Goal: Information Seeking & Learning: Learn about a topic

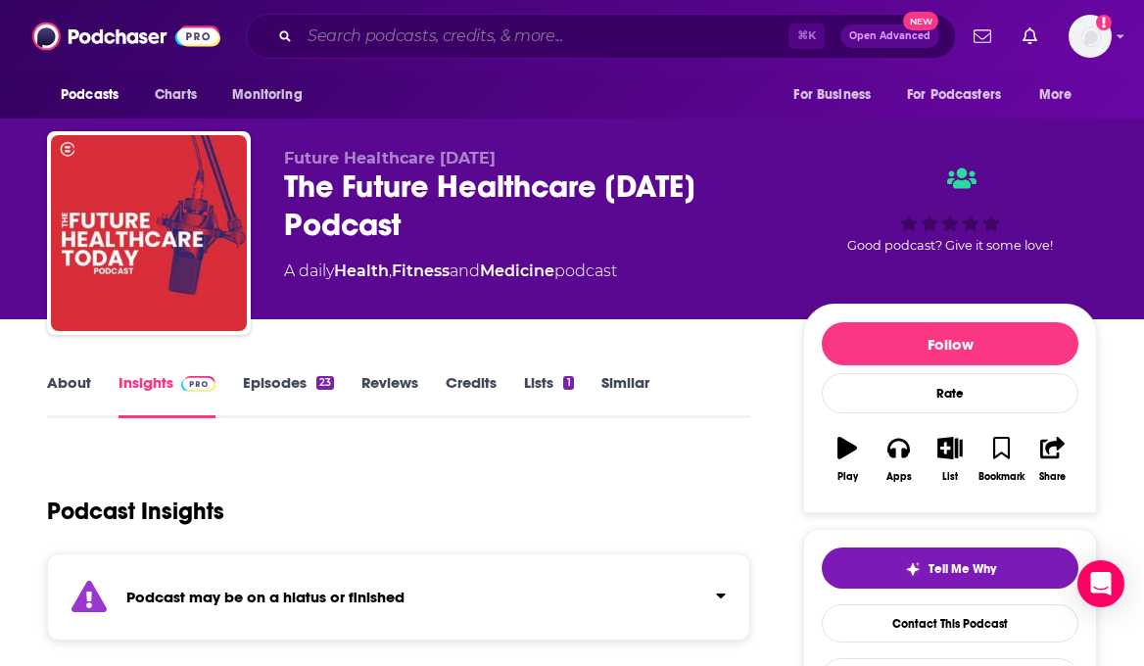
click at [371, 36] on input "Search podcasts, credits, & more..." at bounding box center [544, 36] width 489 height 31
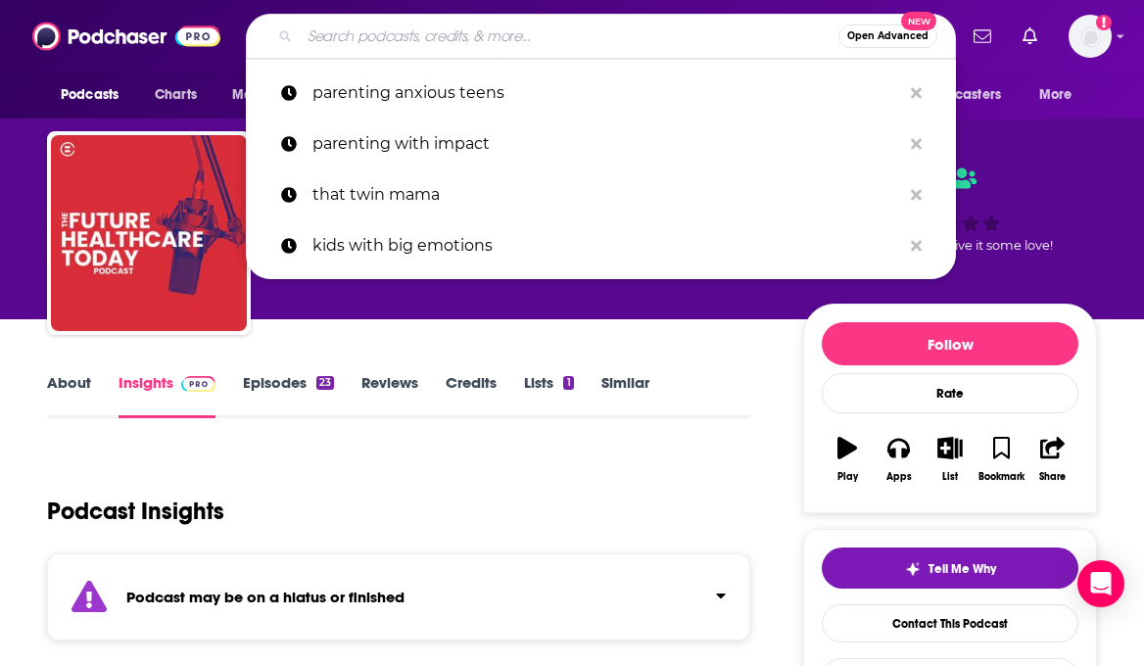
paste input "HealthTech Insider"
type input "HealthTech Insider"
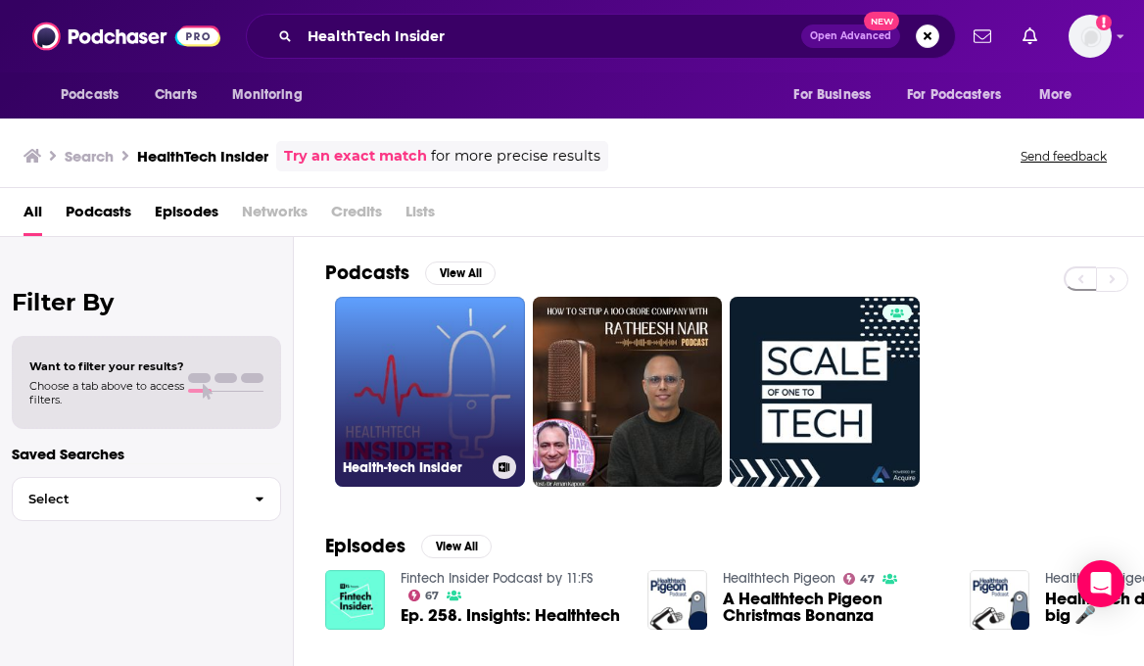
click at [407, 371] on link "Health-tech Insider" at bounding box center [430, 392] width 190 height 190
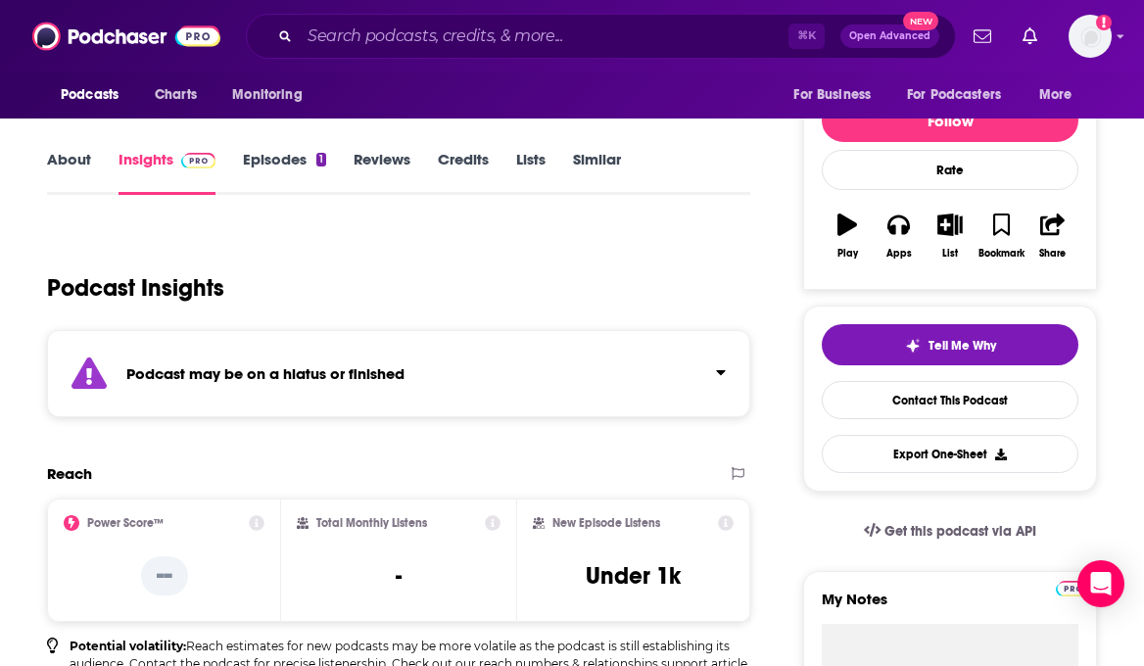
scroll to position [262, 0]
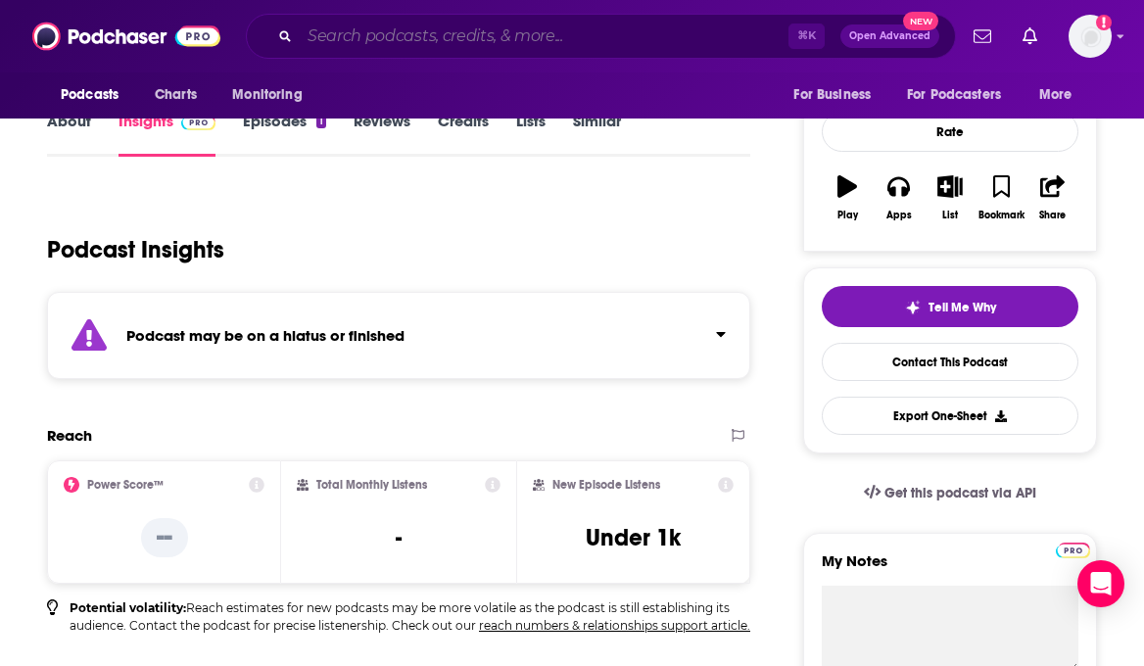
click at [415, 37] on input "Search podcasts, credits, & more..." at bounding box center [544, 36] width 489 height 31
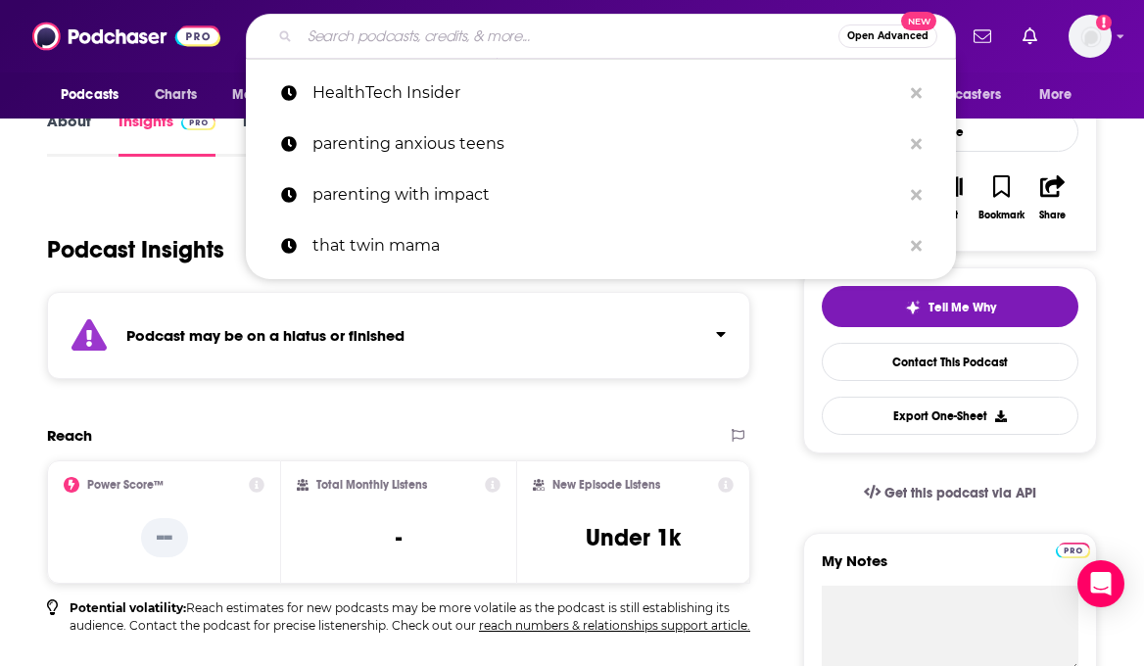
paste input "The MedTech Podcast"
type input "The MedTech Podcast"
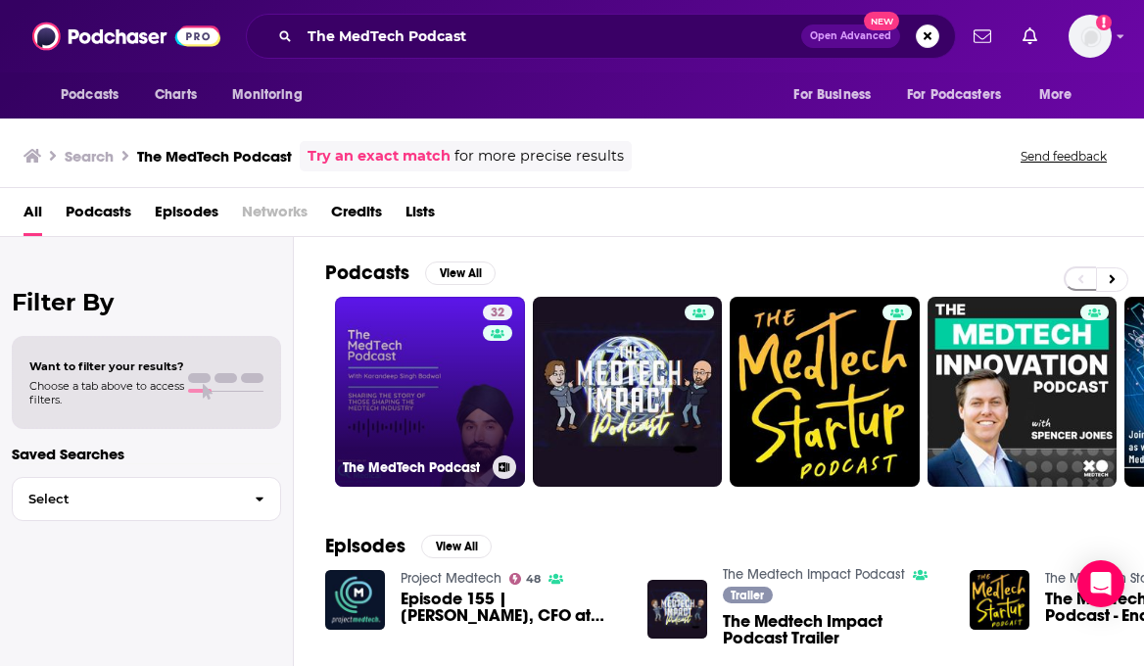
click at [433, 357] on link "32 The MedTech Podcast" at bounding box center [430, 392] width 190 height 190
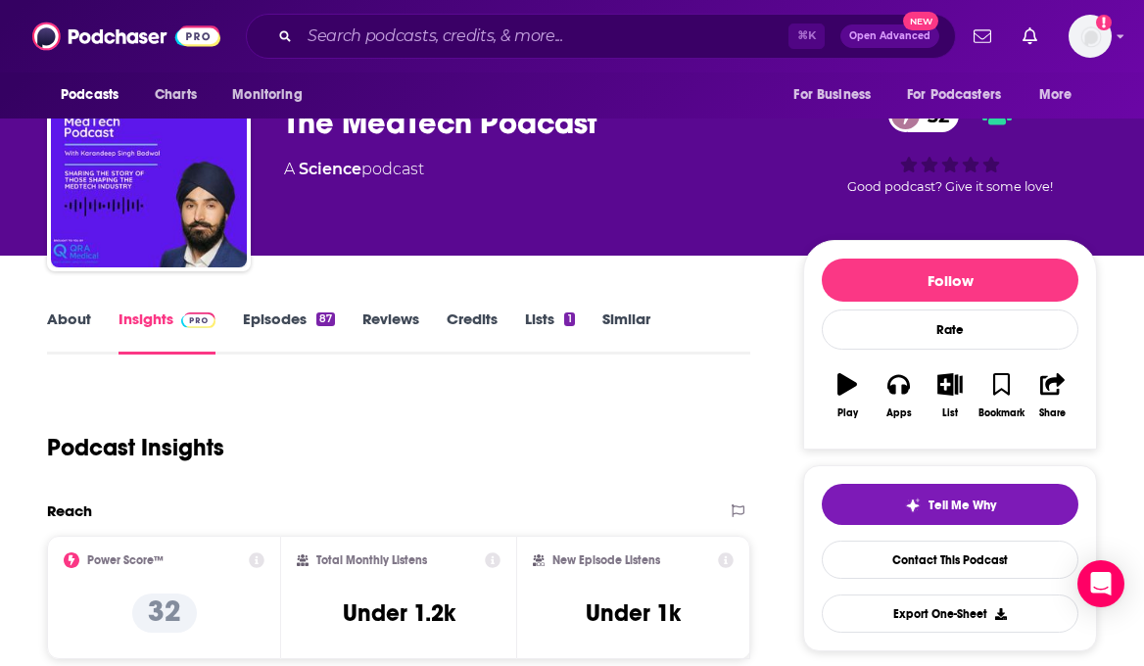
scroll to position [66, 0]
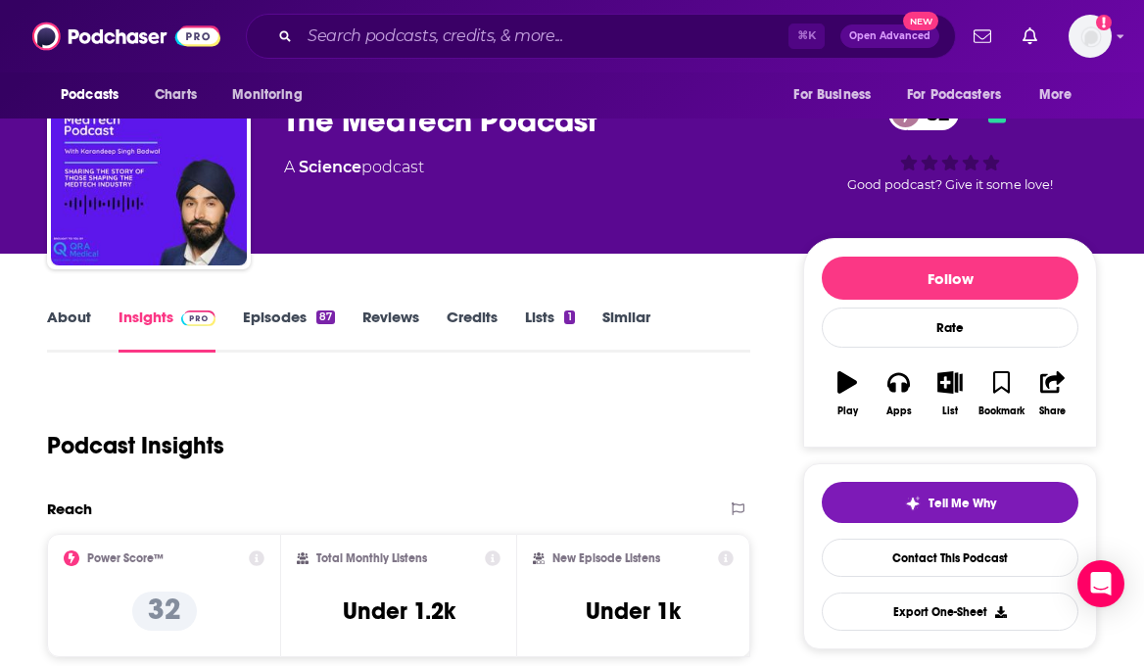
click at [302, 332] on link "Episodes 87" at bounding box center [289, 330] width 92 height 45
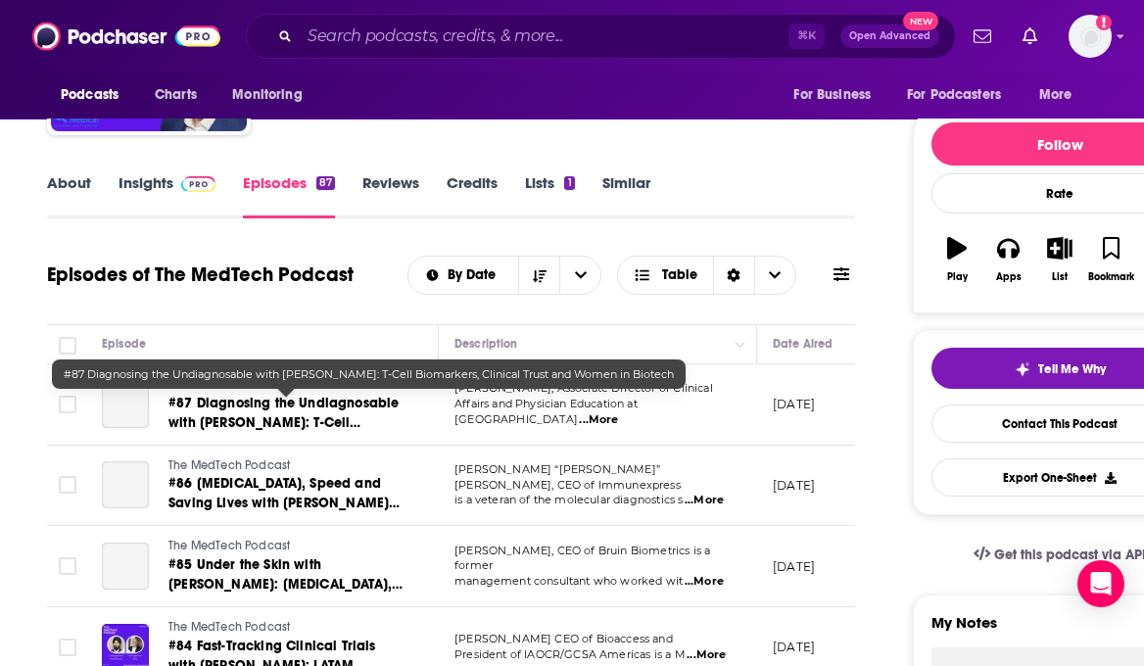
scroll to position [157, 0]
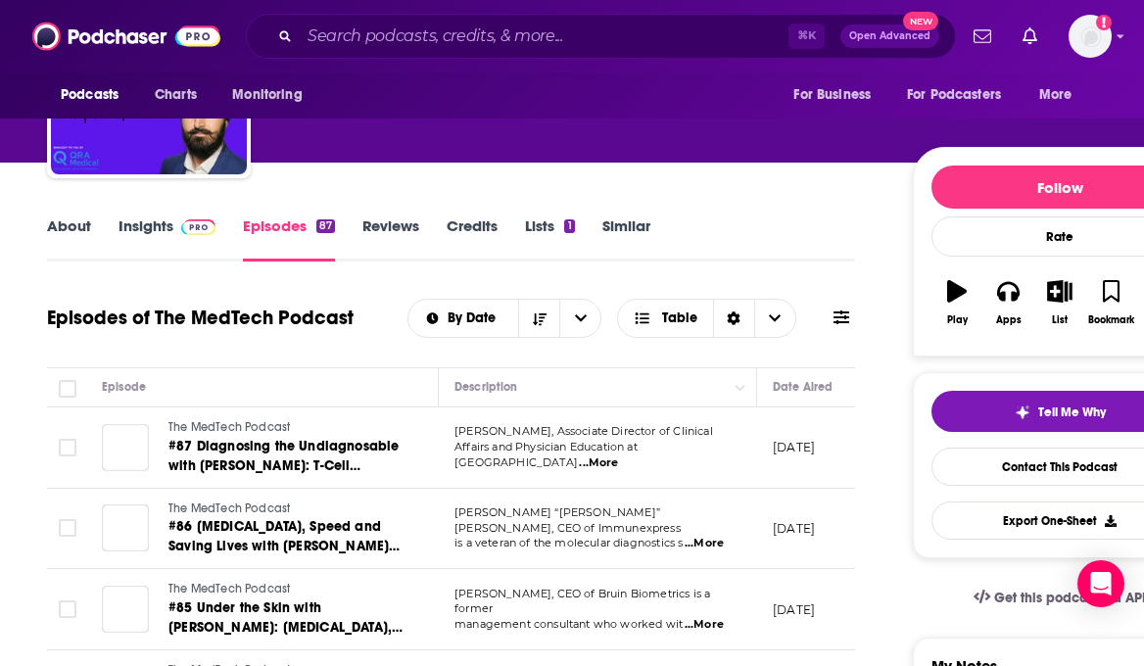
click at [191, 242] on link "Insights" at bounding box center [167, 238] width 97 height 45
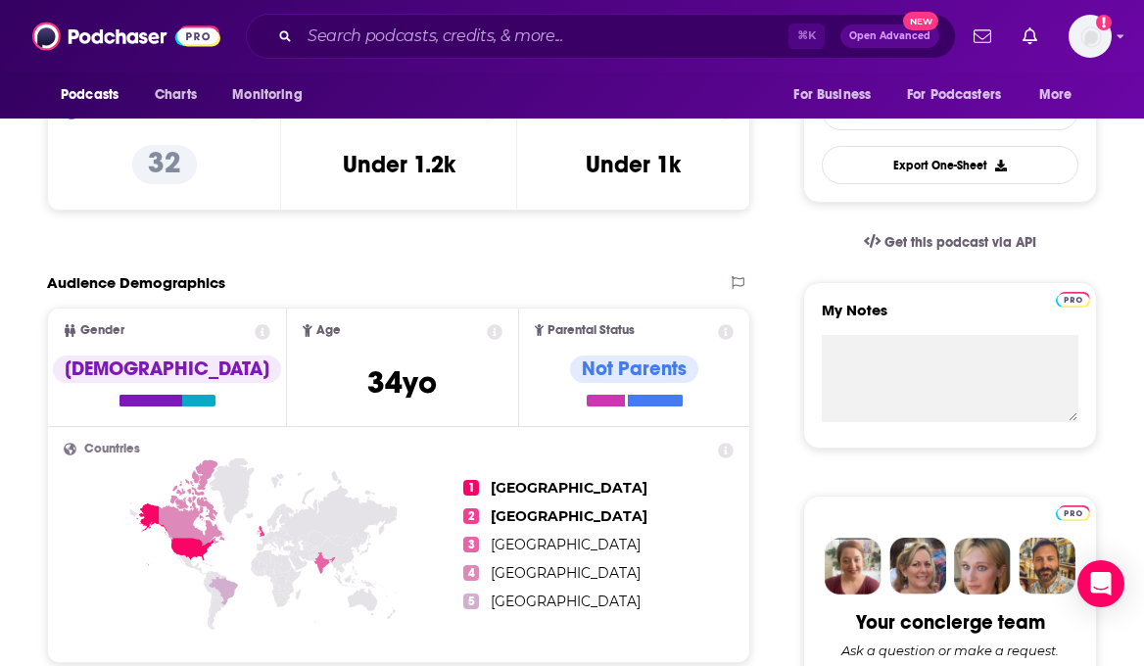
scroll to position [155, 0]
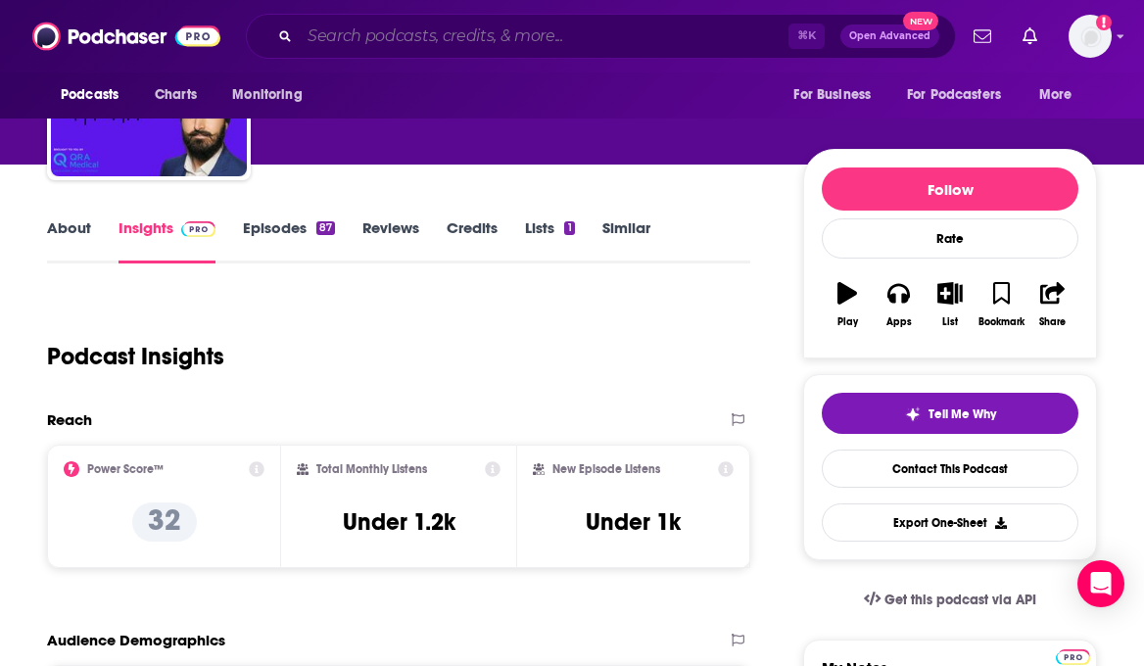
click at [354, 29] on input "Search podcasts, credits, & more..." at bounding box center [544, 36] width 489 height 31
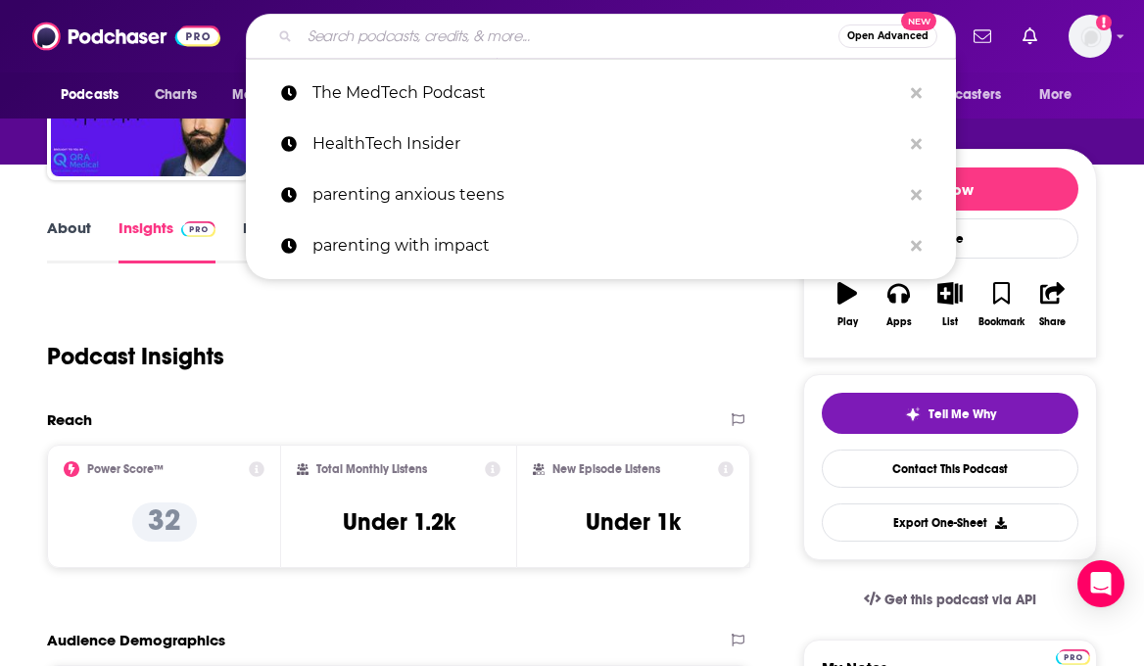
paste input "CardioCast"
type input "CardioCast"
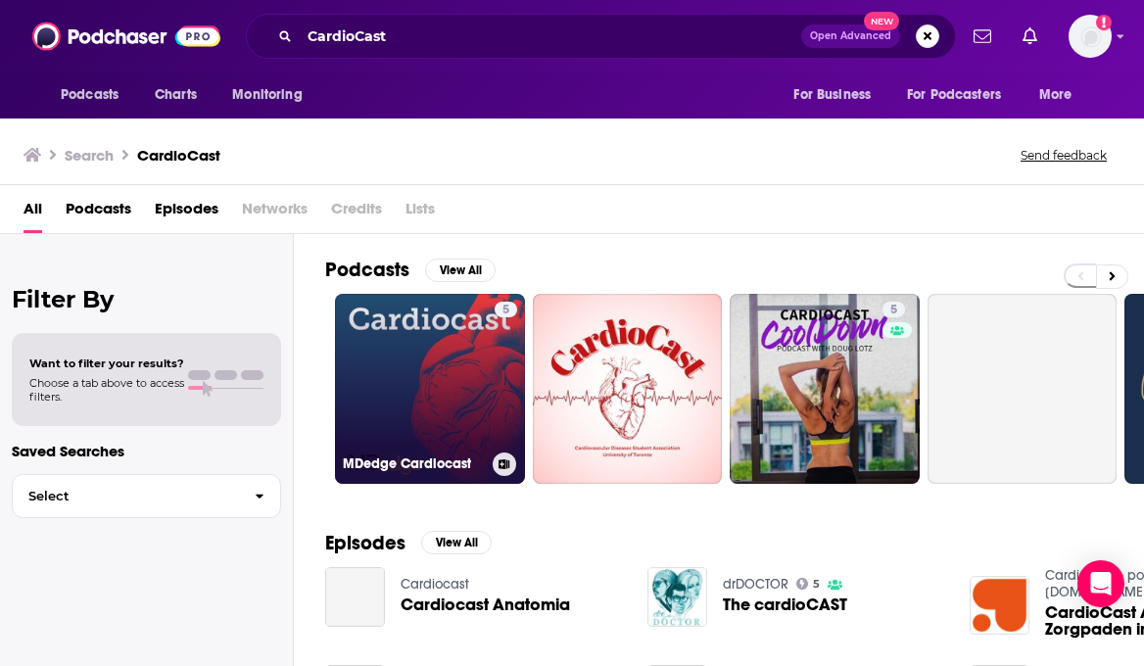
click at [448, 358] on link "5 MDedge Cardiocast" at bounding box center [430, 389] width 190 height 190
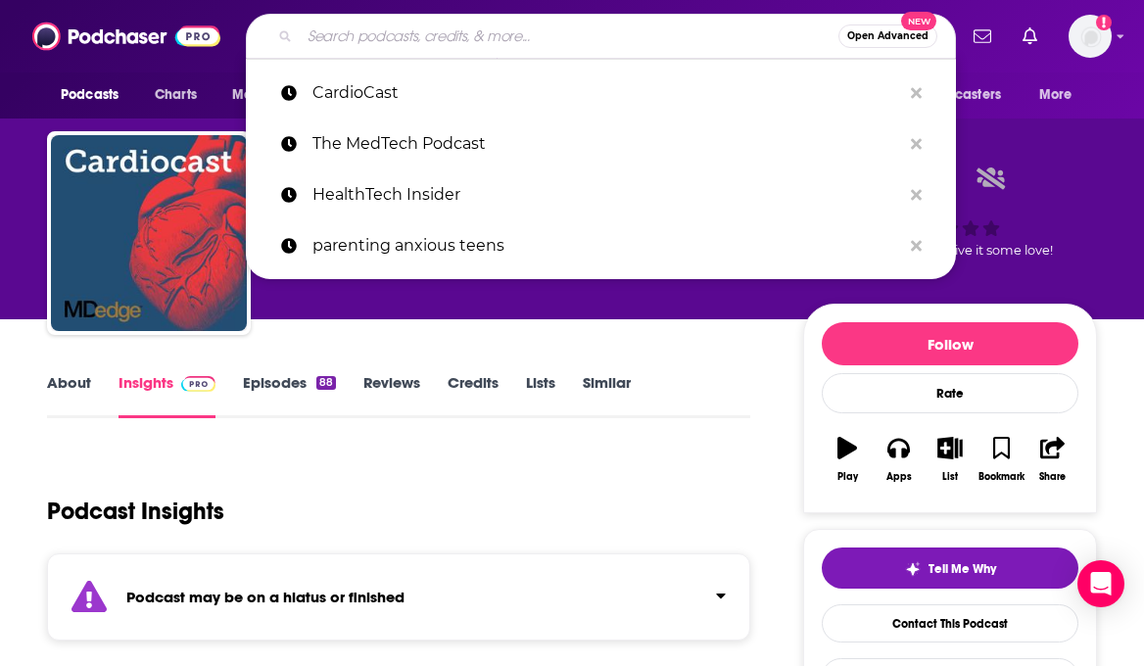
click at [374, 39] on input "Search podcasts, credits, & more..." at bounding box center [569, 36] width 539 height 31
paste input "The Heart of Health Podcast"
type input "The Heart of Health Podcast"
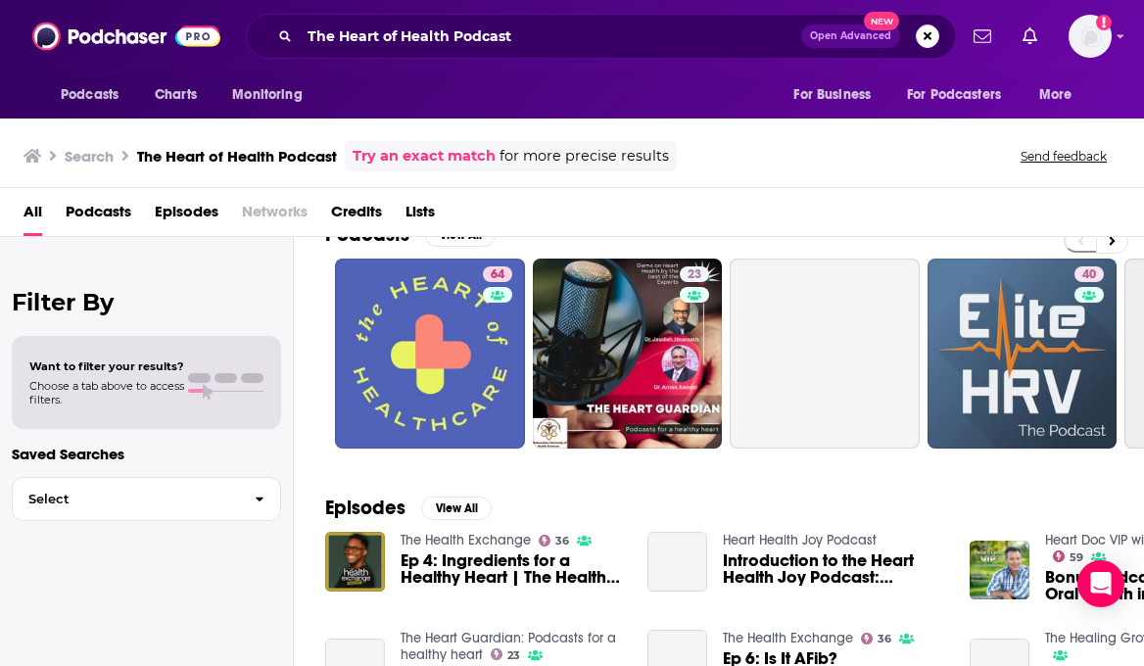
scroll to position [46, 0]
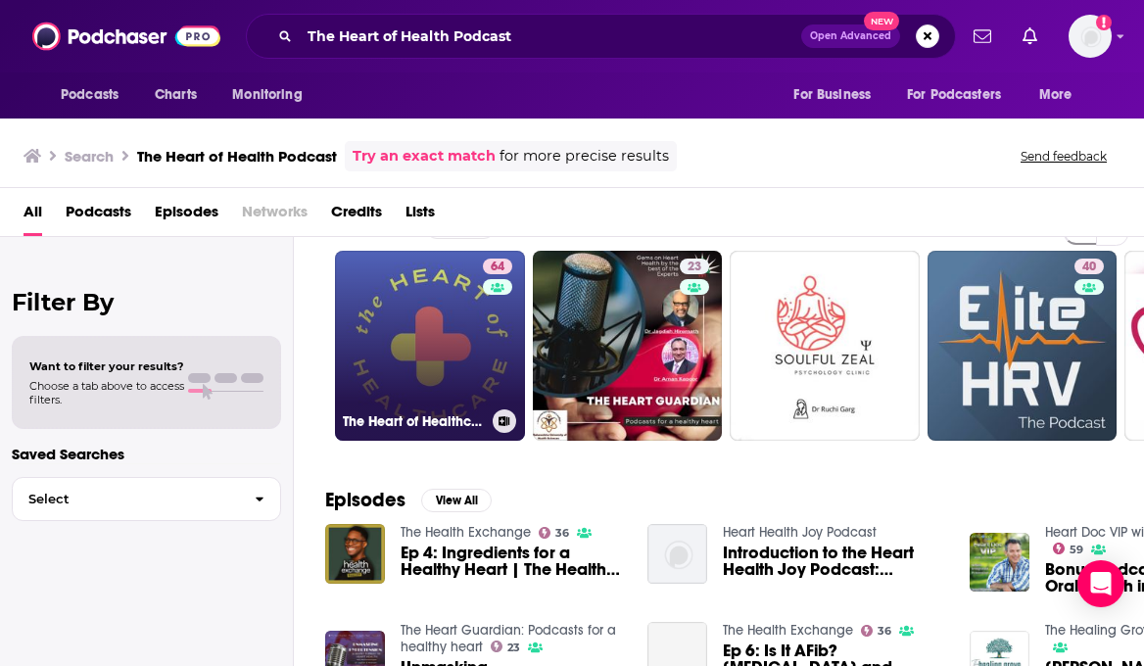
click at [422, 386] on link "64 The Heart of Healthcare | A Digital Health Podcast" at bounding box center [430, 346] width 190 height 190
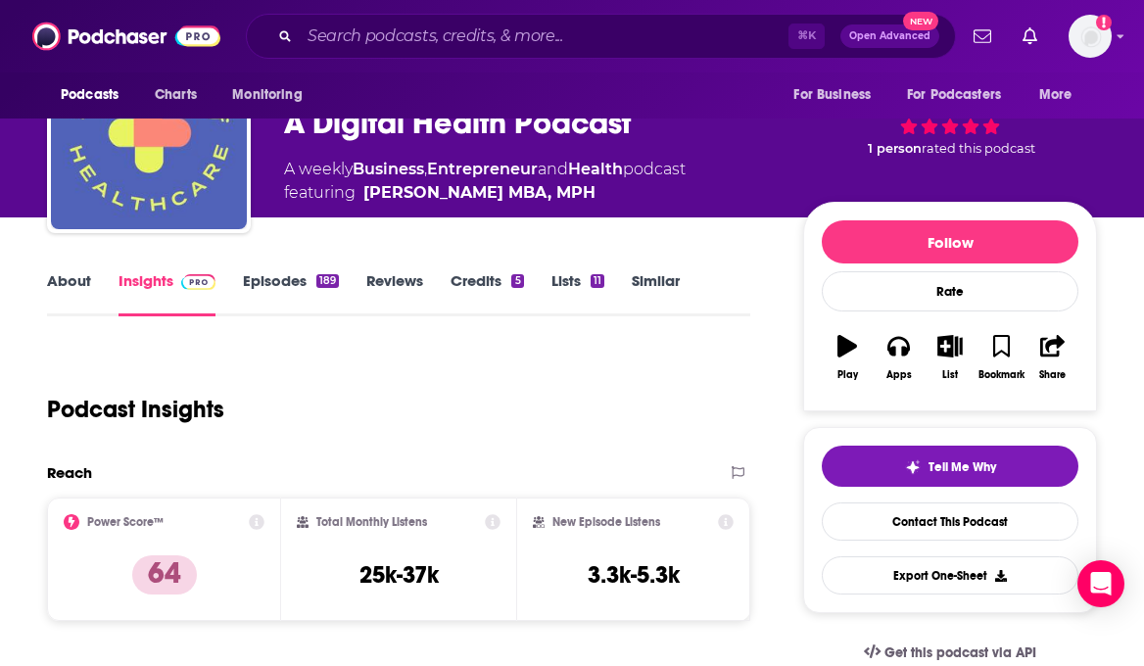
scroll to position [90, 0]
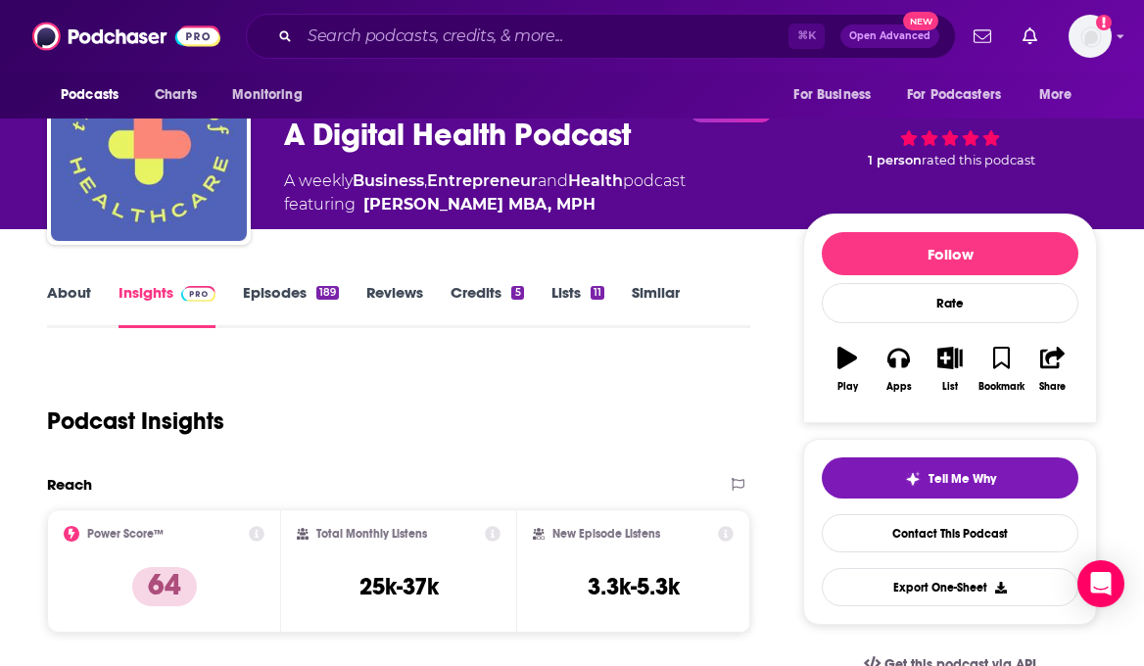
click at [288, 305] on link "Episodes 189" at bounding box center [291, 305] width 96 height 45
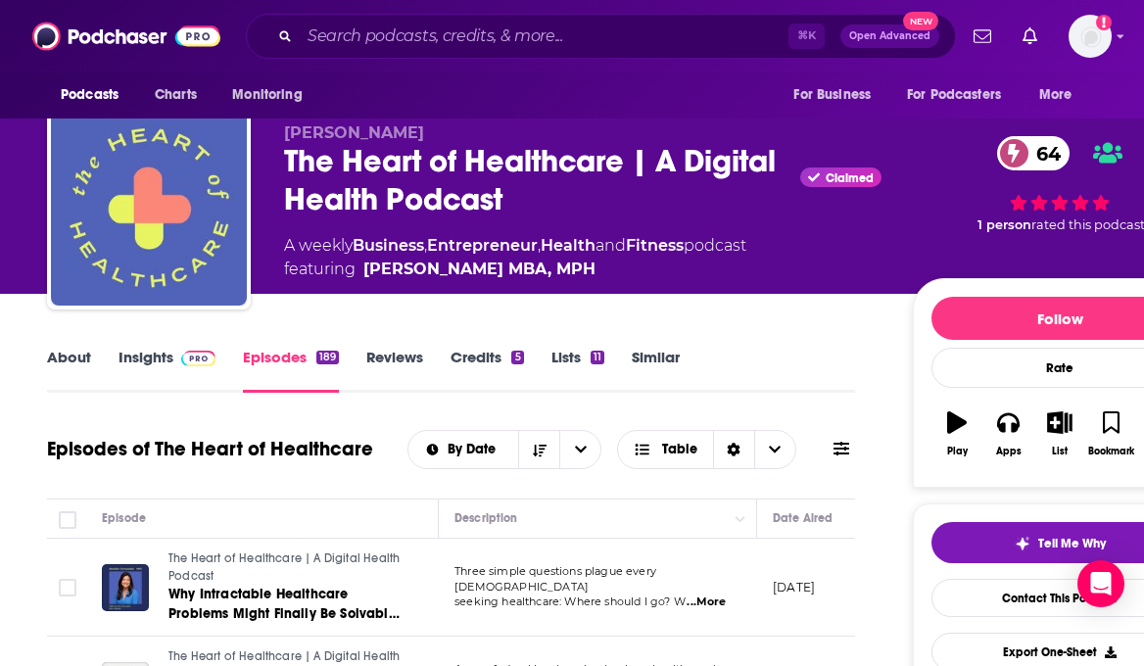
scroll to position [16, 0]
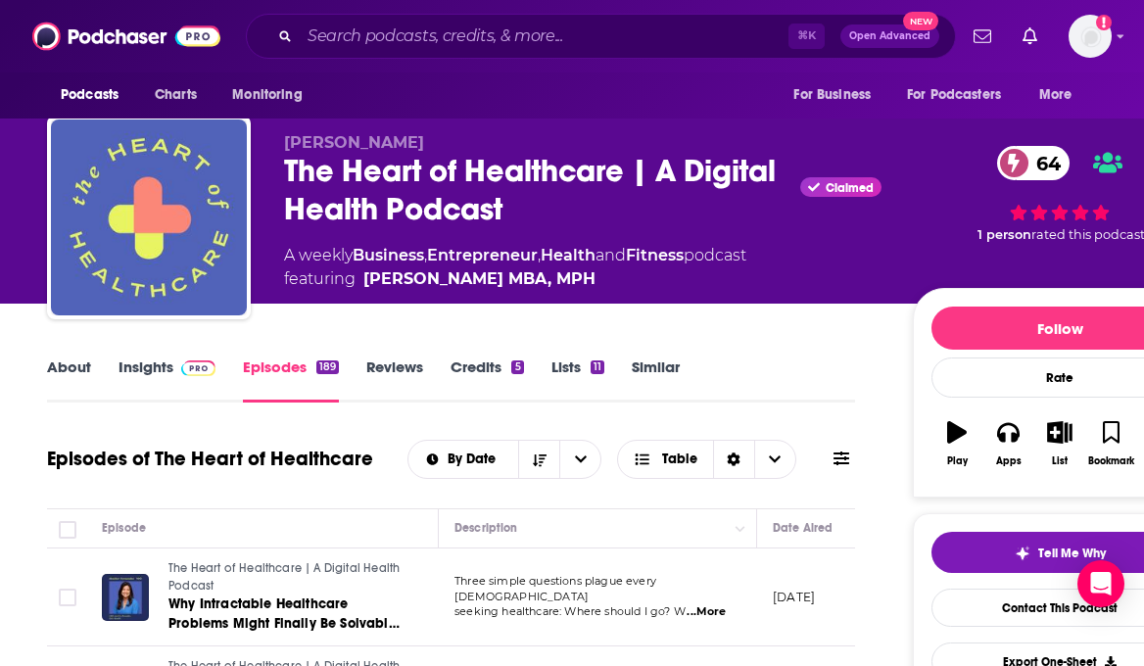
click at [185, 375] on img at bounding box center [198, 368] width 34 height 16
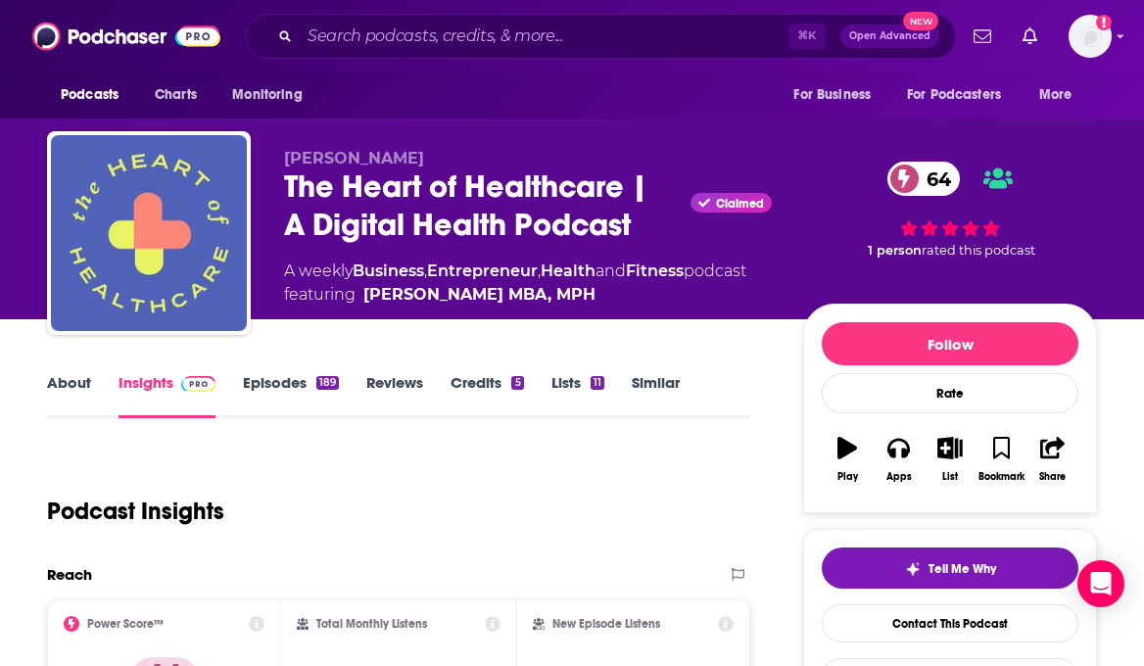
click at [279, 390] on link "Episodes 189" at bounding box center [291, 395] width 96 height 45
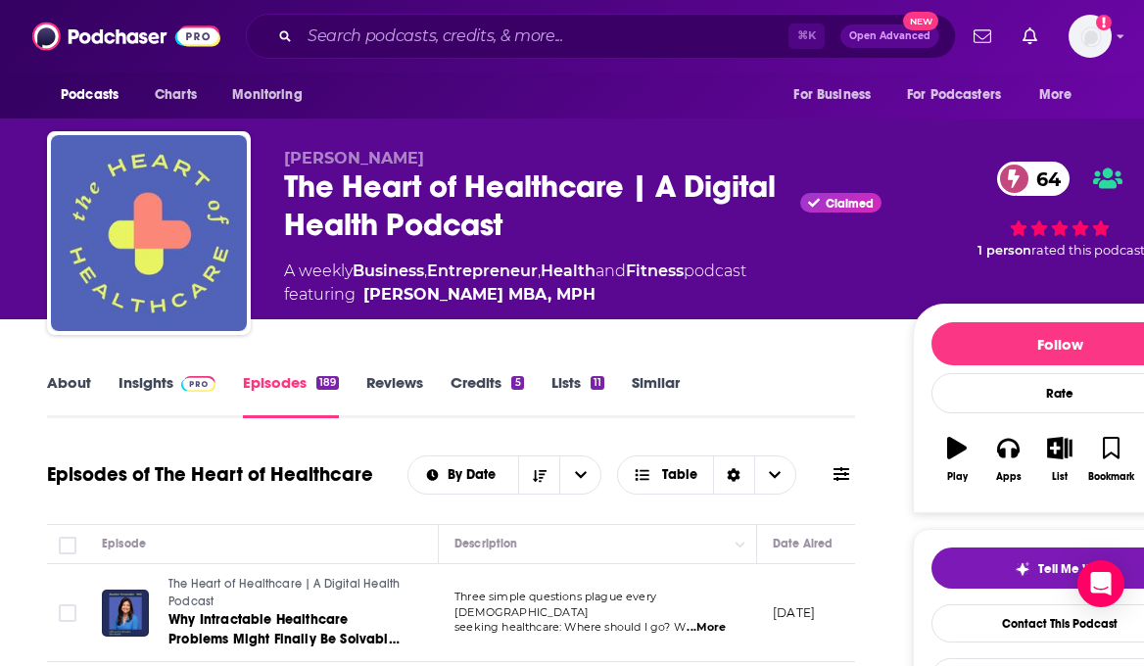
click at [166, 394] on link "Insights" at bounding box center [167, 395] width 97 height 45
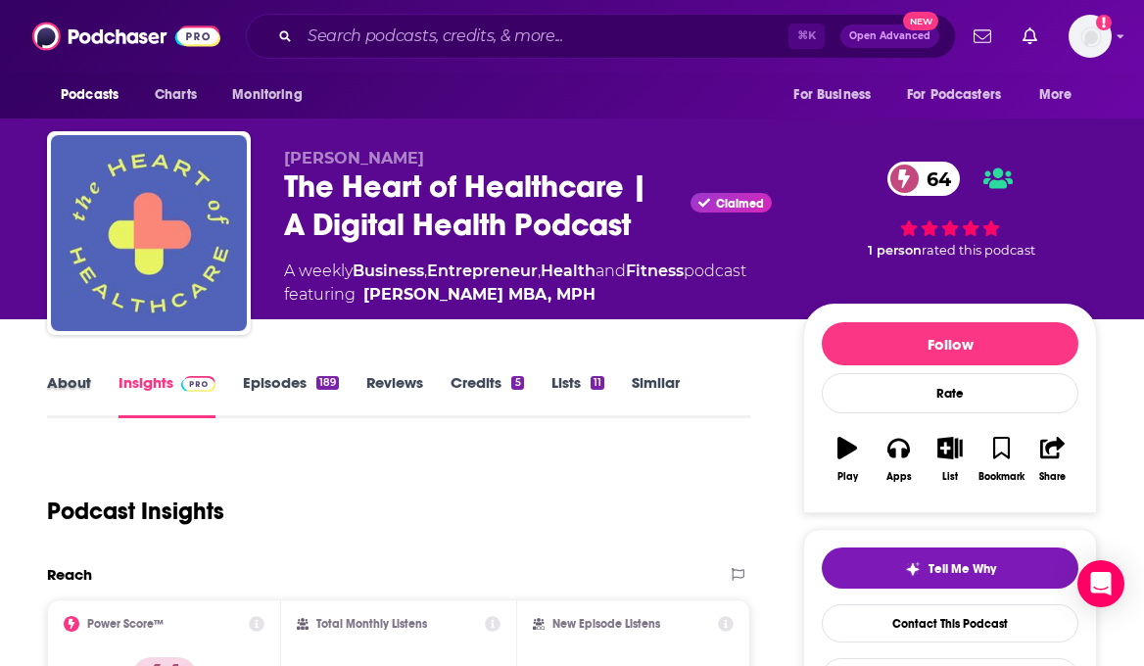
click at [94, 384] on div "About" at bounding box center [83, 395] width 72 height 45
click at [80, 384] on link "About" at bounding box center [69, 395] width 44 height 45
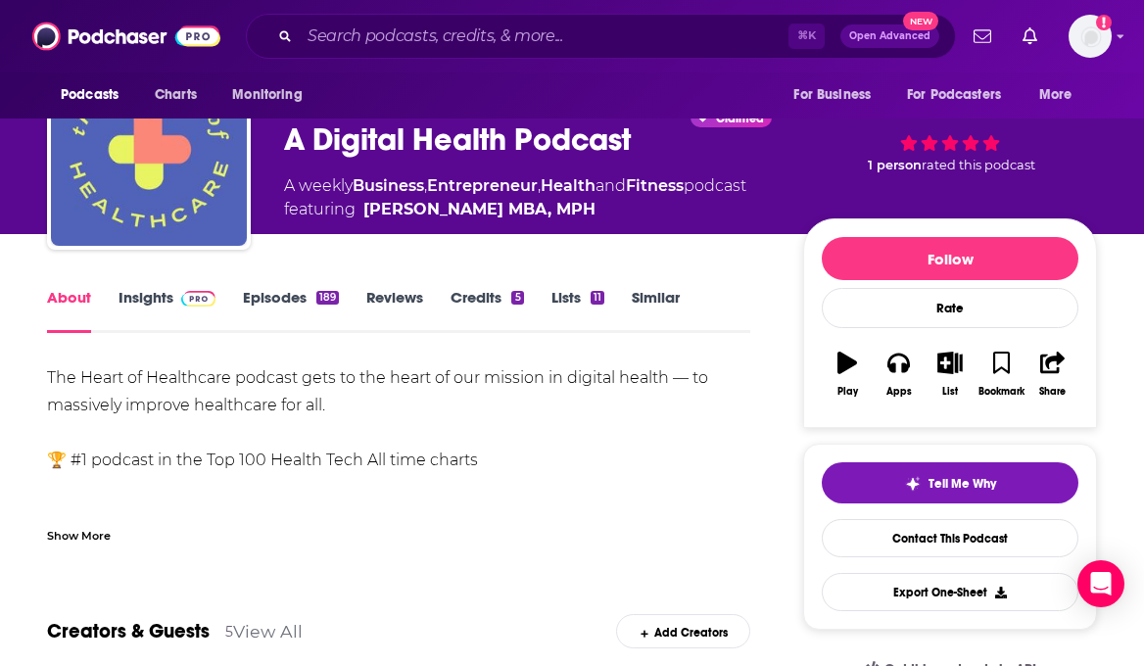
scroll to position [86, 0]
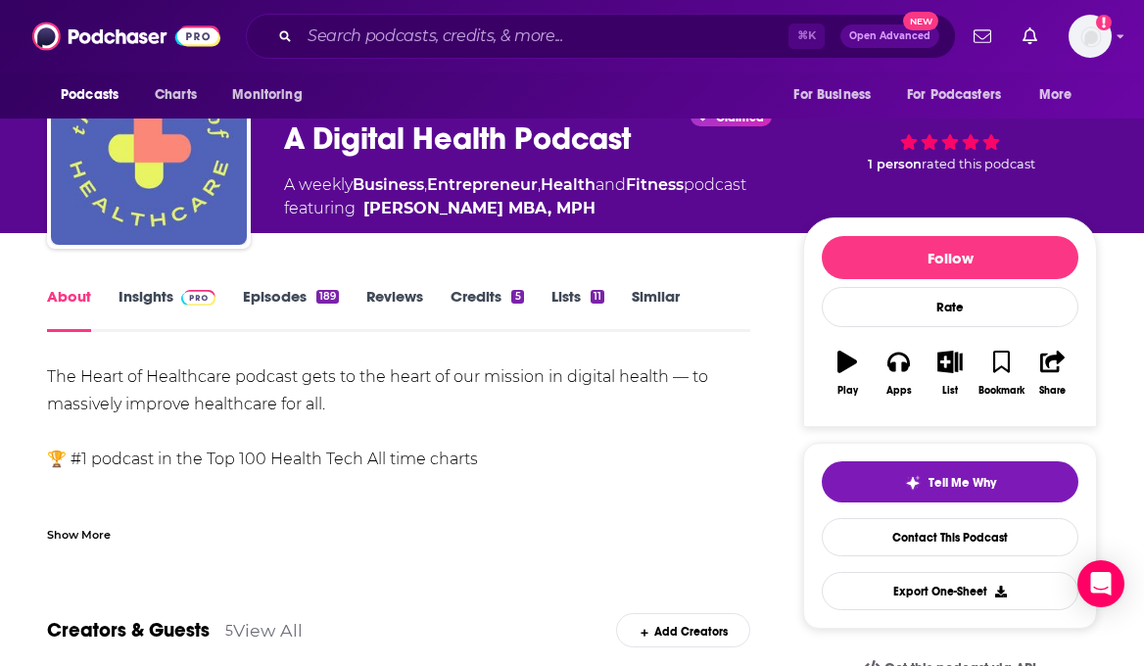
click at [85, 534] on div "Show More" at bounding box center [79, 533] width 64 height 19
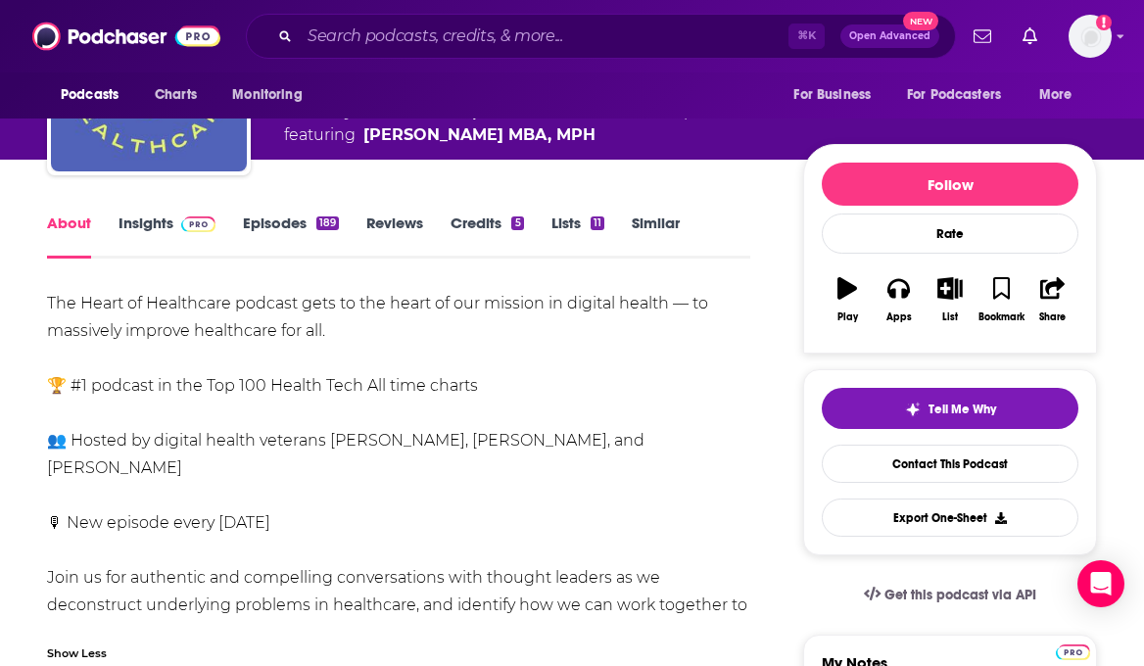
scroll to position [0, 0]
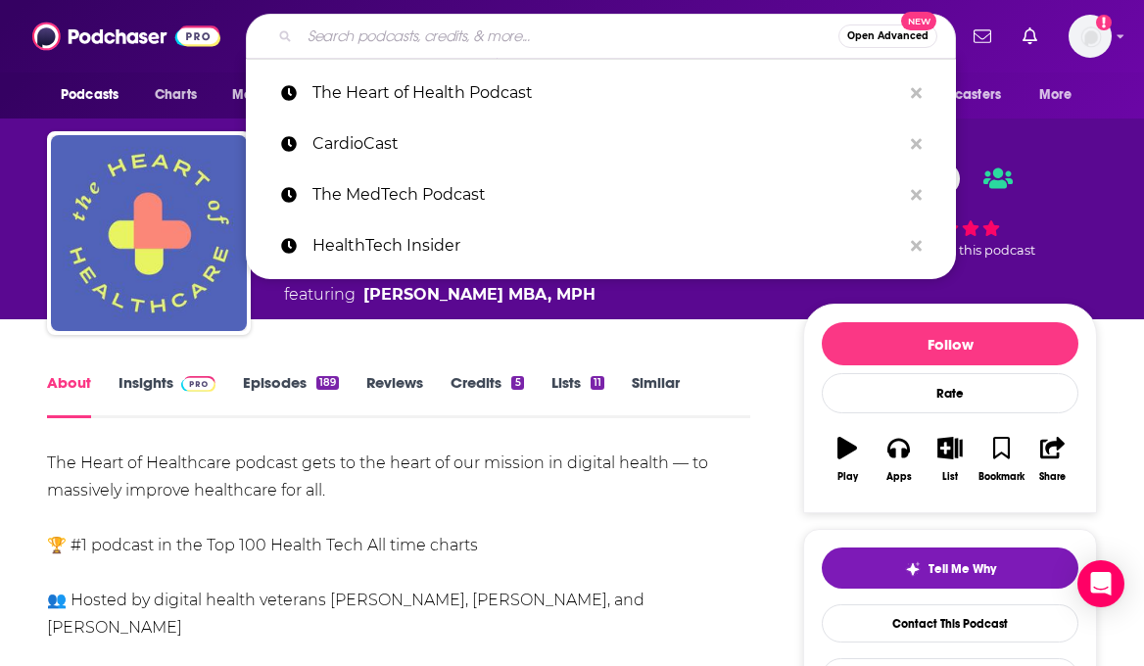
click at [408, 34] on input "Search podcasts, credits, & more..." at bounding box center [569, 36] width 539 height 31
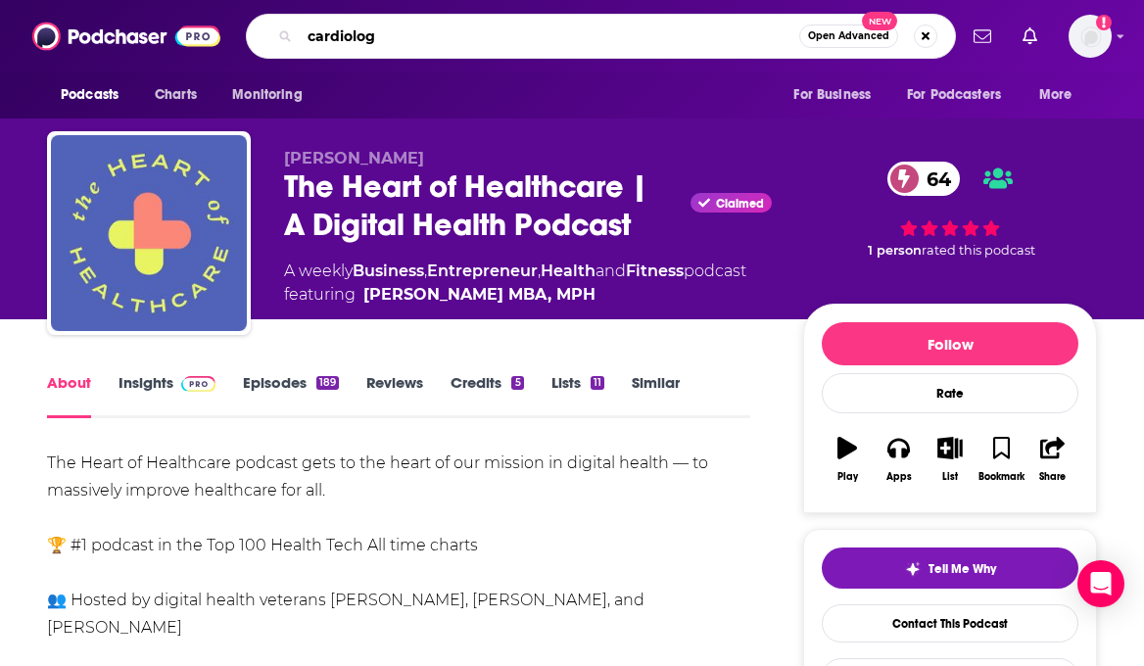
type input "cardiology"
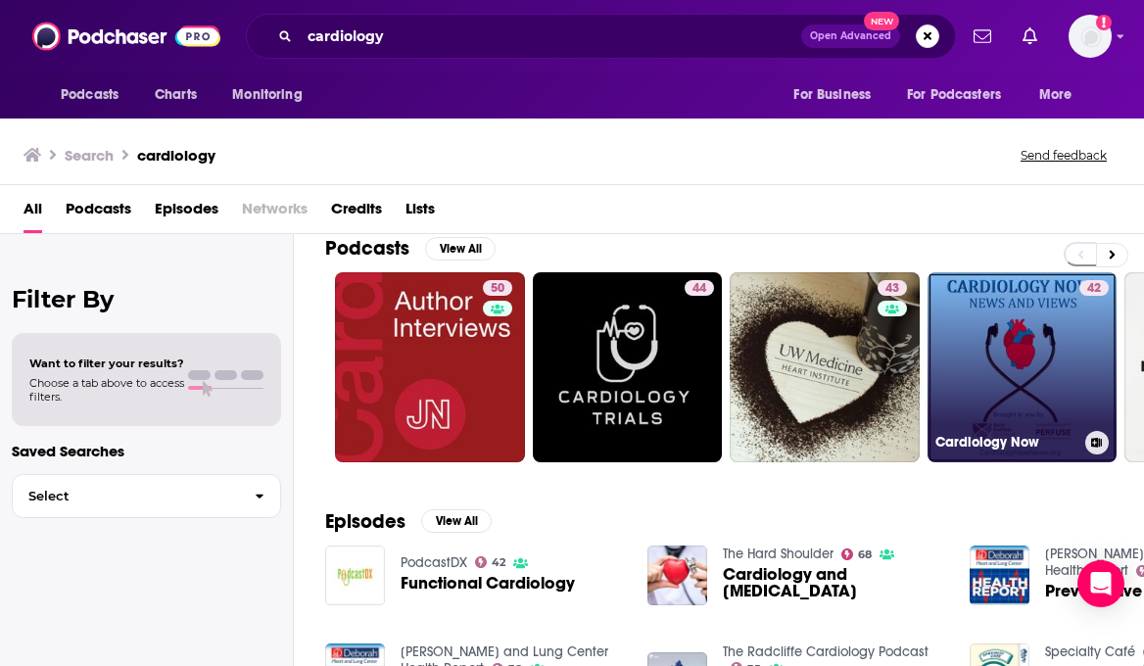
scroll to position [3, 0]
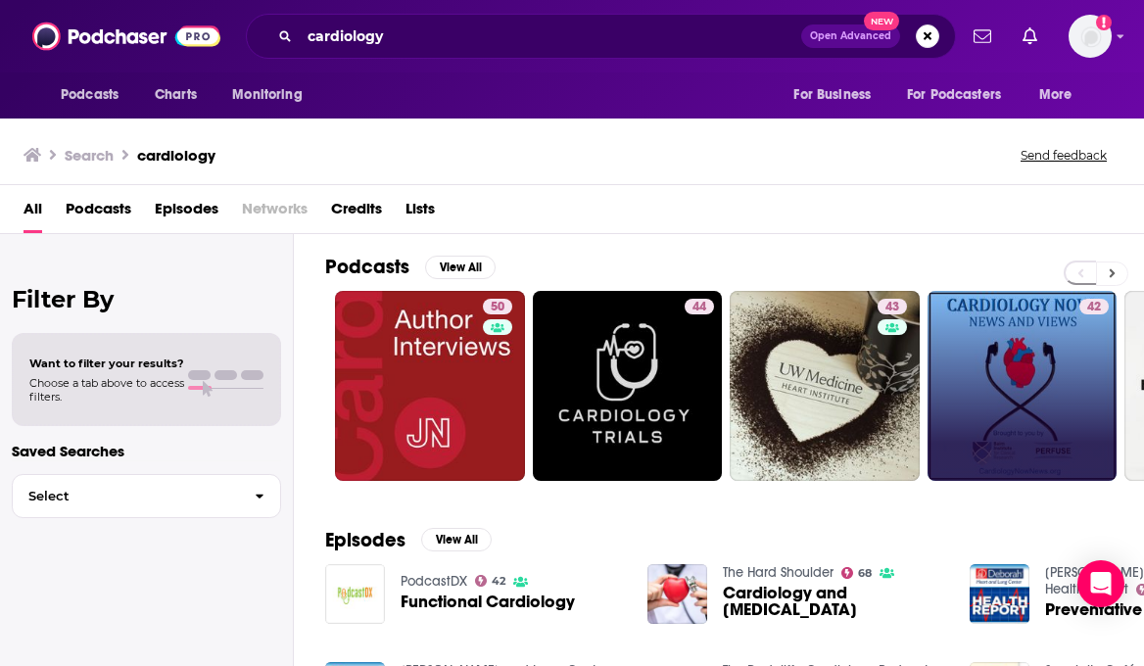
click at [1104, 271] on button at bounding box center [1112, 274] width 32 height 24
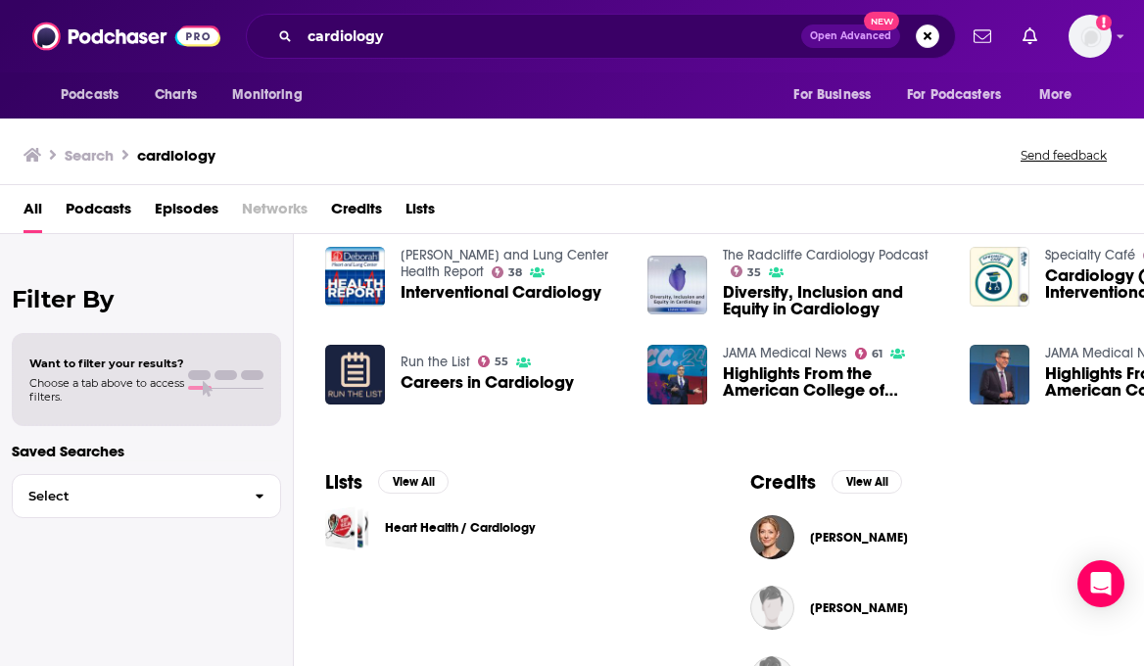
scroll to position [0, 0]
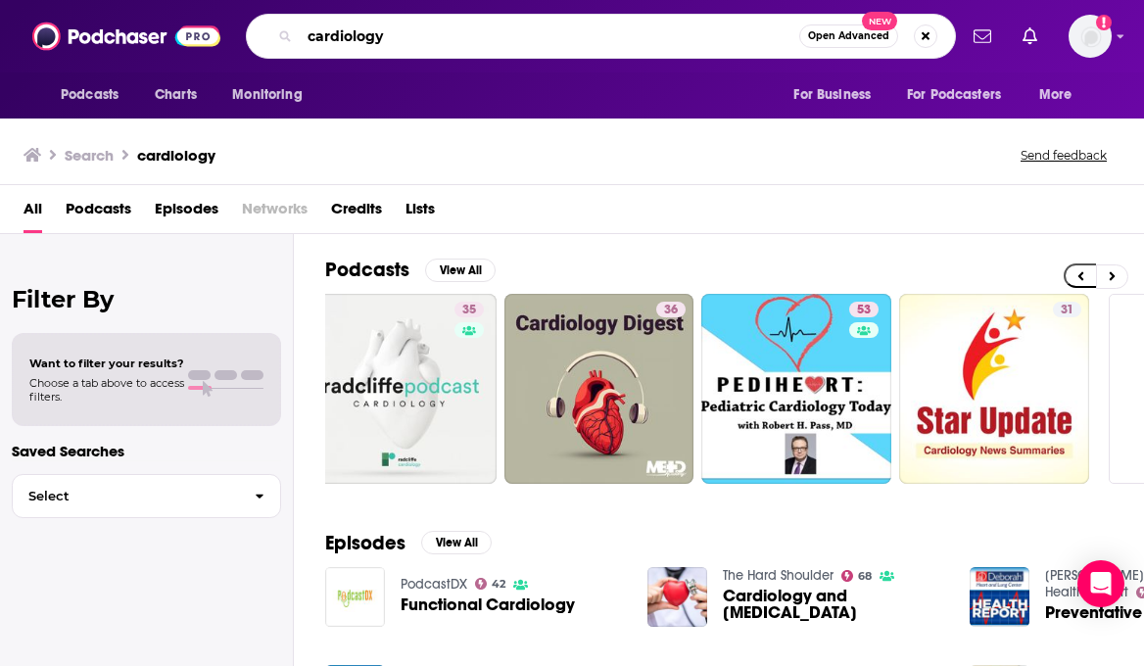
drag, startPoint x: 406, startPoint y: 32, endPoint x: 171, endPoint y: 24, distance: 234.3
click at [172, 24] on div "Podcasts Charts Monitoring cardiology Open Advanced New For Business For Podcas…" at bounding box center [572, 36] width 1144 height 72
type input "medical devices"
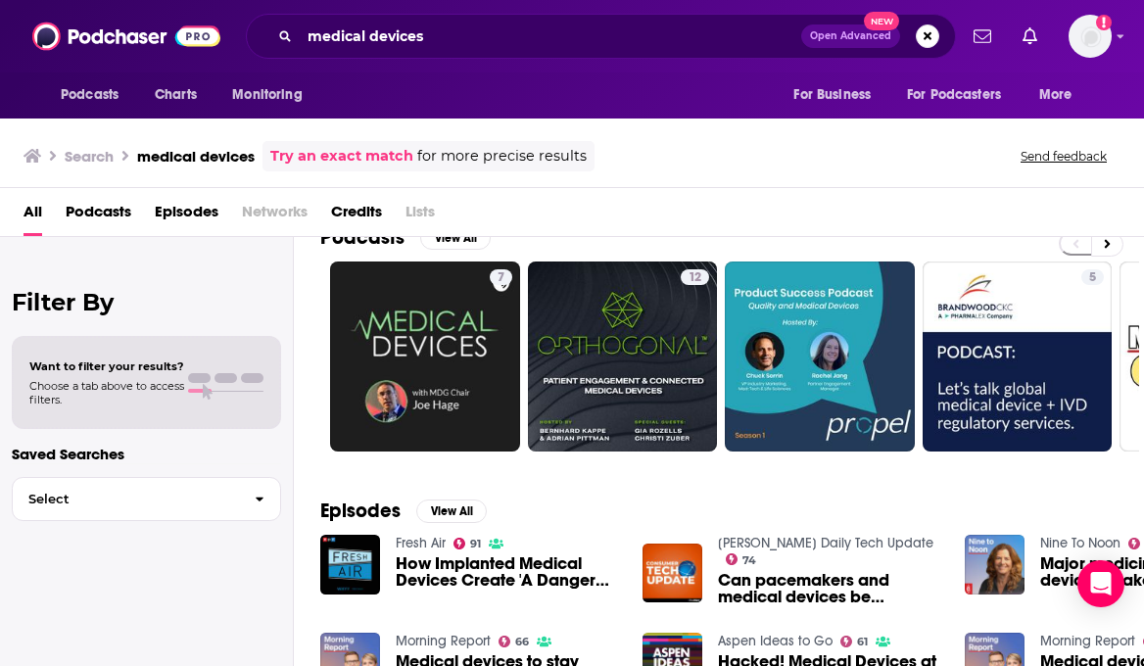
scroll to position [0, 5]
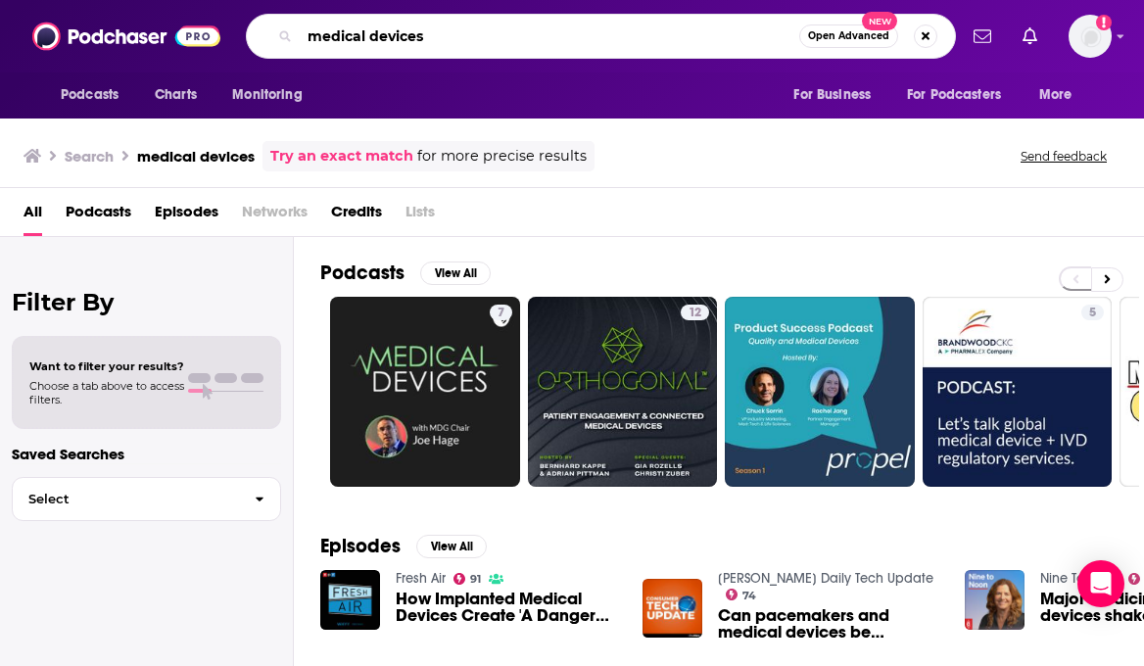
click at [444, 39] on input "medical devices" at bounding box center [550, 36] width 500 height 31
drag, startPoint x: 444, startPoint y: 39, endPoint x: 251, endPoint y: 38, distance: 193.0
click at [251, 38] on div "medical devices Open Advanced New" at bounding box center [601, 36] width 710 height 45
click at [117, 83] on span "Podcasts" at bounding box center [90, 94] width 58 height 27
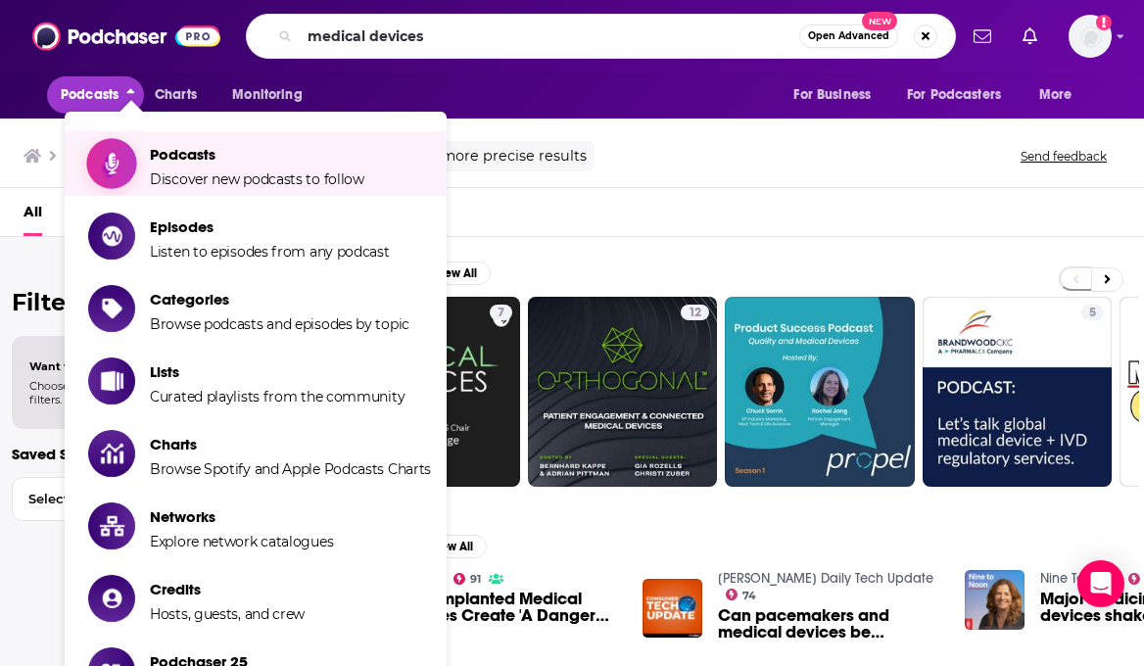
click at [203, 159] on span "Podcasts" at bounding box center [257, 154] width 215 height 19
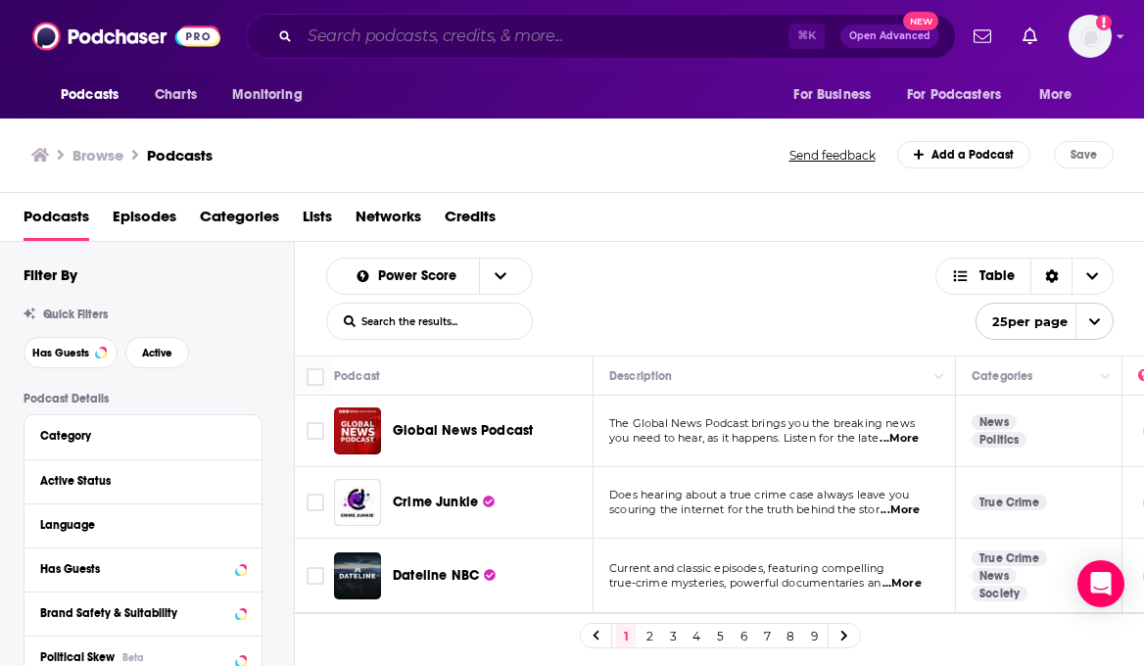
click at [380, 40] on input "Search podcasts, credits, & more..." at bounding box center [544, 36] width 489 height 31
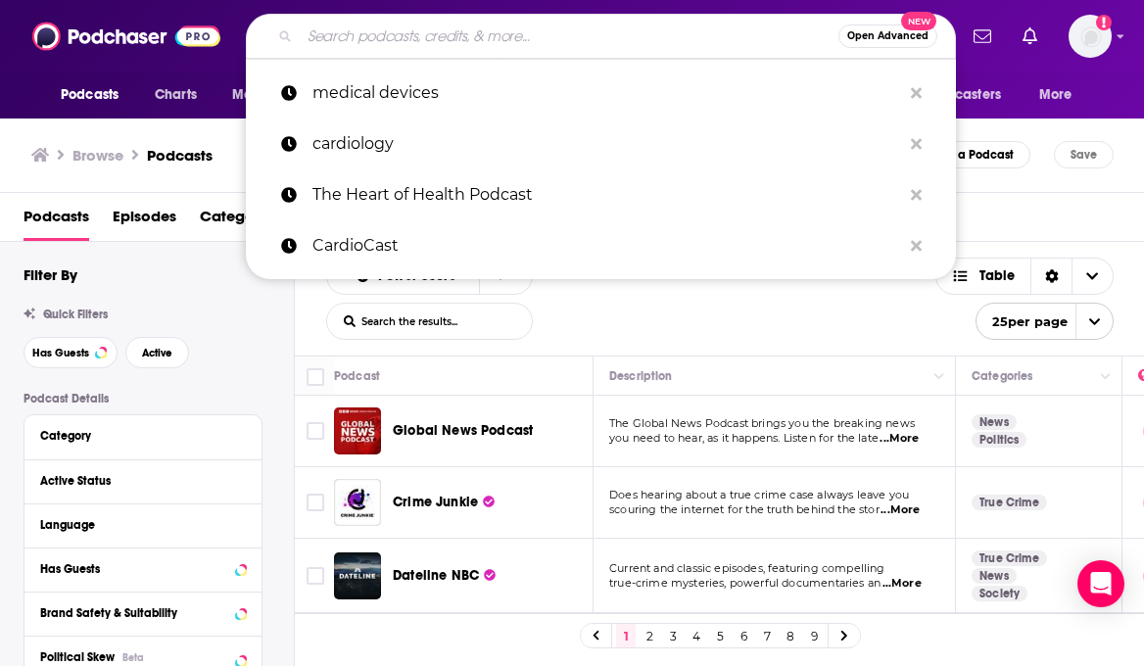
paste input "HealthTech Insider"
type input "HealthTech Insider"
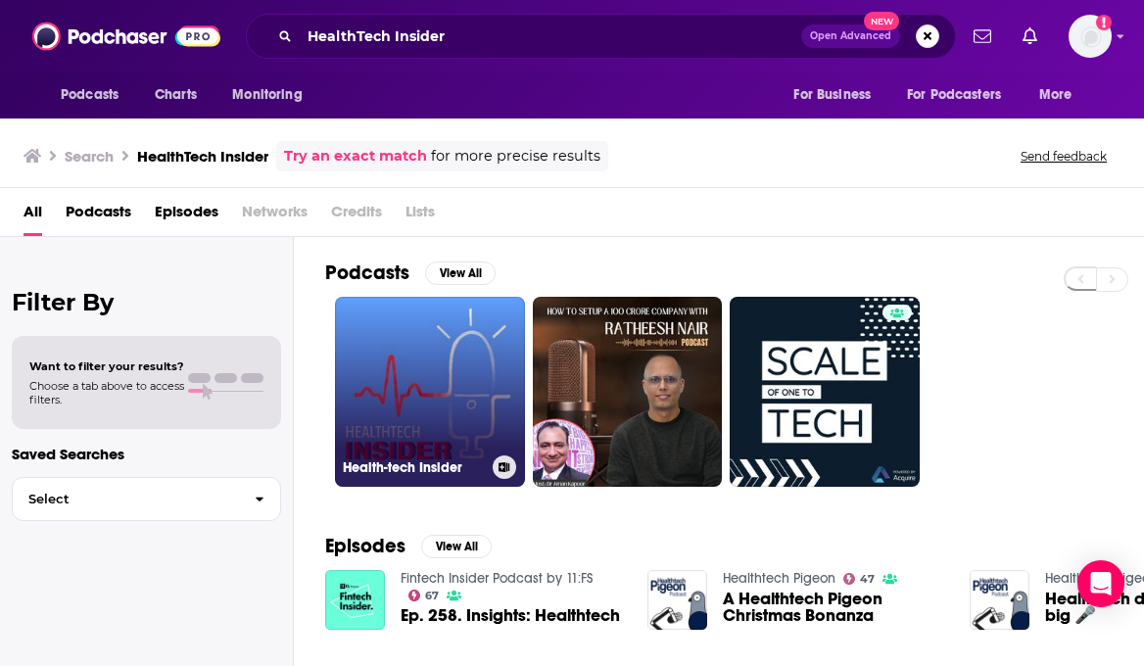
click at [425, 408] on link "Health-tech Insider" at bounding box center [430, 392] width 190 height 190
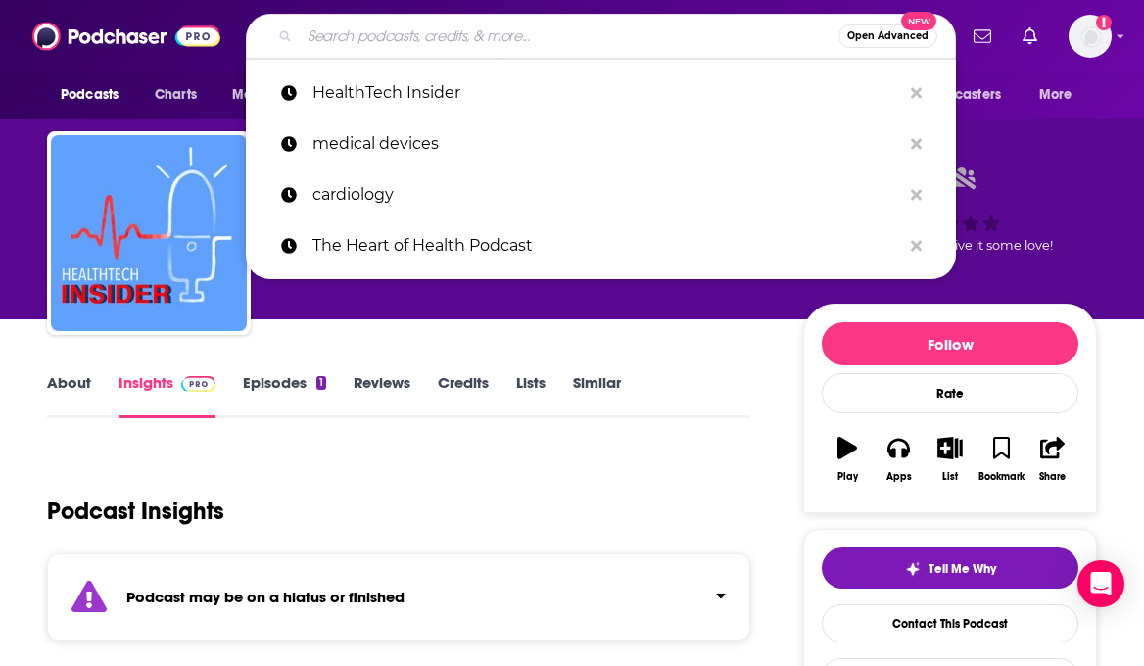
click at [409, 22] on input "Search podcasts, credits, & more..." at bounding box center [569, 36] width 539 height 31
paste input "The Health Innovators Show"
type input "The Health Innovators Show"
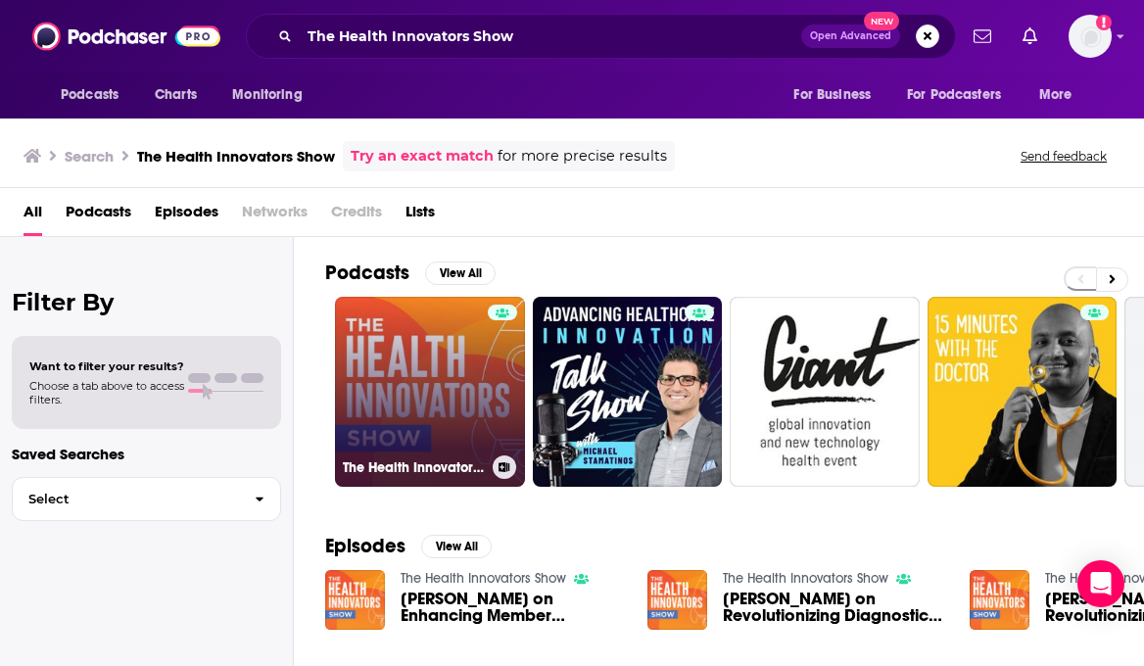
click at [358, 426] on link "The Health Innovators Show" at bounding box center [430, 392] width 190 height 190
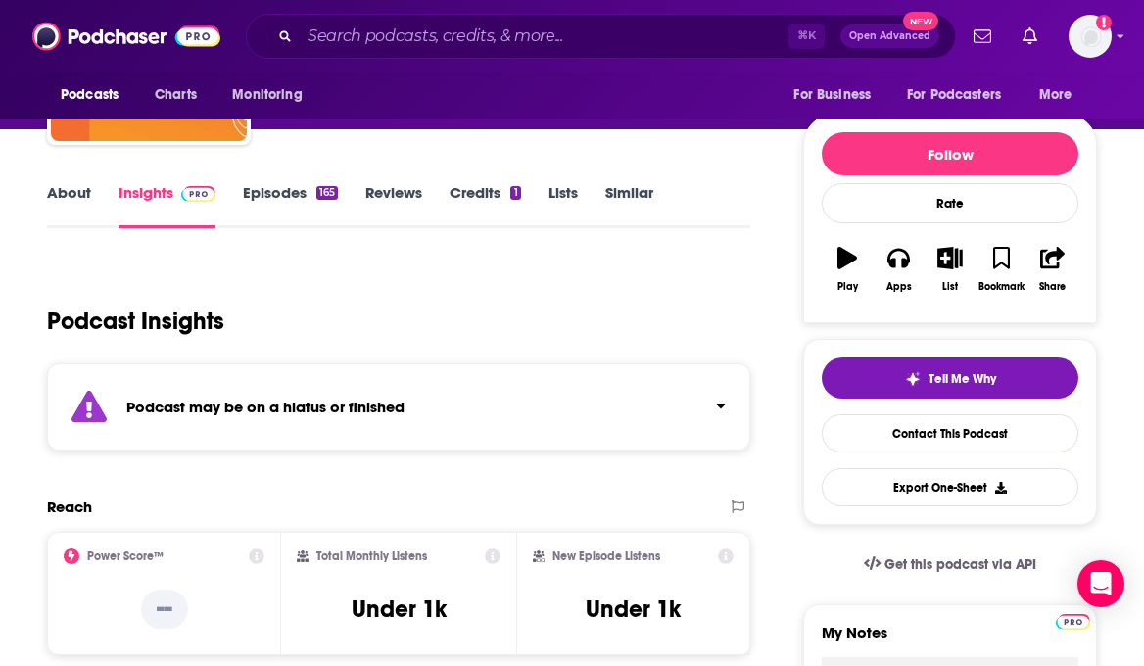
scroll to position [207, 0]
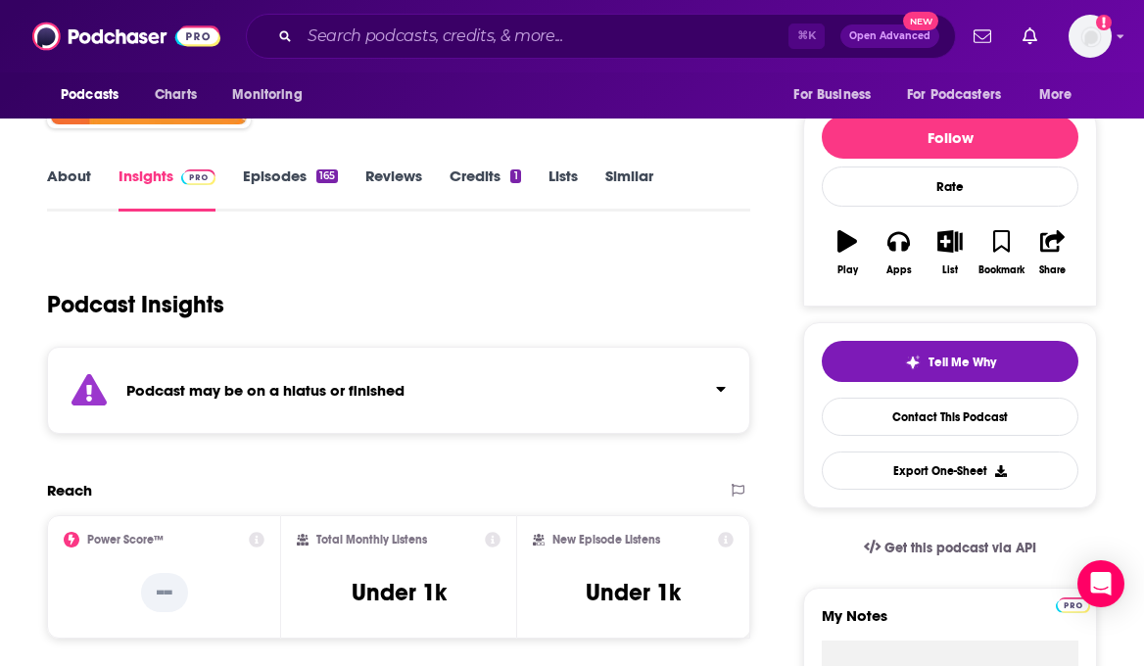
click at [273, 167] on link "Episodes 165" at bounding box center [290, 189] width 95 height 45
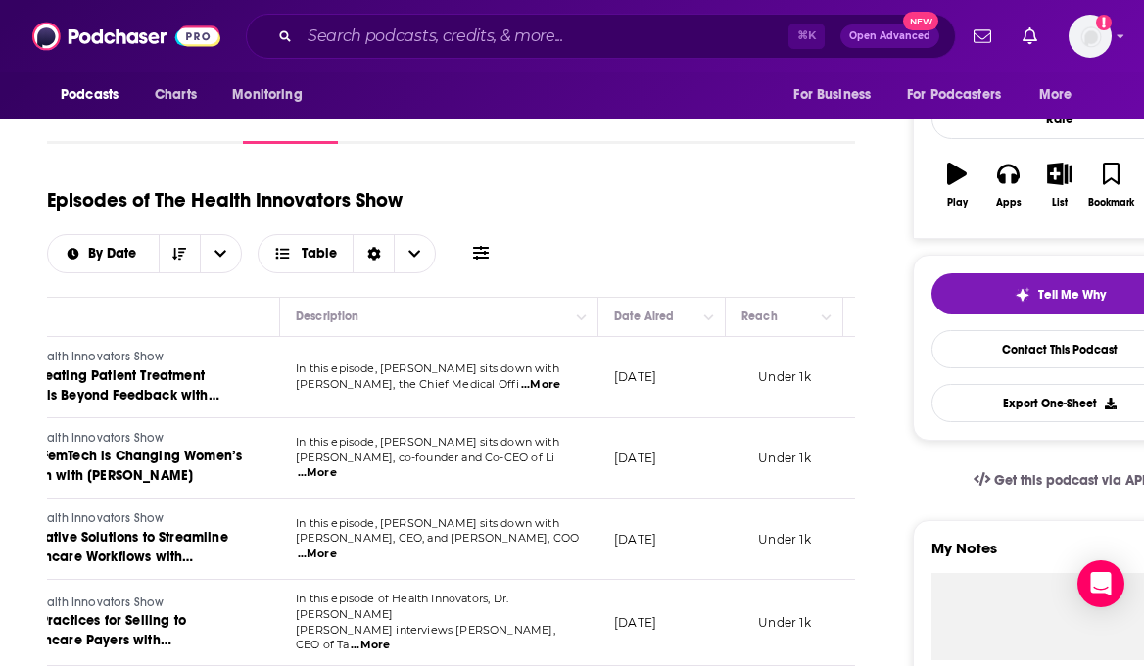
scroll to position [0, 167]
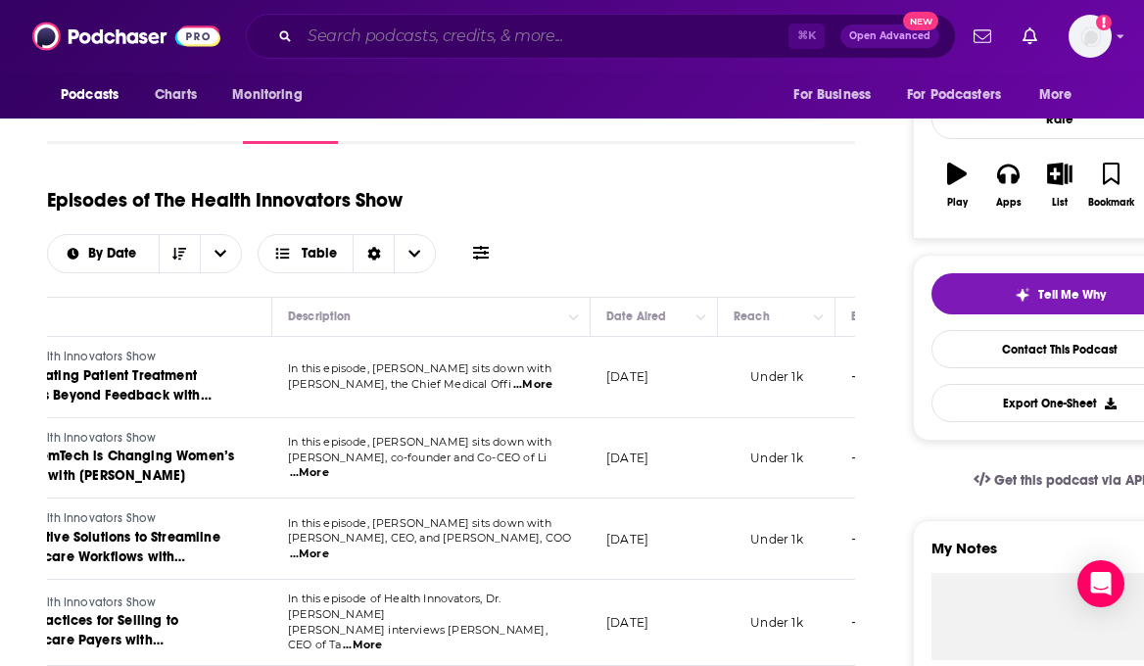
click at [355, 32] on input "Search podcasts, credits, & more..." at bounding box center [544, 36] width 489 height 31
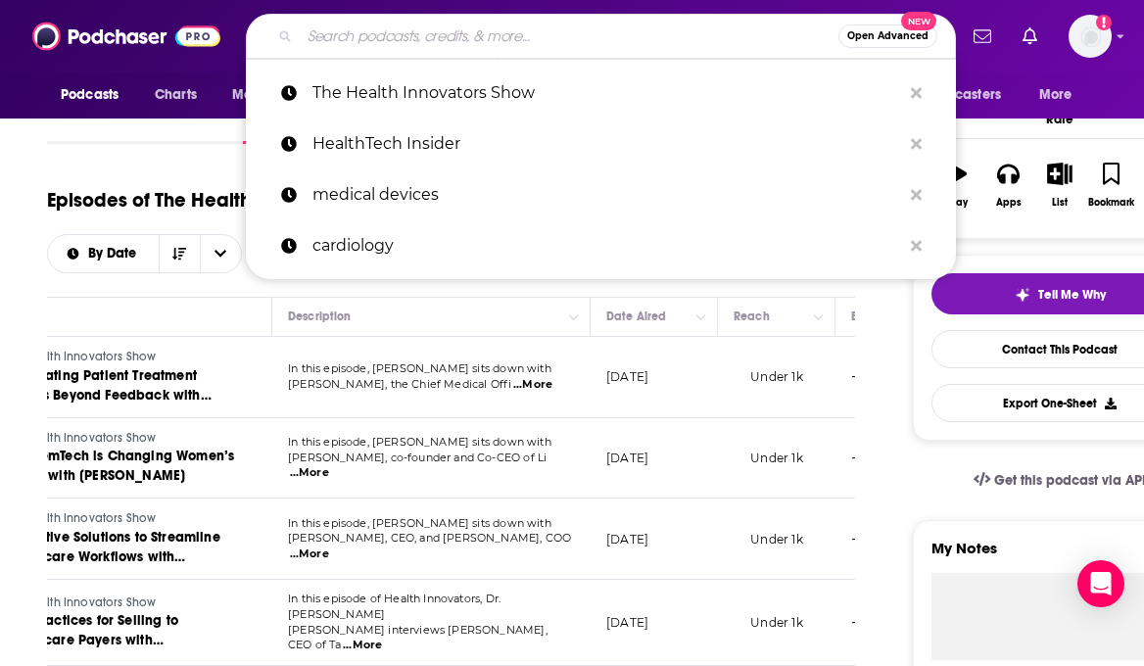
paste input "MedTech Talk"
type input "MedTech Talk"
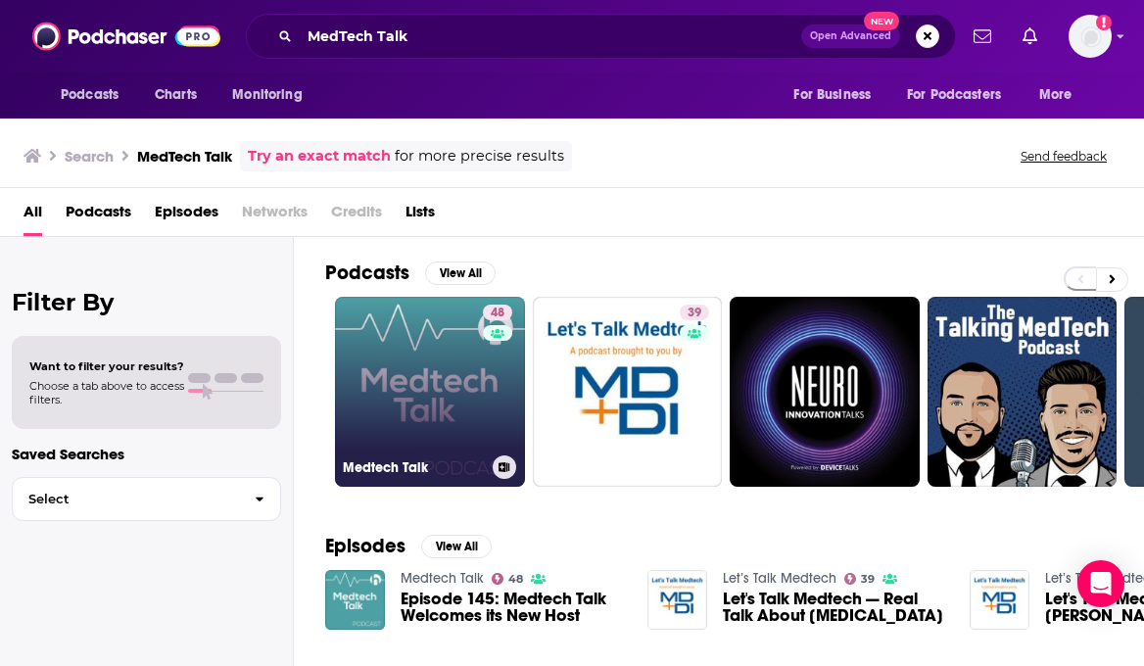
click at [430, 381] on link "48 Medtech Talk" at bounding box center [430, 392] width 190 height 190
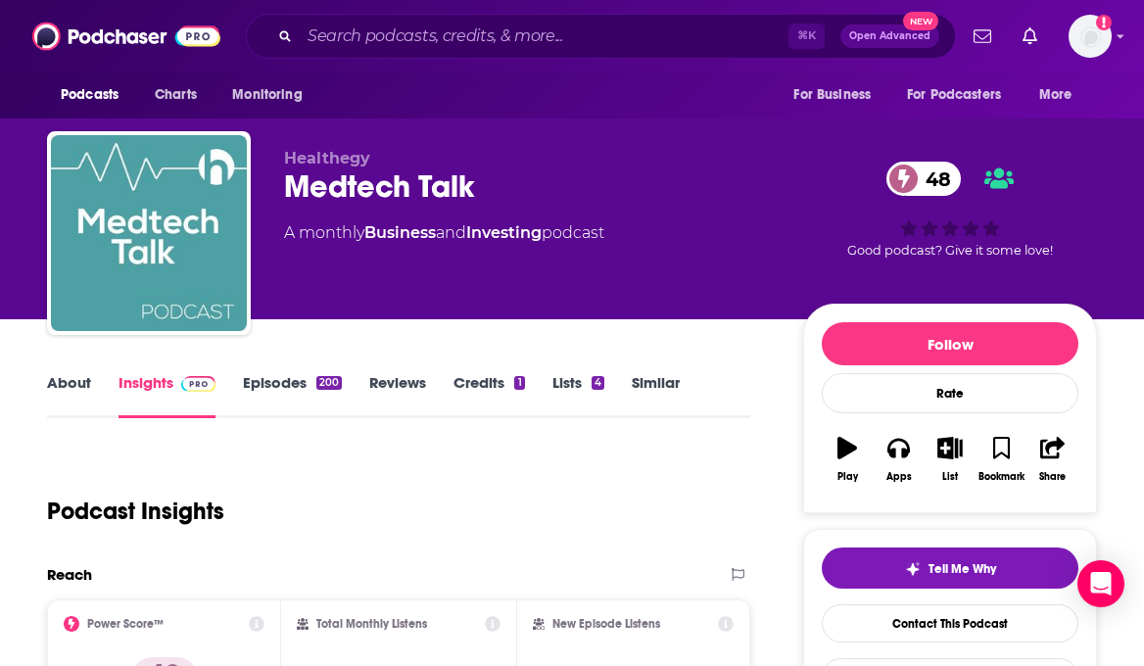
click at [59, 389] on link "About" at bounding box center [69, 395] width 44 height 45
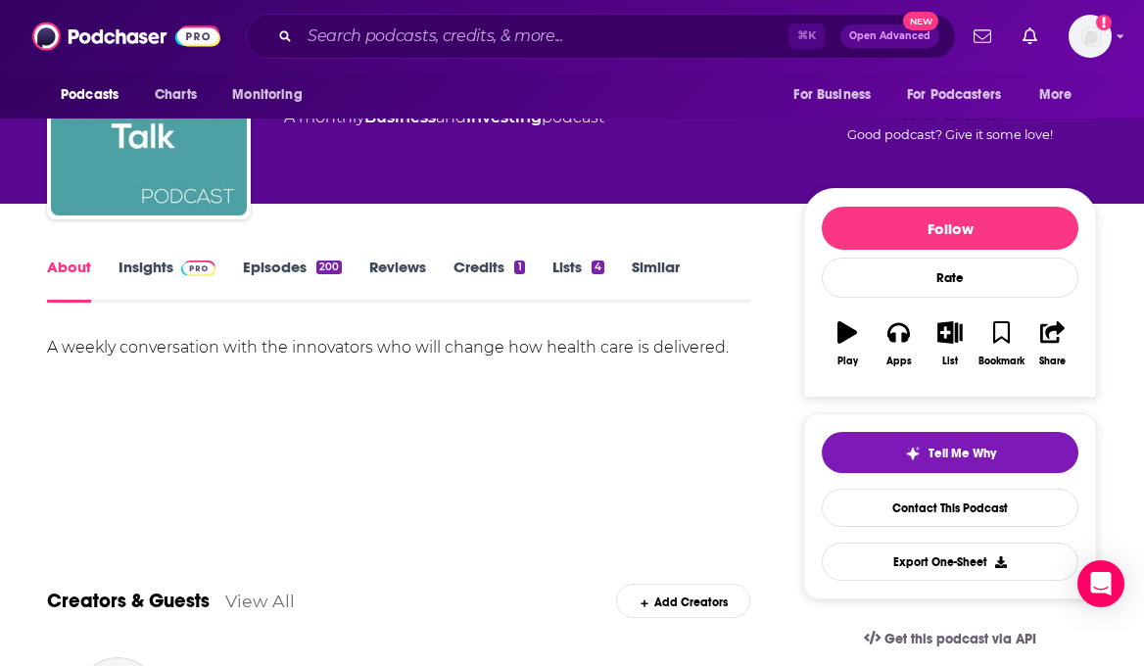
scroll to position [119, 0]
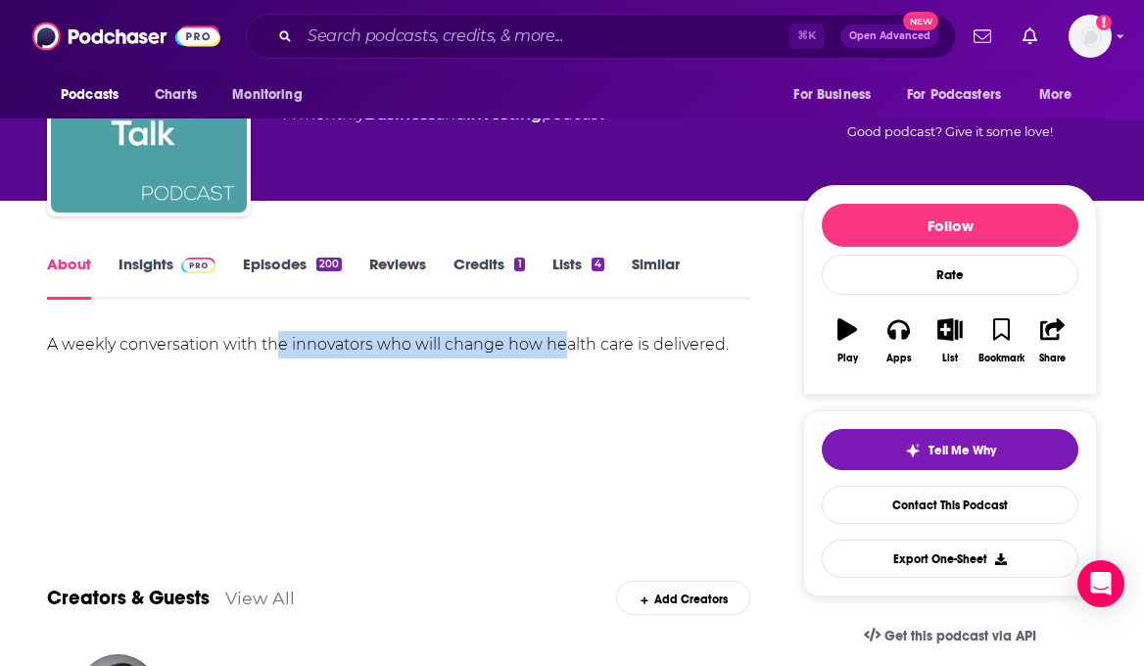
drag, startPoint x: 276, startPoint y: 354, endPoint x: 618, endPoint y: 357, distance: 341.9
click at [608, 357] on div "A weekly conversation with the innovators who will change how health care is de…" at bounding box center [398, 344] width 703 height 27
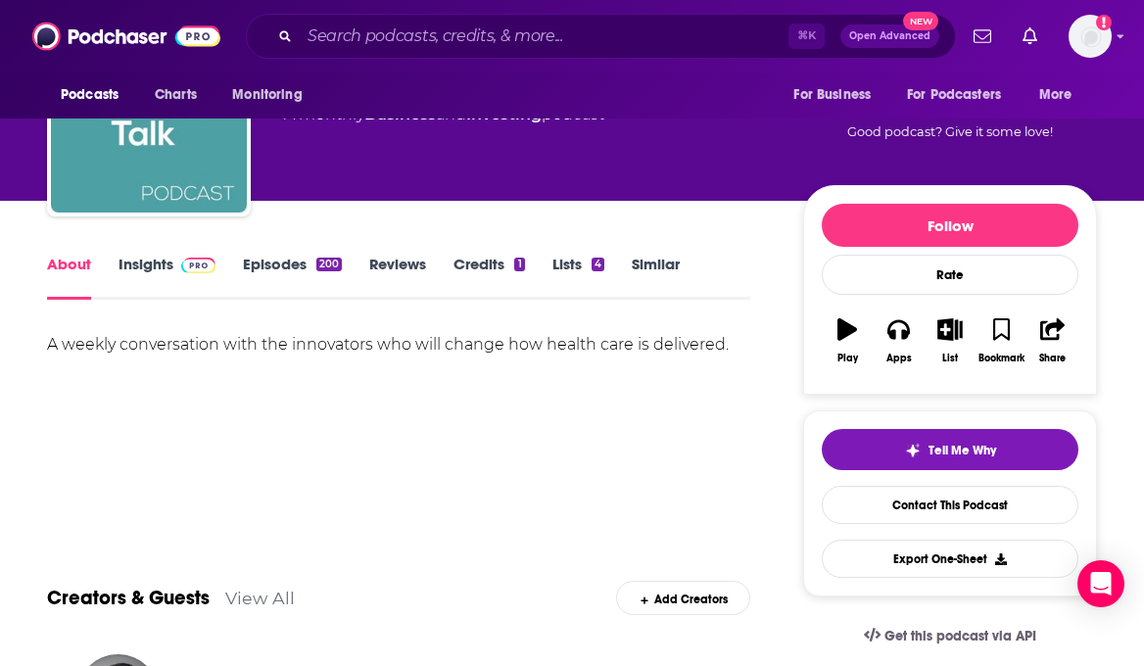
click at [618, 357] on div "A weekly conversation with the innovators who will change how health care is de…" at bounding box center [398, 344] width 703 height 27
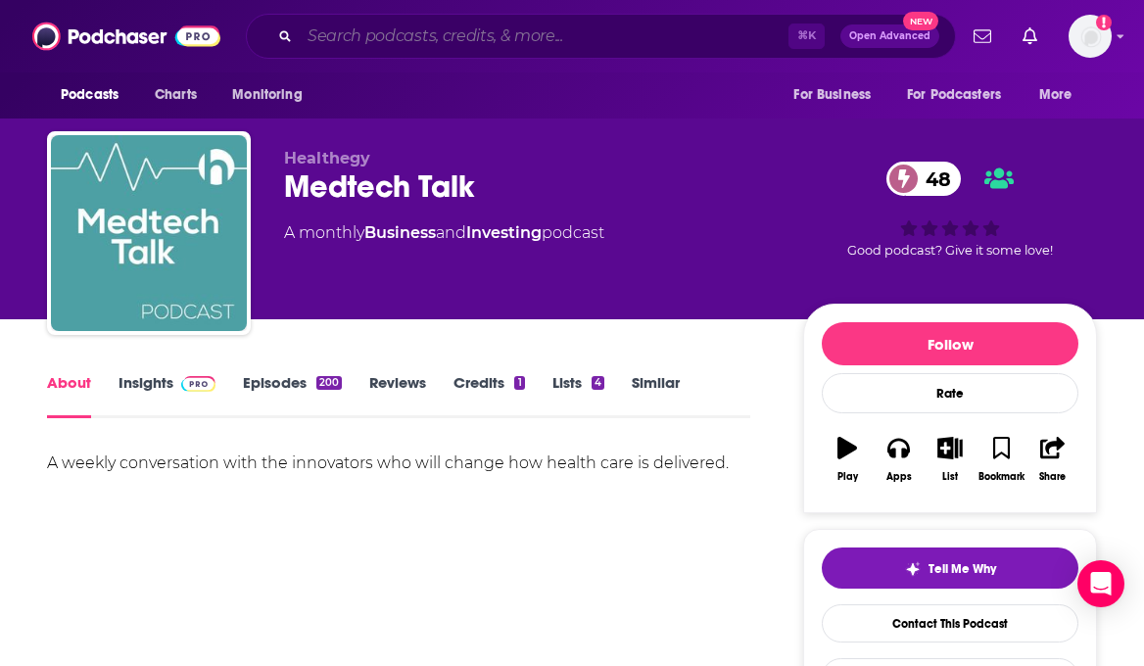
click at [367, 46] on input "Search podcasts, credits, & more..." at bounding box center [544, 36] width 489 height 31
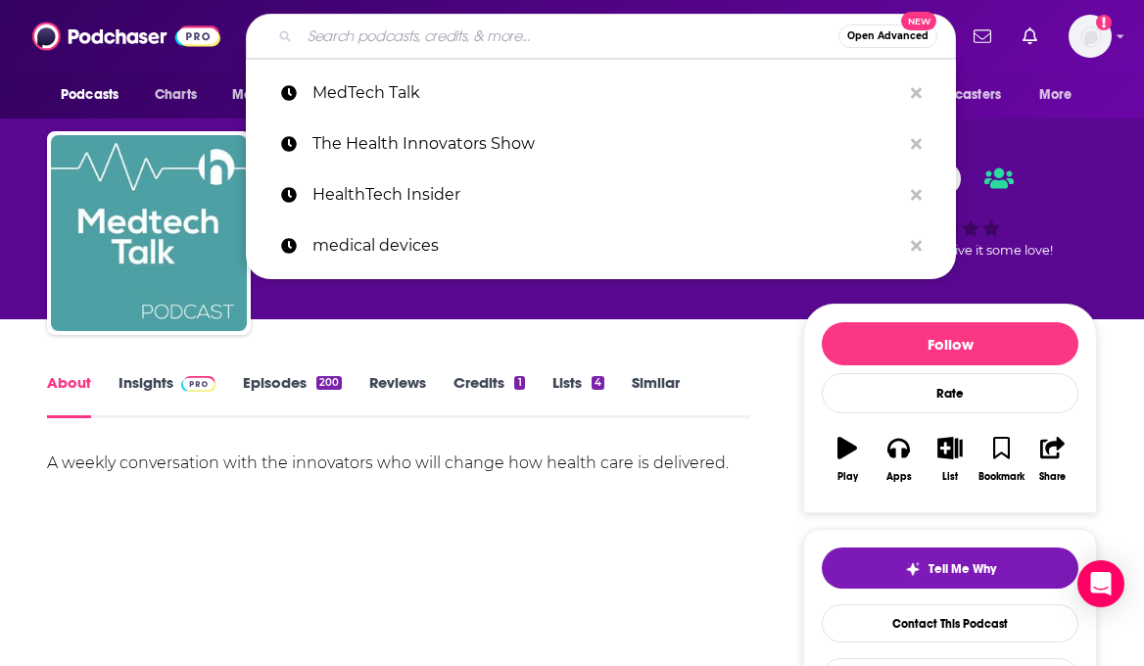
paste input "The MedTech Podcast"
type input "The MedTech Podcast"
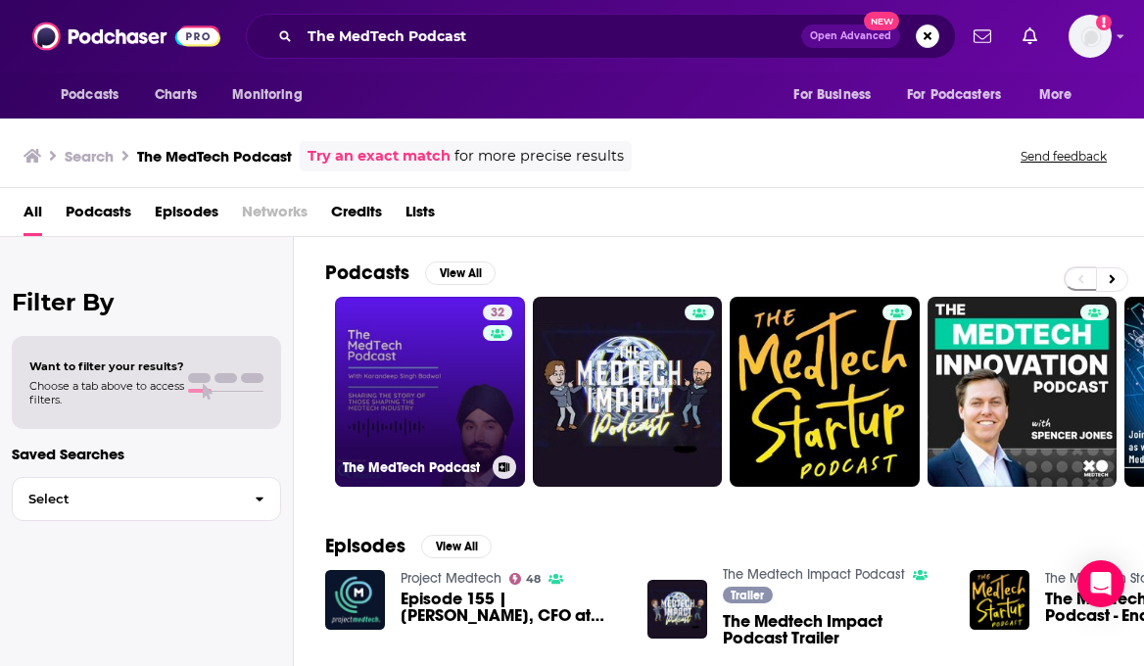
click at [382, 392] on link "32 The MedTech Podcast" at bounding box center [430, 392] width 190 height 190
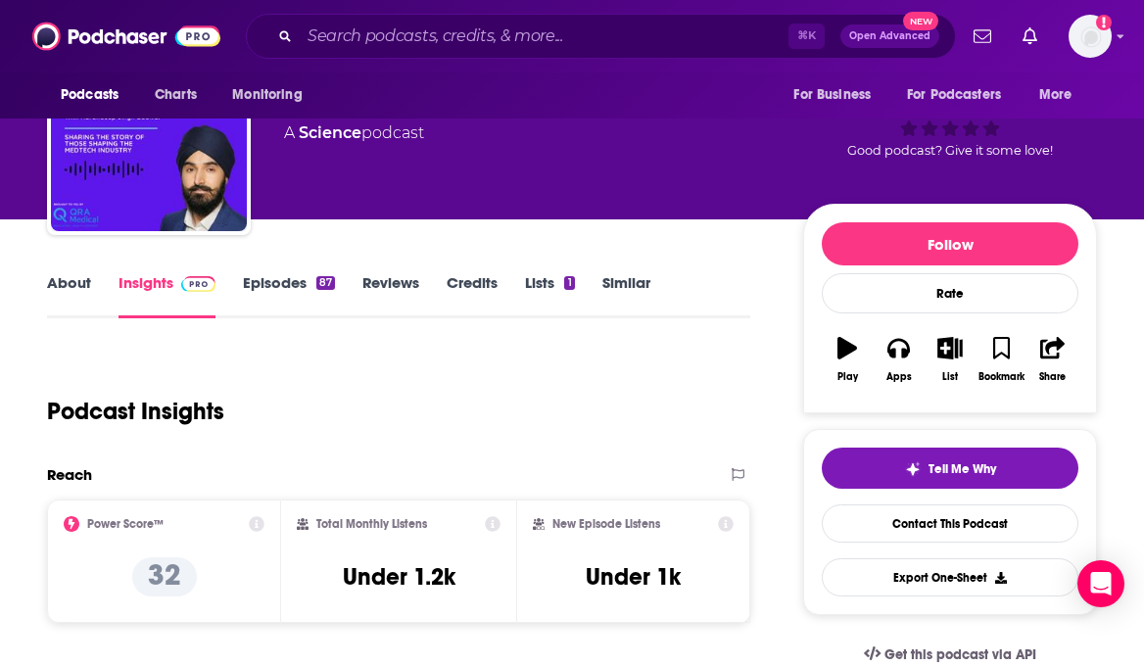
scroll to position [94, 0]
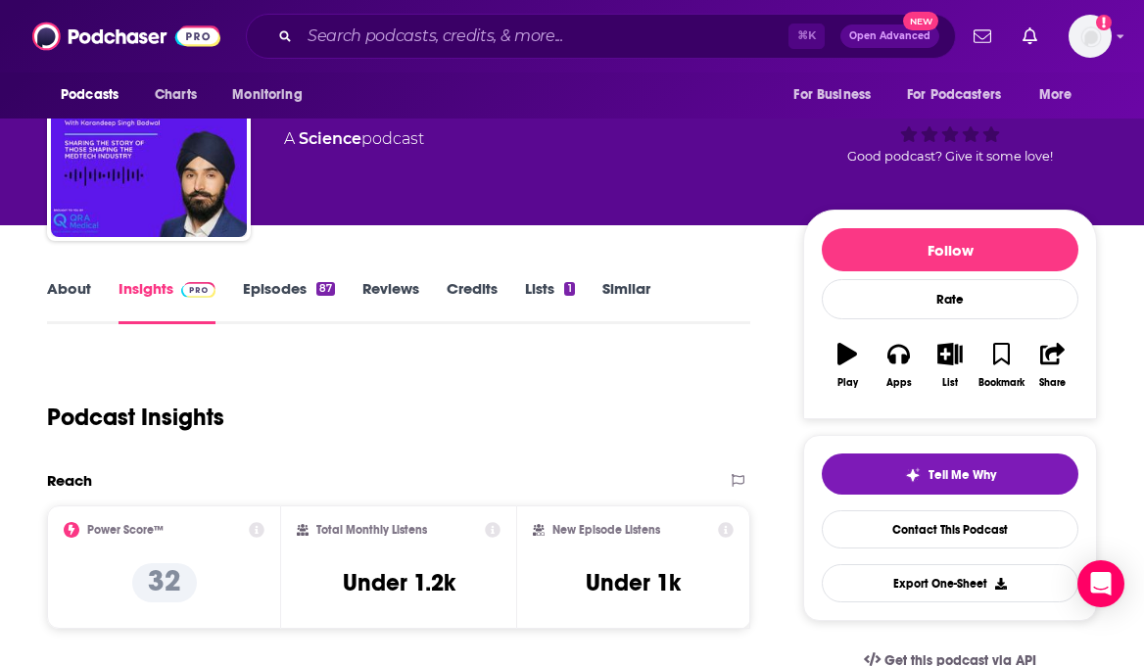
click at [69, 296] on link "About" at bounding box center [69, 301] width 44 height 45
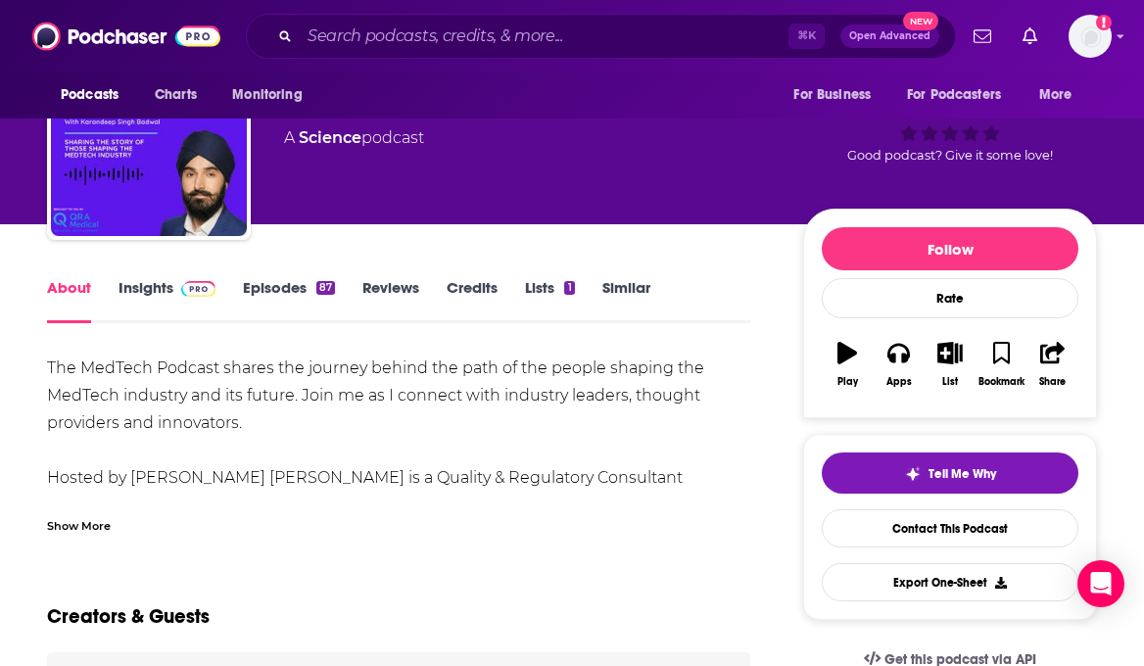
scroll to position [98, 0]
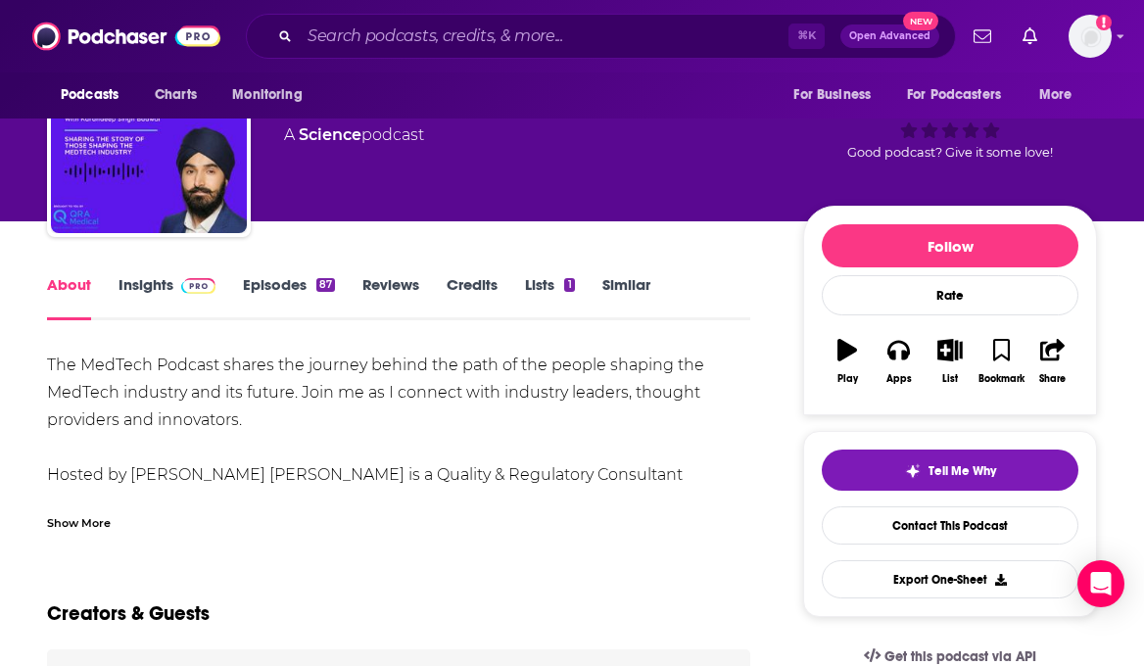
click at [86, 525] on div "Show More" at bounding box center [79, 521] width 64 height 19
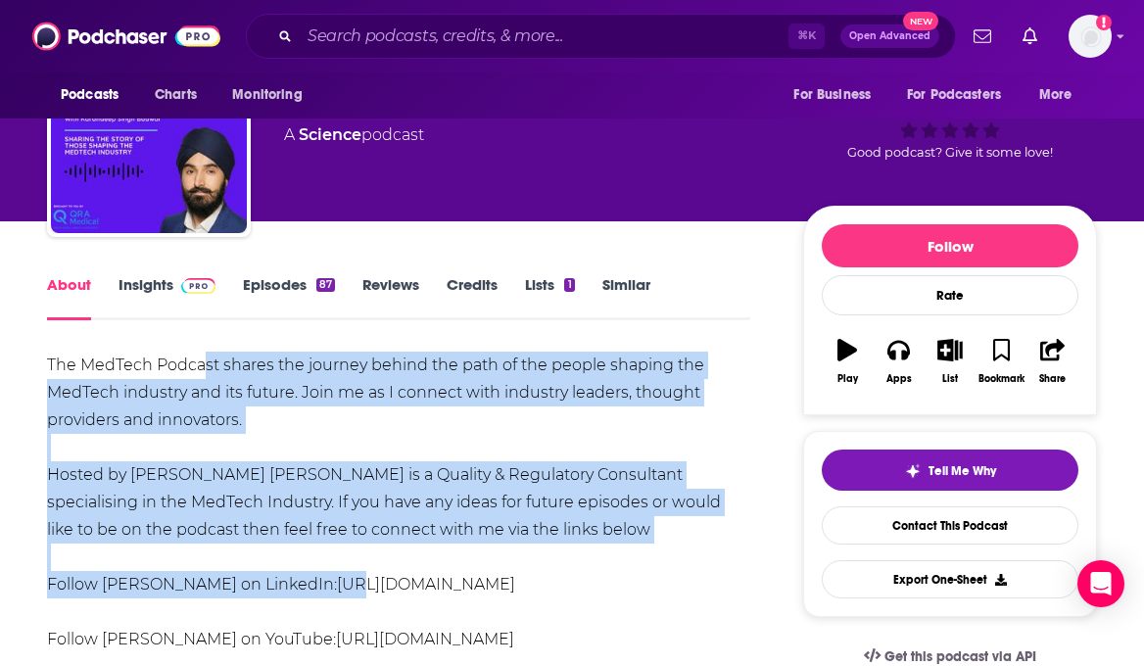
drag, startPoint x: 202, startPoint y: 353, endPoint x: 312, endPoint y: 579, distance: 251.9
click at [312, 580] on div "The MedTech Podcast shares the journey behind the path of the people shaping th…" at bounding box center [398, 503] width 703 height 302
click at [337, 579] on link "[URL][DOMAIN_NAME]" at bounding box center [426, 584] width 178 height 19
click at [323, 416] on div "The MedTech Podcast shares the journey behind the path of the people shaping th…" at bounding box center [398, 503] width 703 height 302
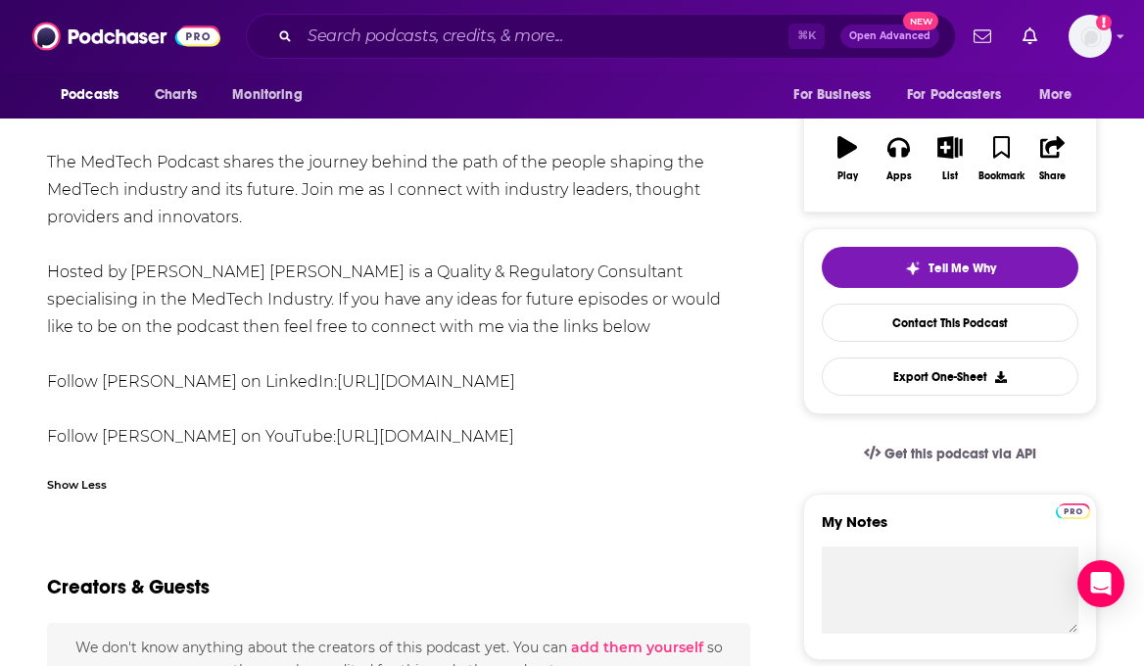
scroll to position [302, 0]
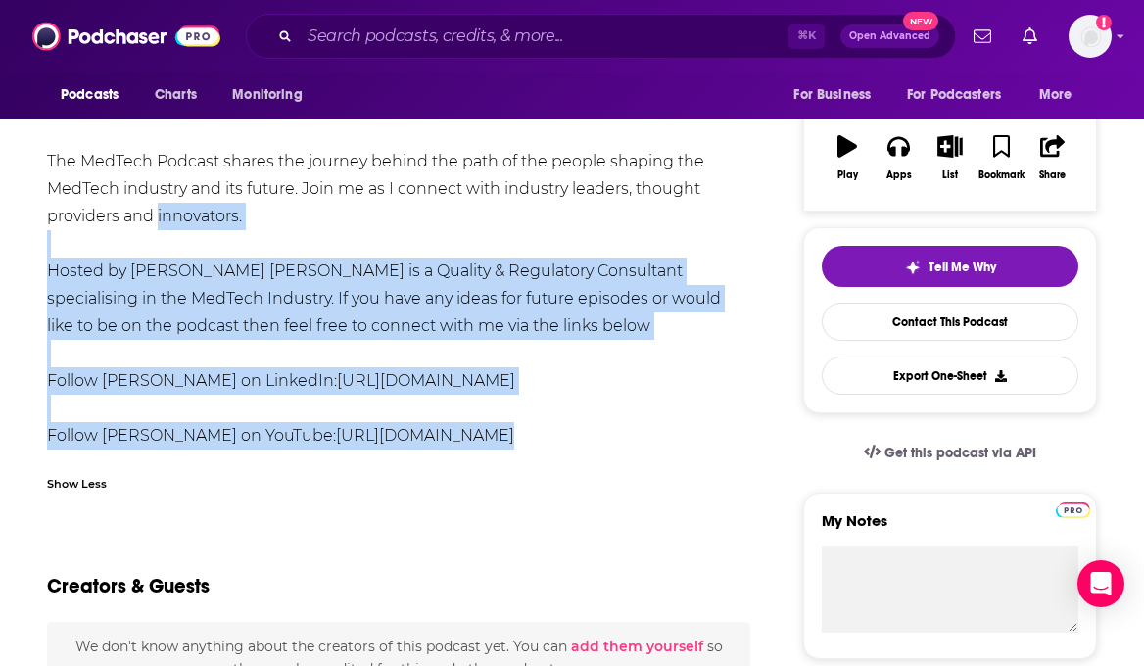
drag, startPoint x: 156, startPoint y: 212, endPoint x: 198, endPoint y: 481, distance: 272.6
click at [198, 472] on div "The MedTech Podcast shares the journey behind the path of the people shaping th…" at bounding box center [398, 326] width 703 height 356
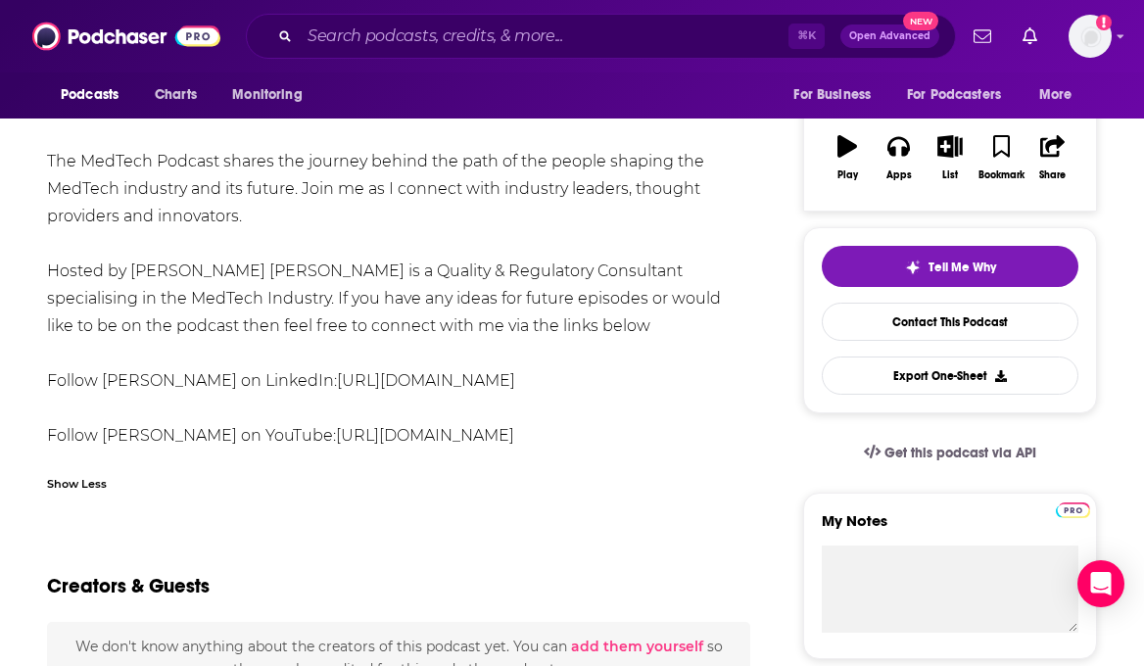
click at [129, 197] on div "The MedTech Podcast shares the journey behind the path of the people shaping th…" at bounding box center [398, 299] width 703 height 302
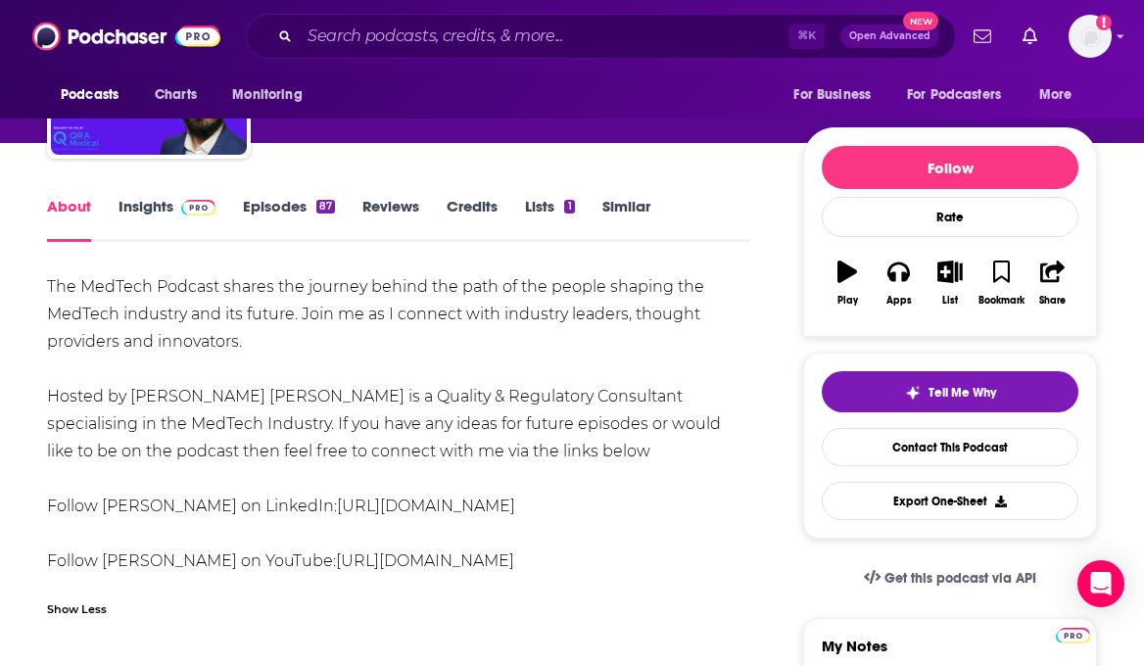
scroll to position [0, 0]
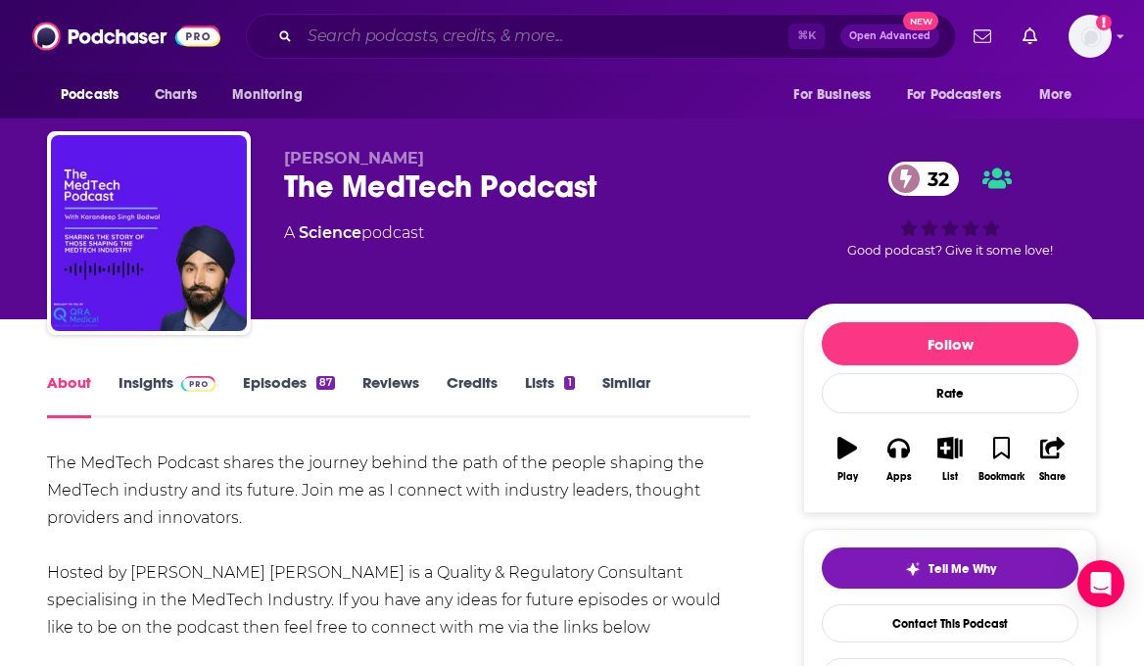
click at [374, 46] on input "Search podcasts, credits, & more..." at bounding box center [544, 36] width 489 height 31
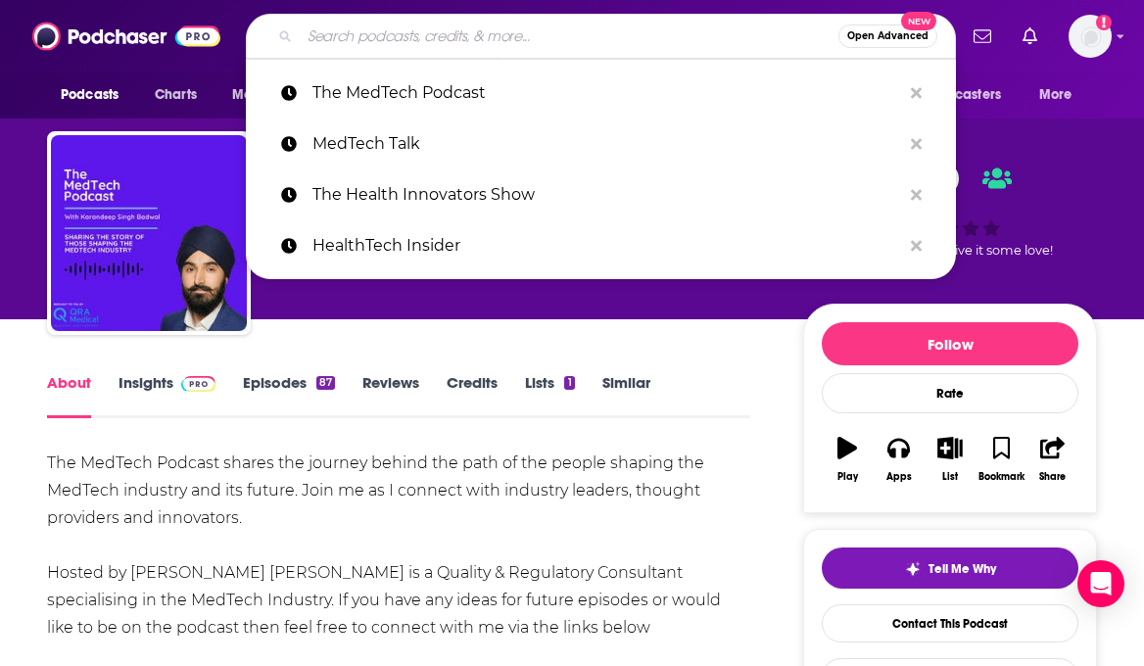
paste input "Fierce Healthcare Podcast"
type input "Fierce Healthcare Podcast"
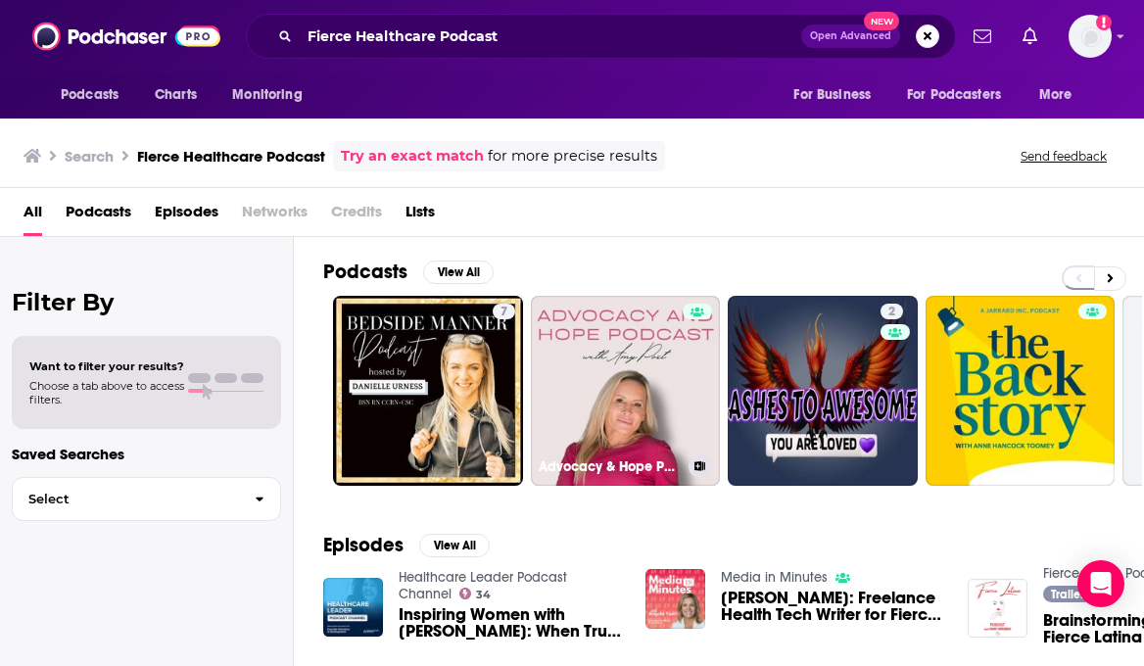
scroll to position [0, 2]
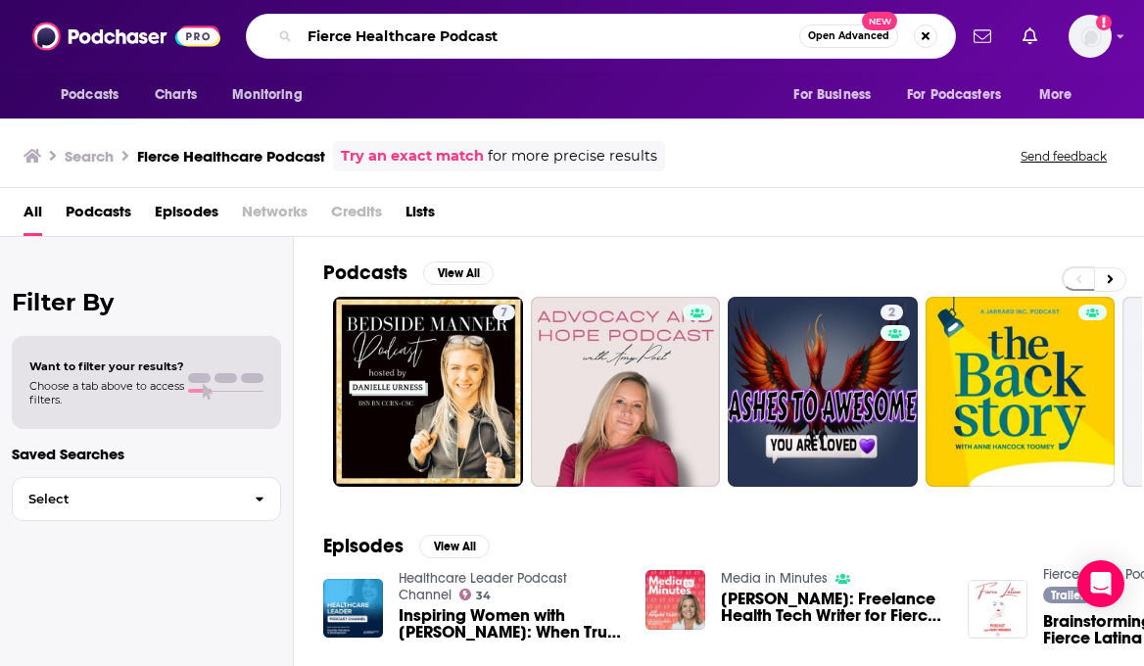
drag, startPoint x: 511, startPoint y: 39, endPoint x: 97, endPoint y: 17, distance: 414.9
click at [98, 17] on div "Podcasts Charts Monitoring Fierce Healthcare Podcast Open Advanced New For Busi…" at bounding box center [572, 36] width 1144 height 72
type input "health tech"
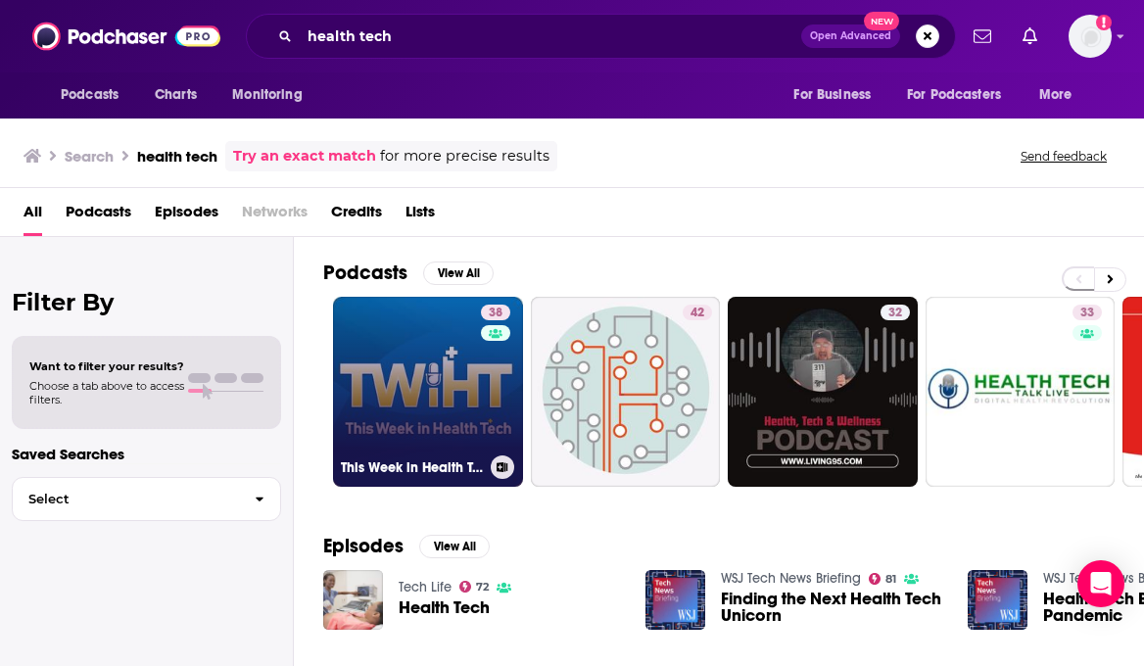
click at [380, 386] on link "38 This Week in Health Tech" at bounding box center [428, 392] width 190 height 190
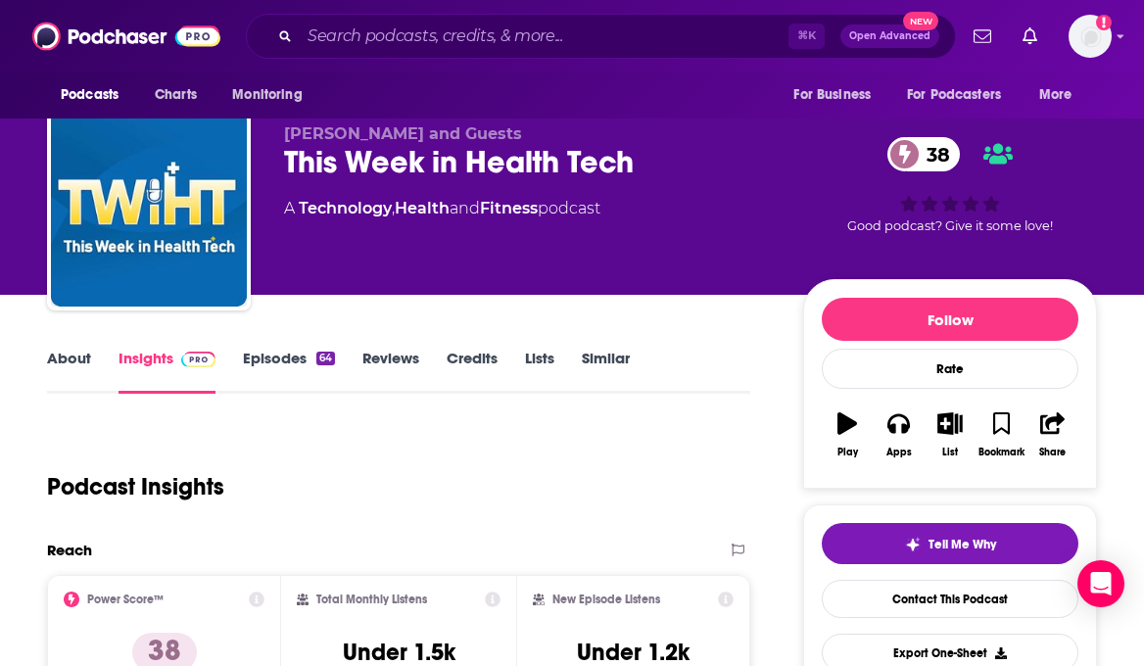
scroll to position [15, 0]
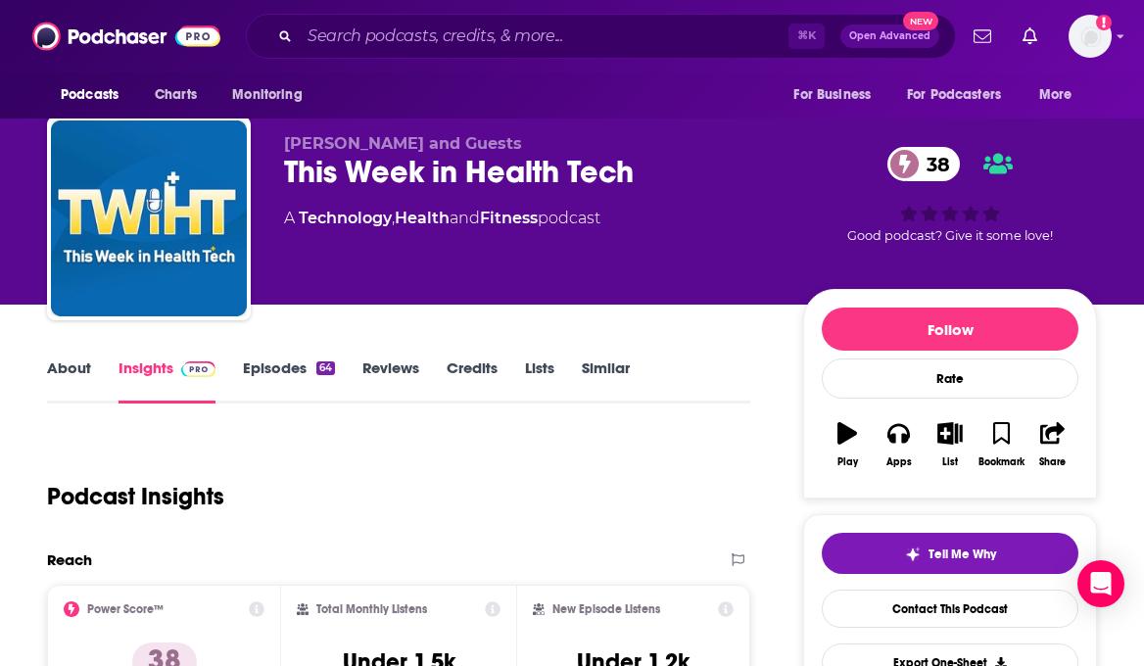
click at [77, 358] on div "About Insights Episodes 64 Reviews Credits Lists Similar" at bounding box center [398, 380] width 703 height 48
click at [72, 379] on link "About" at bounding box center [69, 380] width 44 height 45
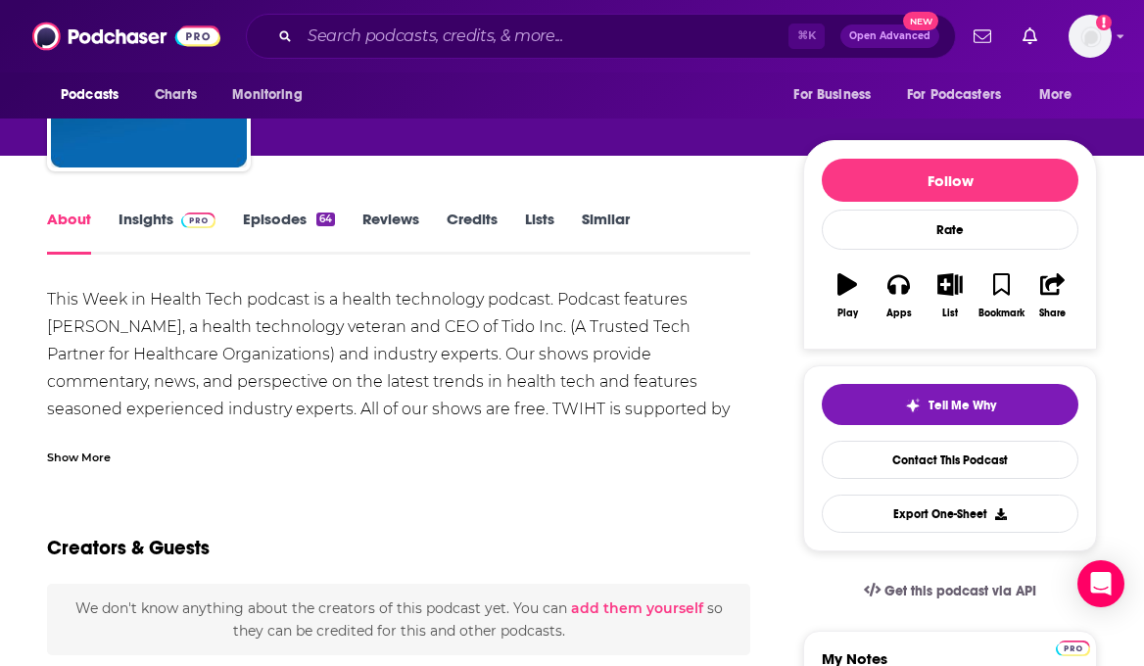
scroll to position [168, 0]
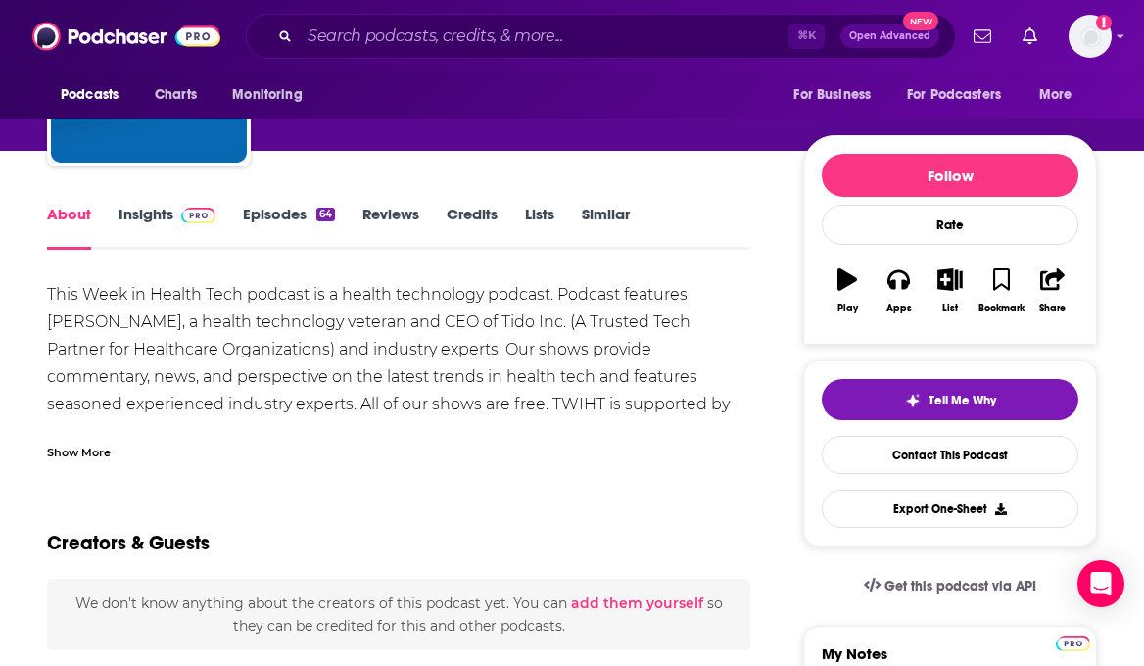
click at [104, 458] on div "Show More" at bounding box center [79, 451] width 64 height 19
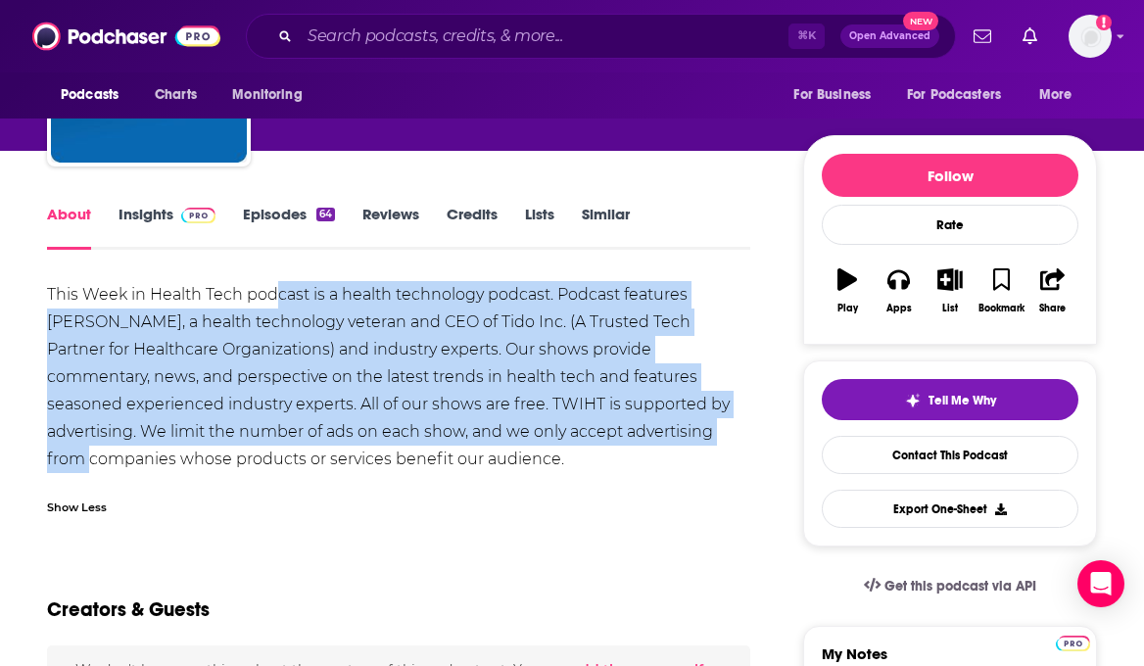
drag, startPoint x: 271, startPoint y: 300, endPoint x: 607, endPoint y: 437, distance: 362.9
click at [611, 437] on div "This Week in Health Tech podcast is a health technology podcast. Podcast featur…" at bounding box center [398, 377] width 703 height 192
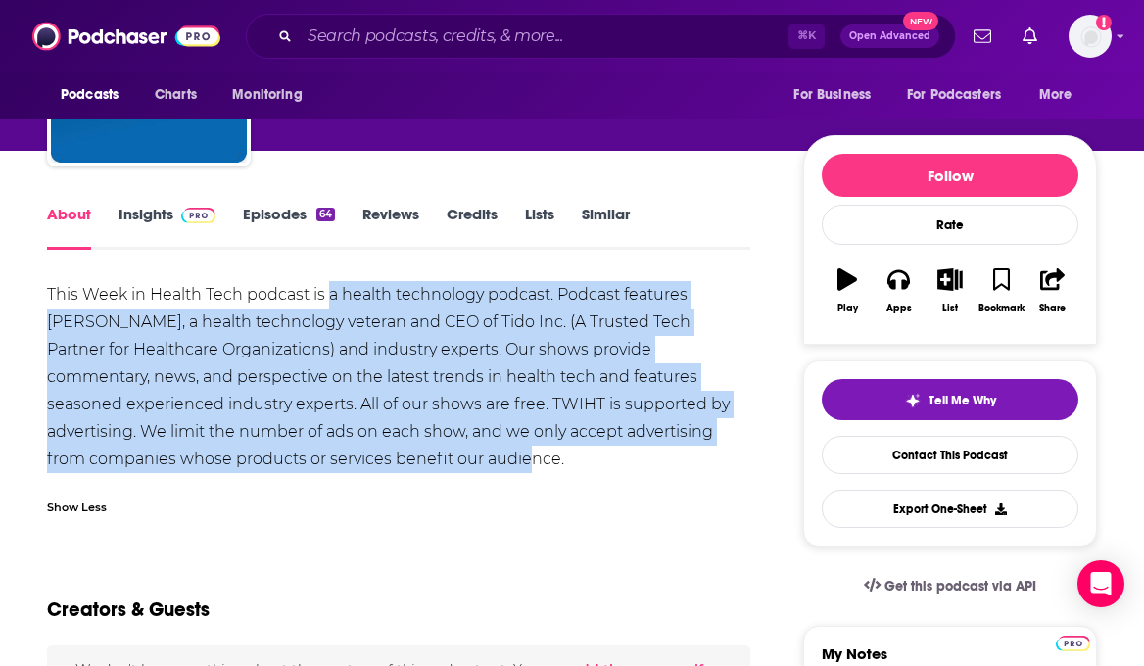
drag, startPoint x: 327, startPoint y: 301, endPoint x: 573, endPoint y: 464, distance: 295.3
click at [573, 465] on div "This Week in Health Tech podcast is a health technology podcast. Podcast featur…" at bounding box center [398, 377] width 703 height 192
click at [573, 464] on div "This Week in Health Tech podcast is a health technology podcast. Podcast featur…" at bounding box center [398, 377] width 703 height 192
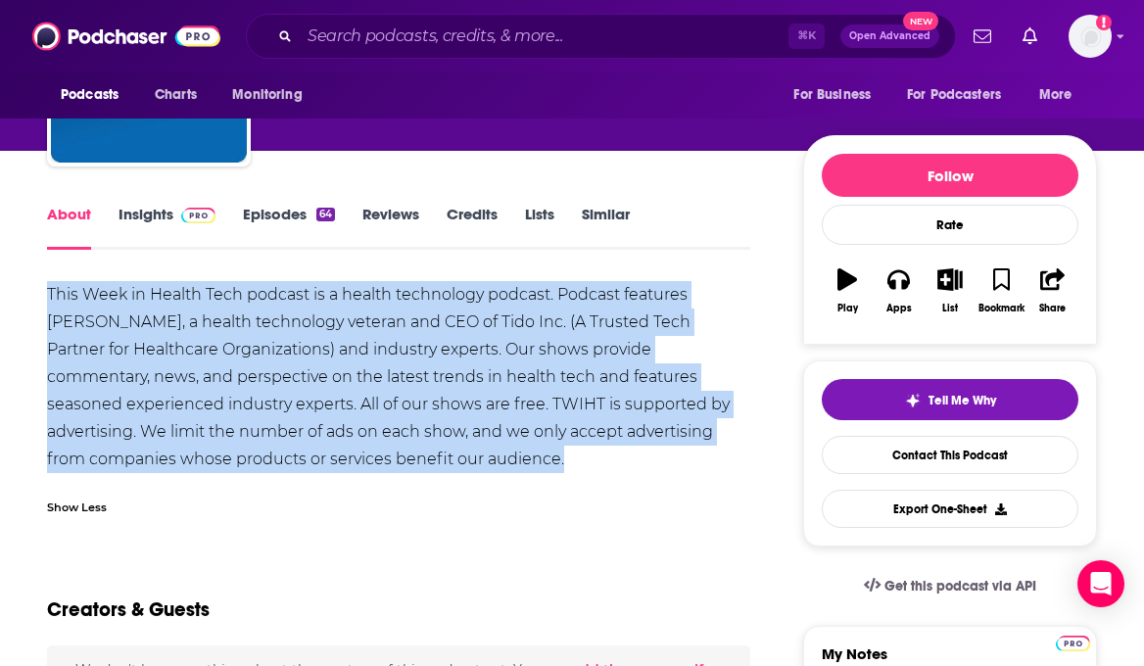
drag, startPoint x: 17, startPoint y: 299, endPoint x: 439, endPoint y: 491, distance: 463.8
click at [439, 491] on div "Show Less" at bounding box center [398, 499] width 703 height 33
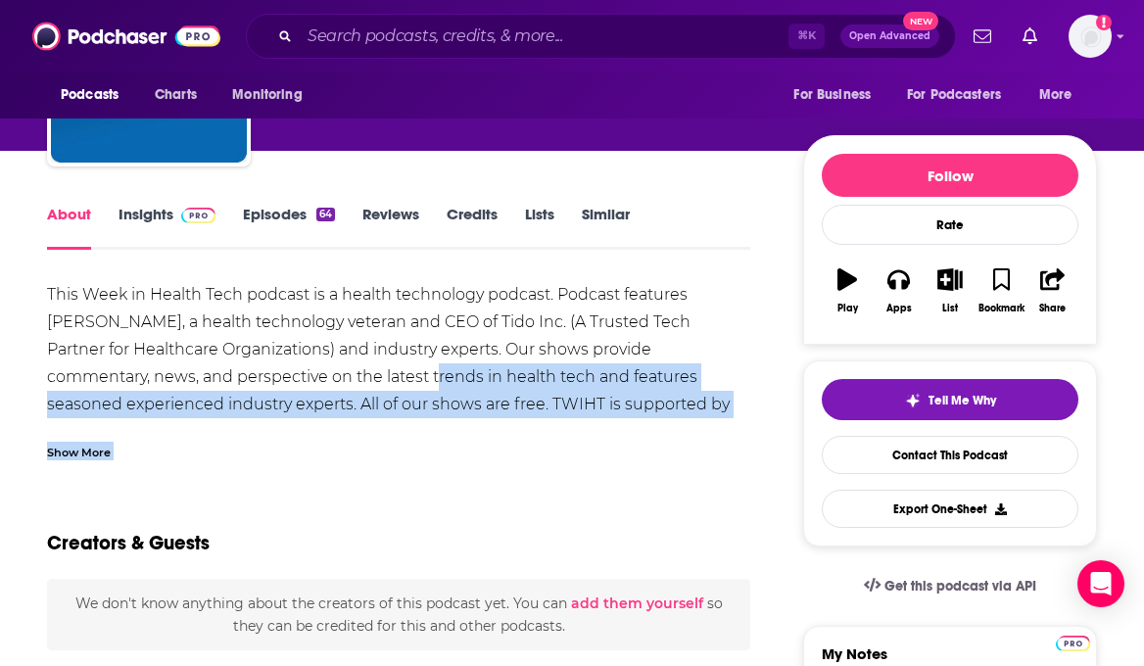
drag, startPoint x: 470, startPoint y: 491, endPoint x: 308, endPoint y: 372, distance: 201.2
click at [308, 372] on div "This Week in Health Tech podcast is a health technology podcast. Podcast featur…" at bounding box center [398, 377] width 703 height 192
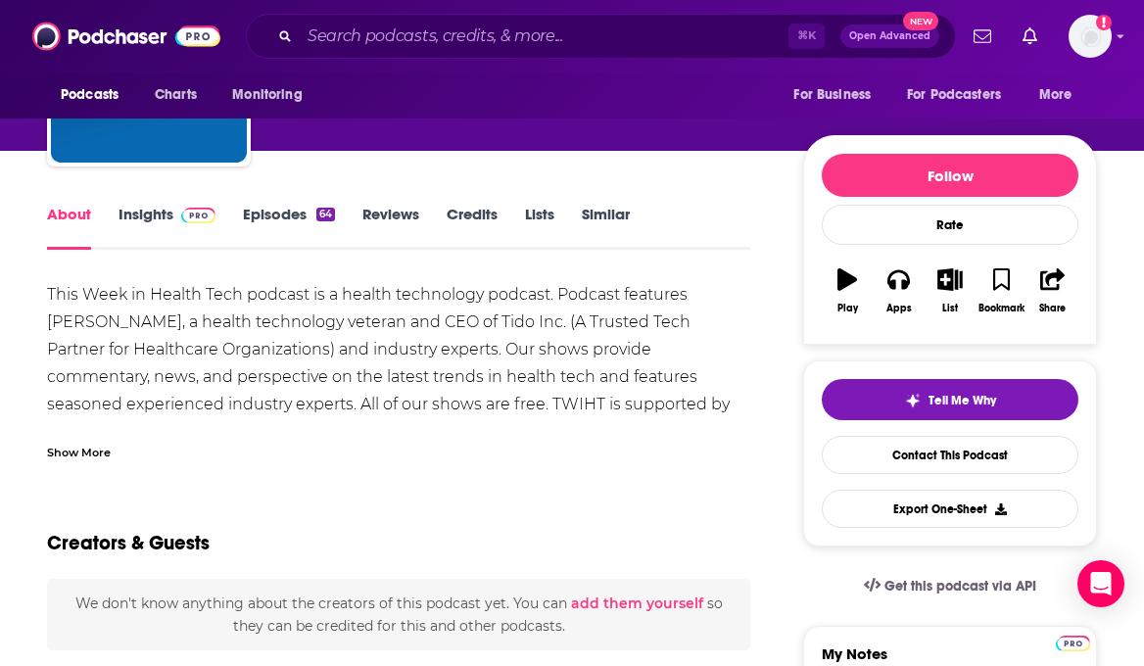
click at [81, 453] on div "Show More" at bounding box center [79, 451] width 64 height 19
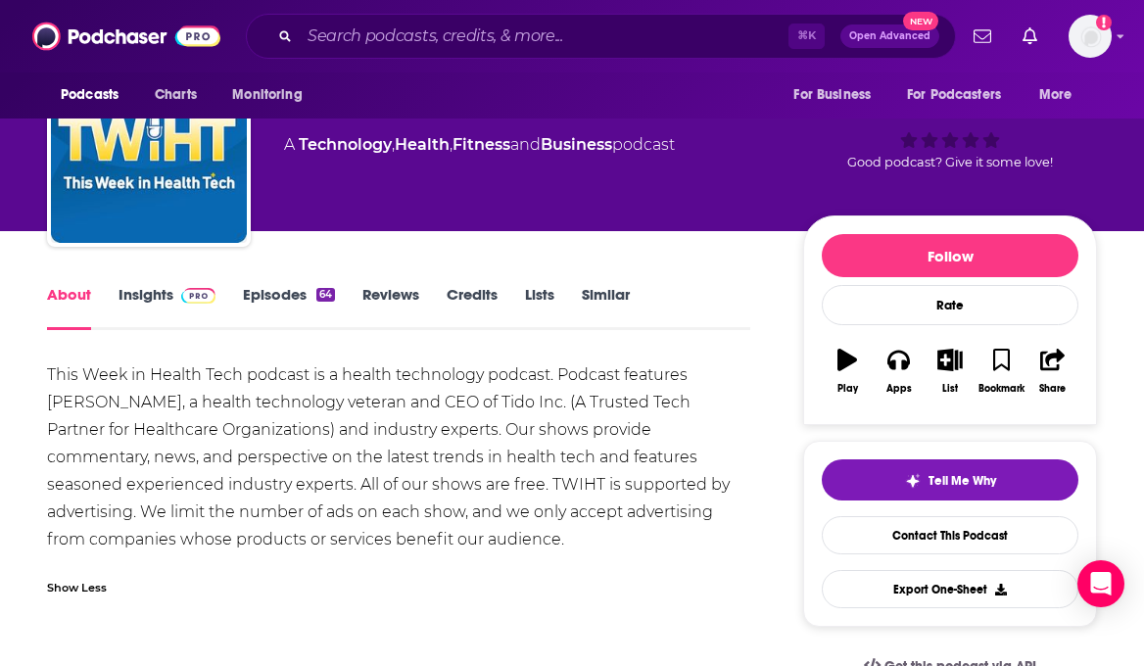
scroll to position [0, 0]
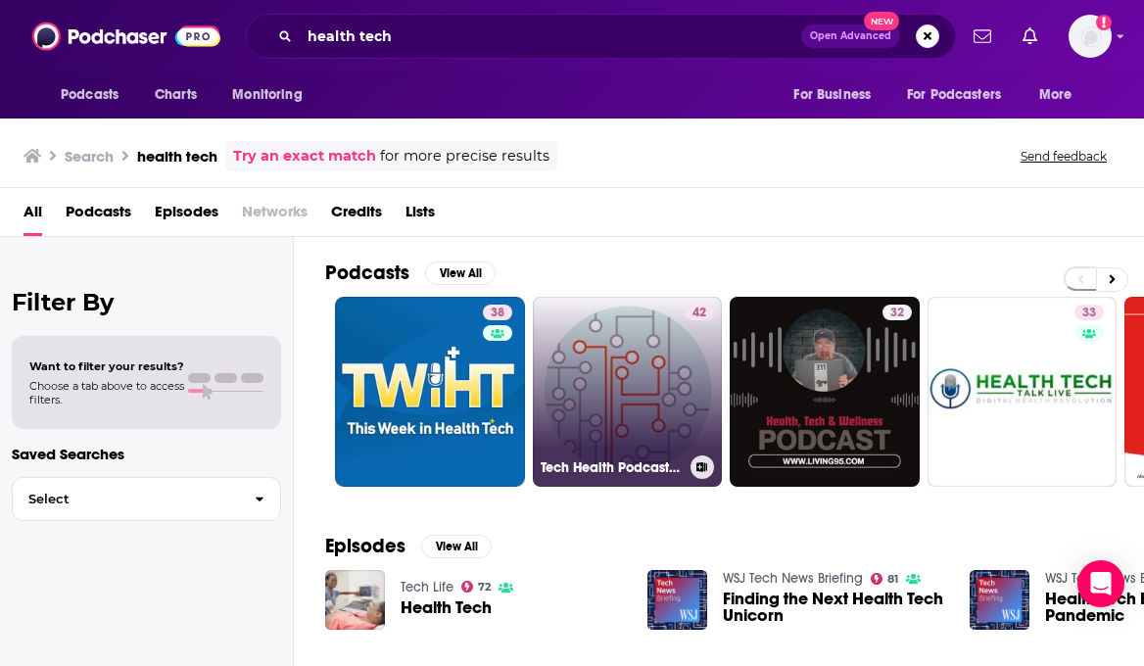
click at [636, 389] on link "42 Tech Health Podcast presented by Nuffield Health" at bounding box center [628, 392] width 190 height 190
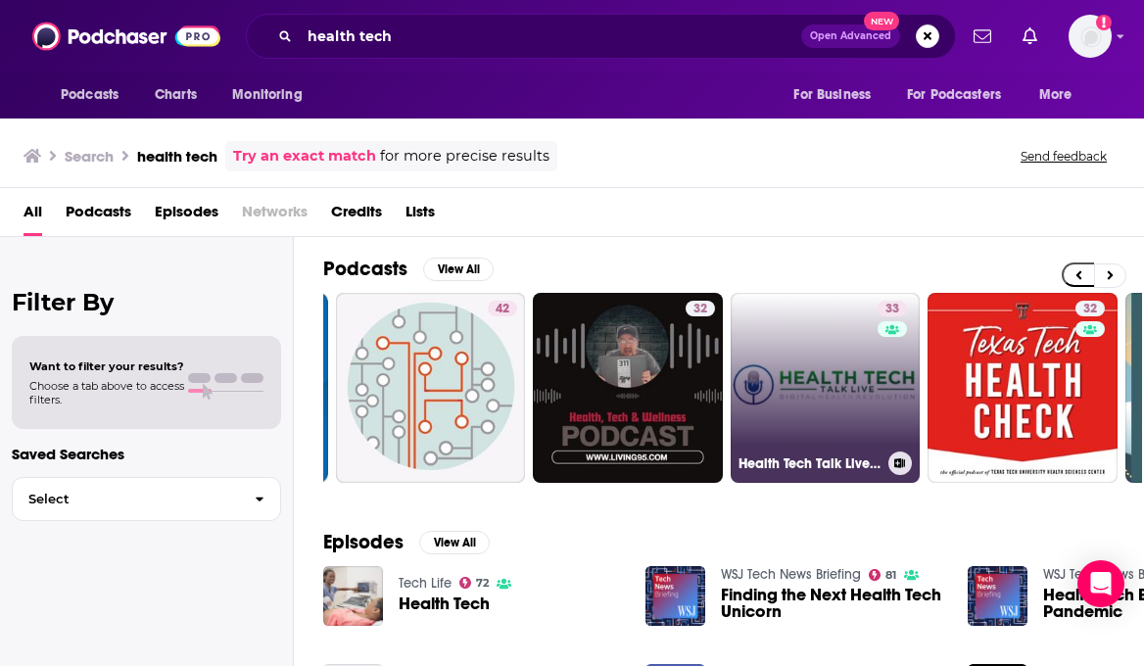
scroll to position [0, 233]
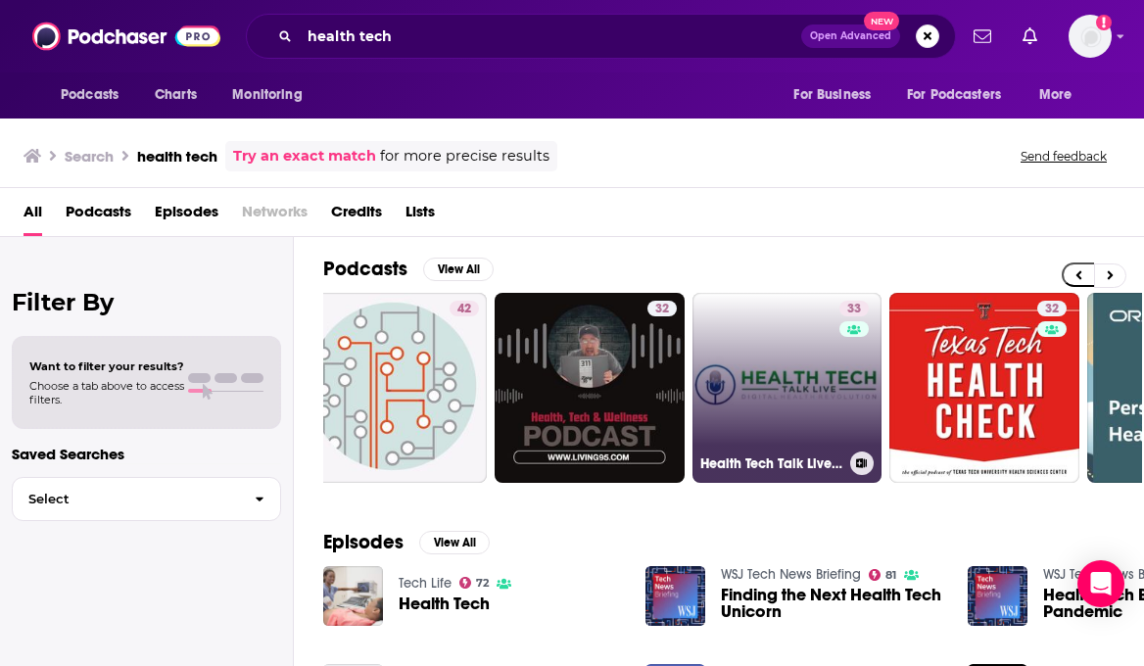
click at [799, 390] on link "33 Health Tech Talk Live's Podcast" at bounding box center [787, 388] width 190 height 190
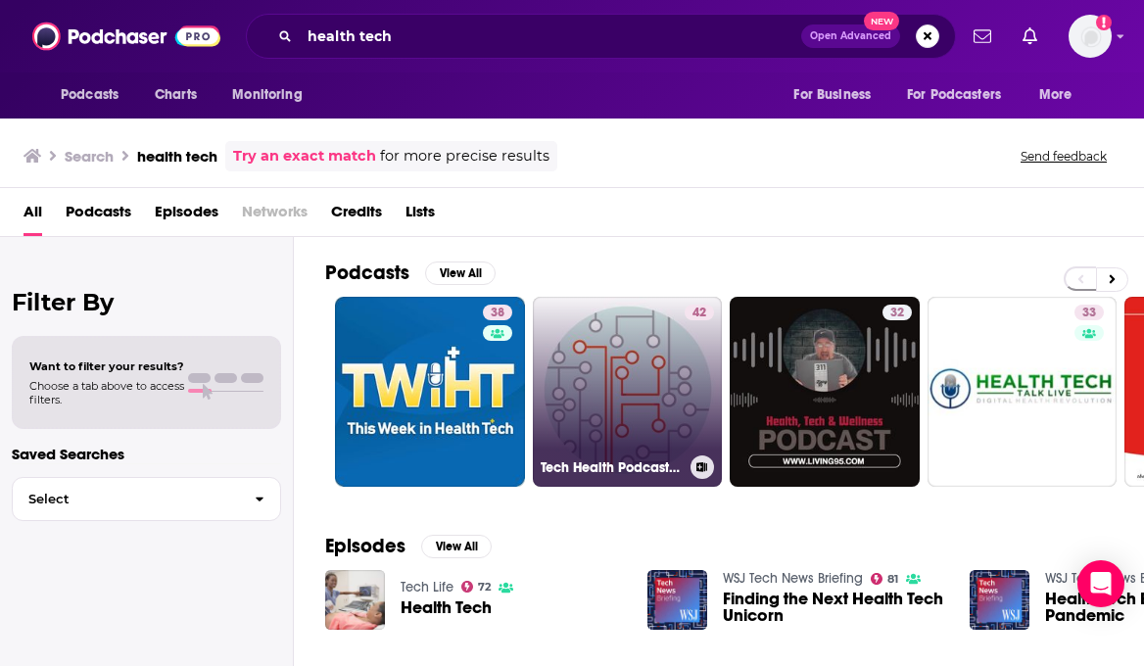
click at [591, 377] on link "42 Tech Health Podcast presented by Nuffield Health" at bounding box center [628, 392] width 190 height 190
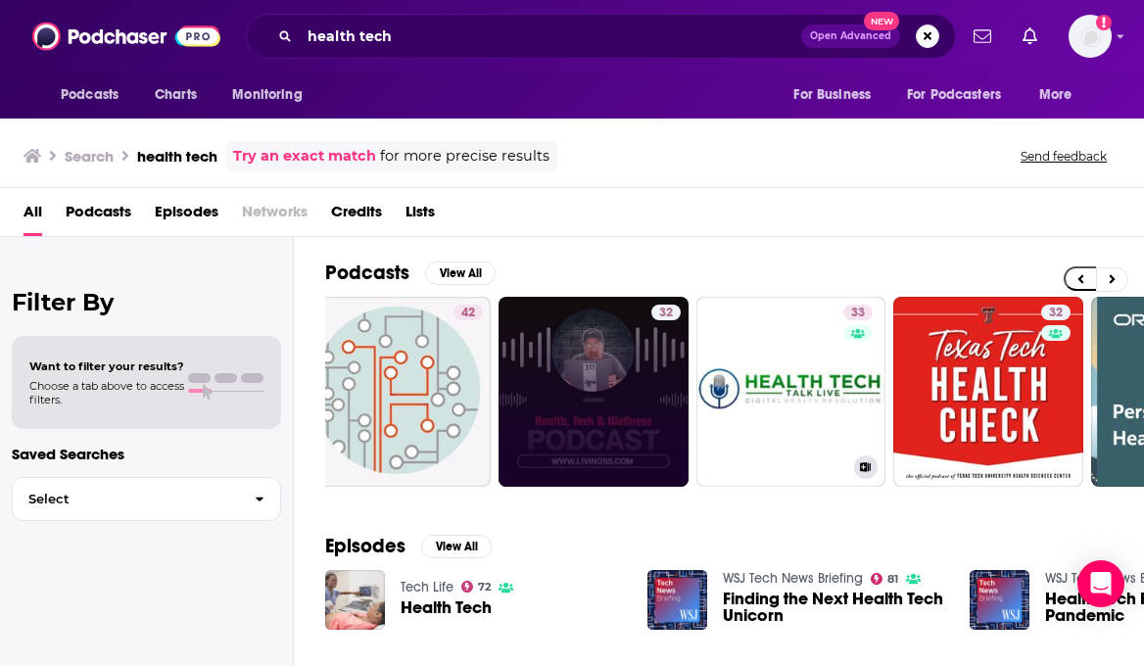
scroll to position [0, 249]
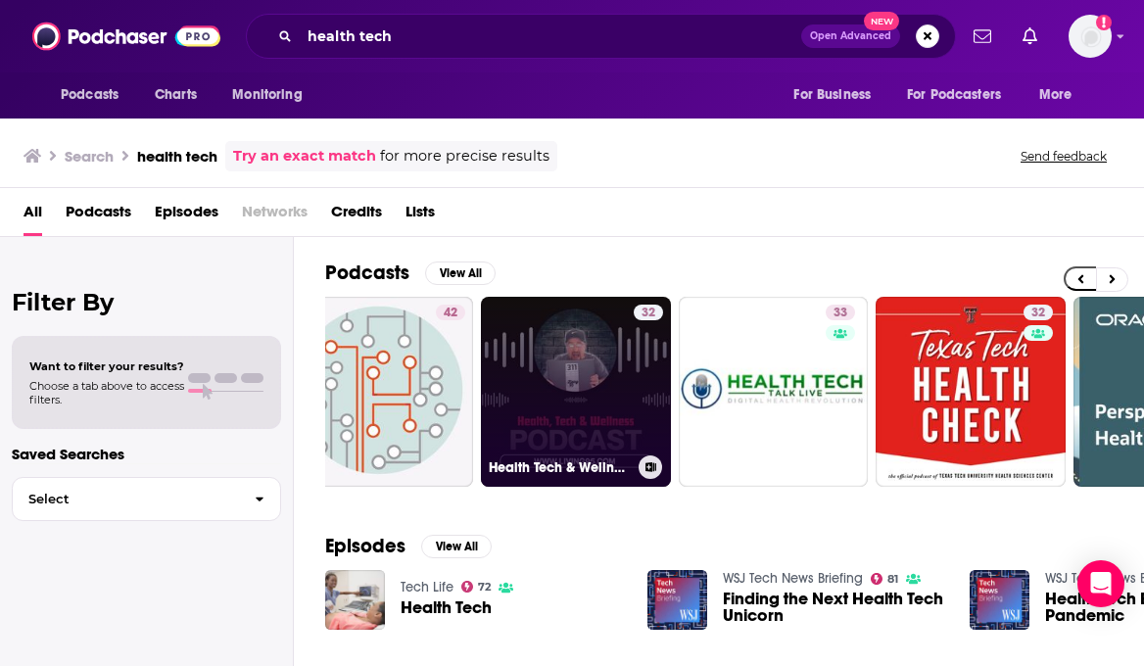
click at [605, 427] on link "32 Health Tech & Wellness Podcast" at bounding box center [576, 392] width 190 height 190
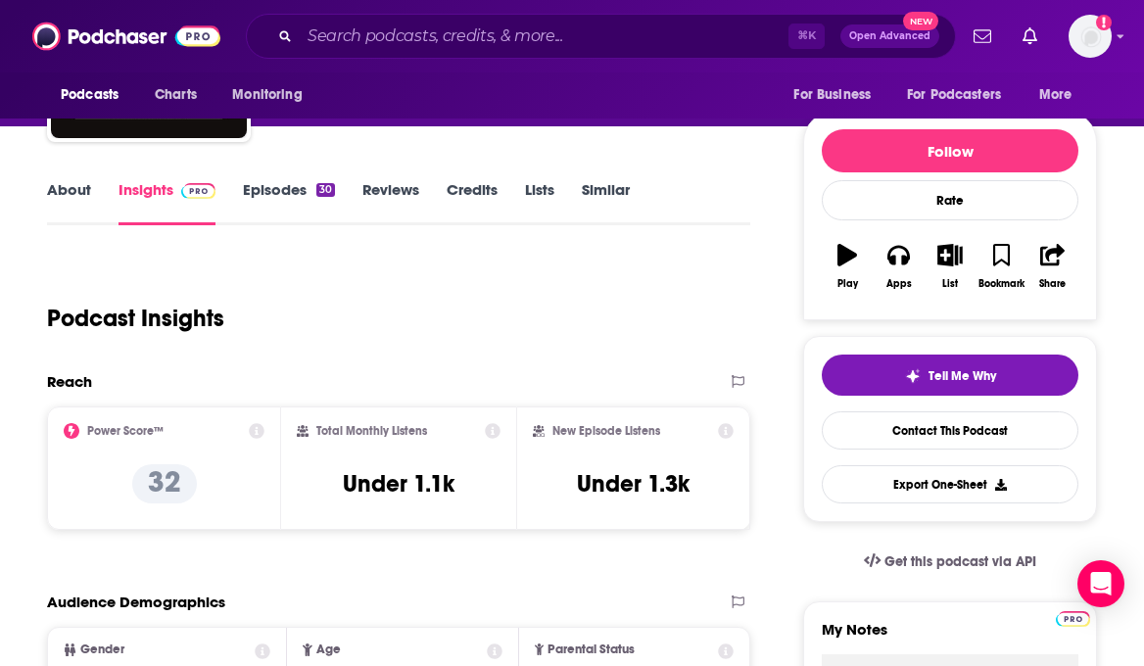
scroll to position [156, 0]
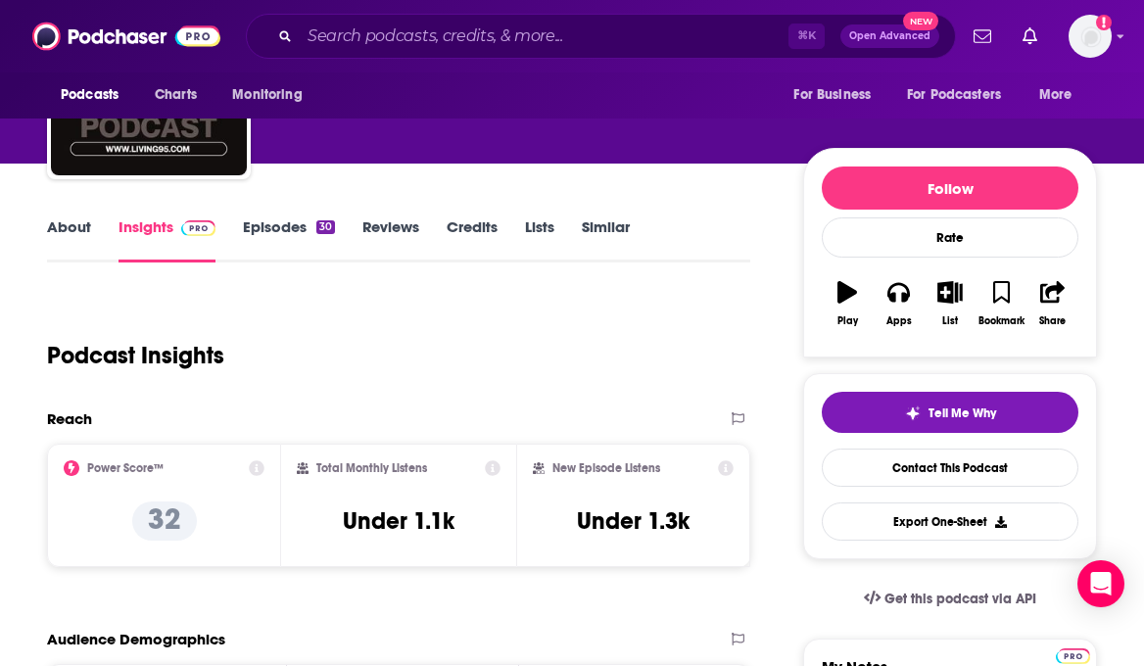
click at [68, 219] on link "About" at bounding box center [69, 239] width 44 height 45
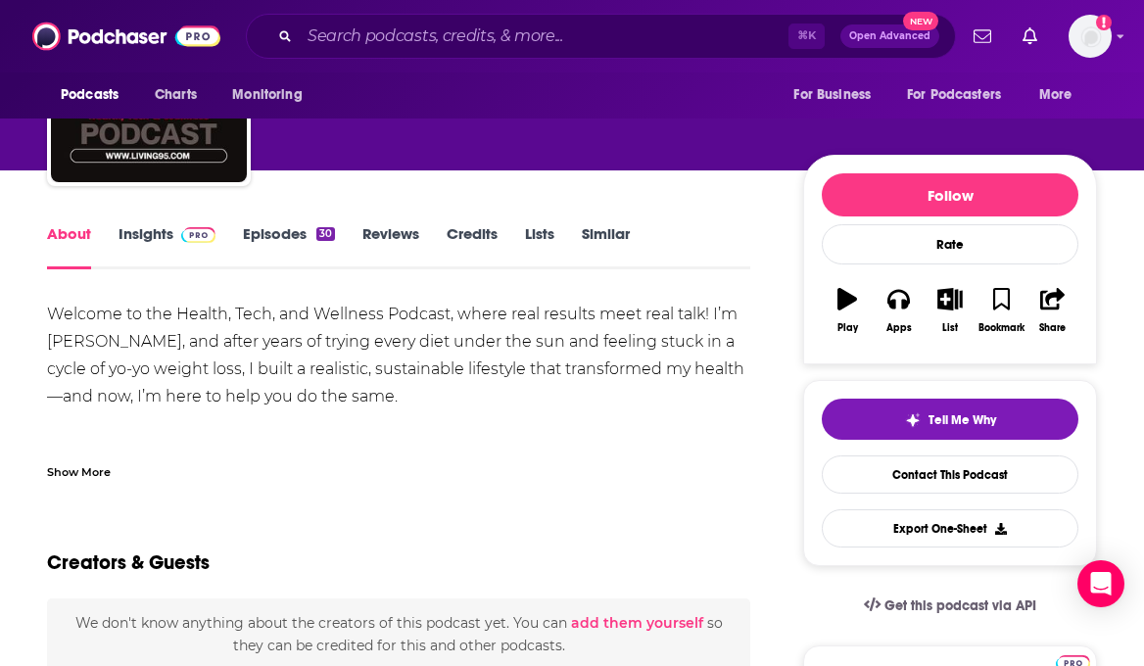
scroll to position [172, 0]
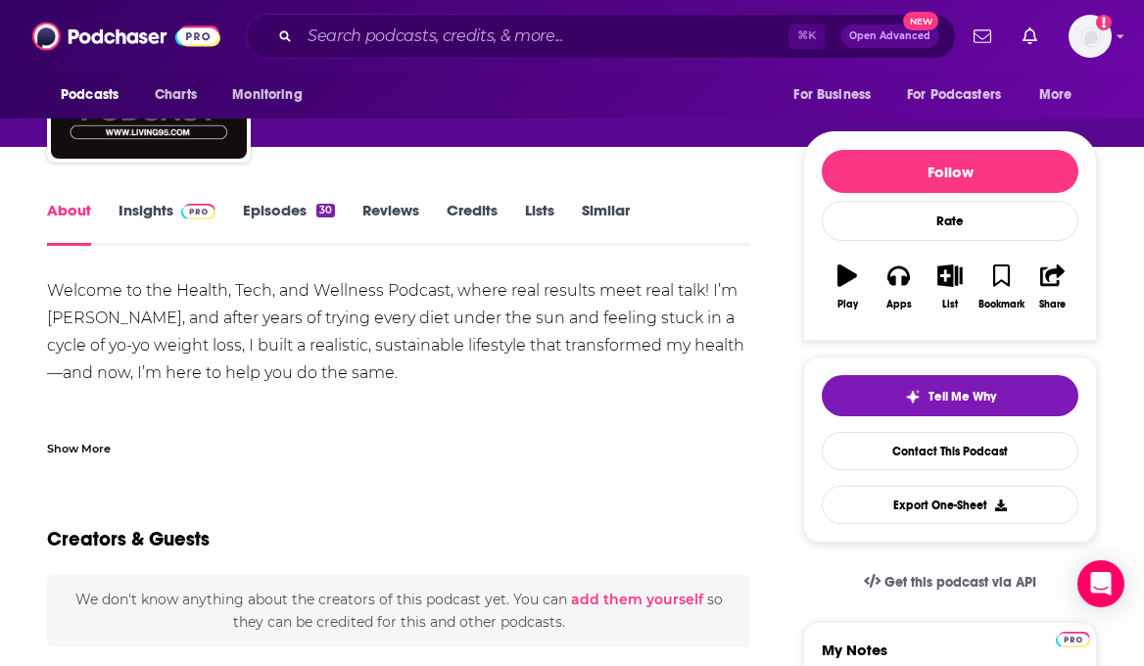
click at [100, 440] on div "Show More" at bounding box center [79, 447] width 64 height 19
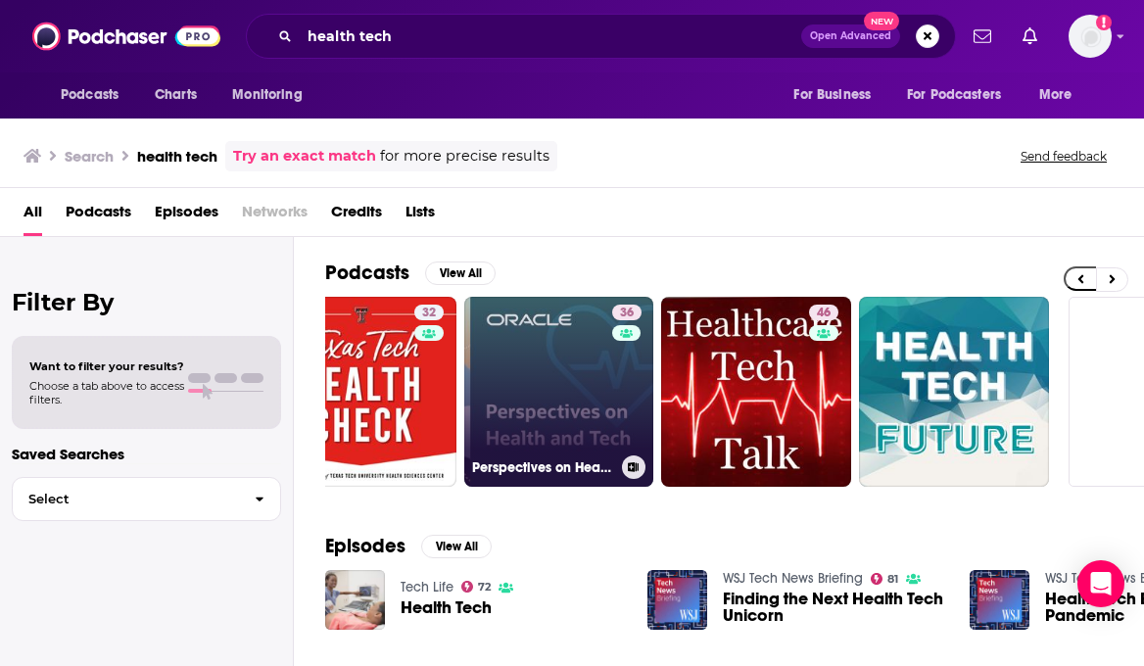
scroll to position [0, 869]
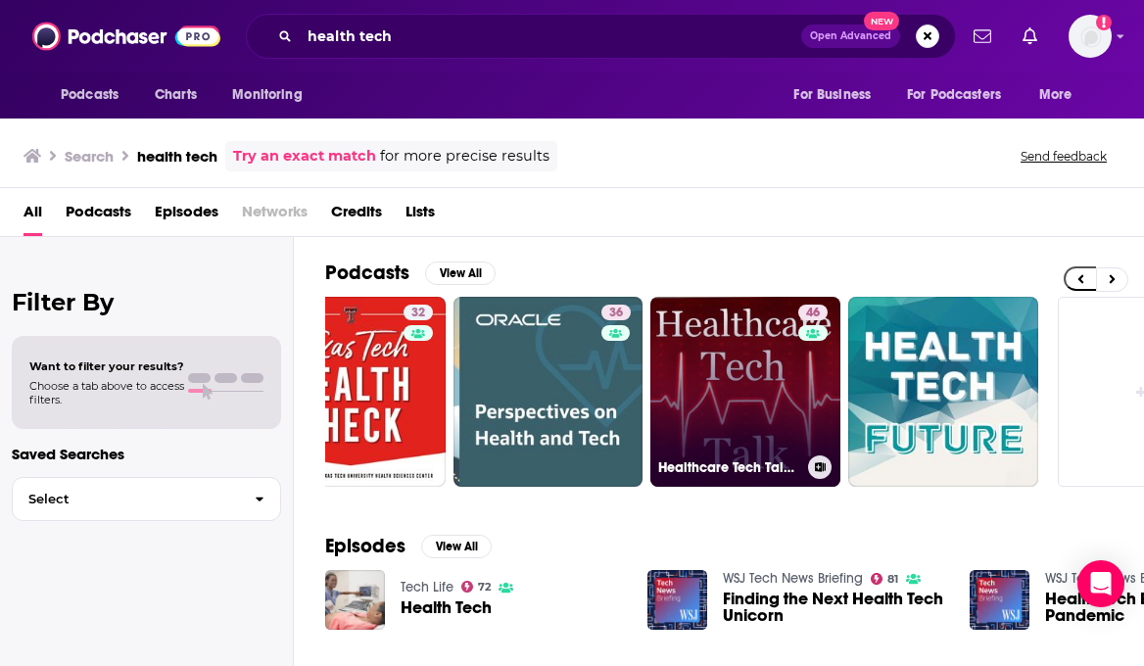
click at [712, 357] on link "46 Healthcare Tech Talk- Exploring how technology can help meet the challenges …" at bounding box center [745, 392] width 190 height 190
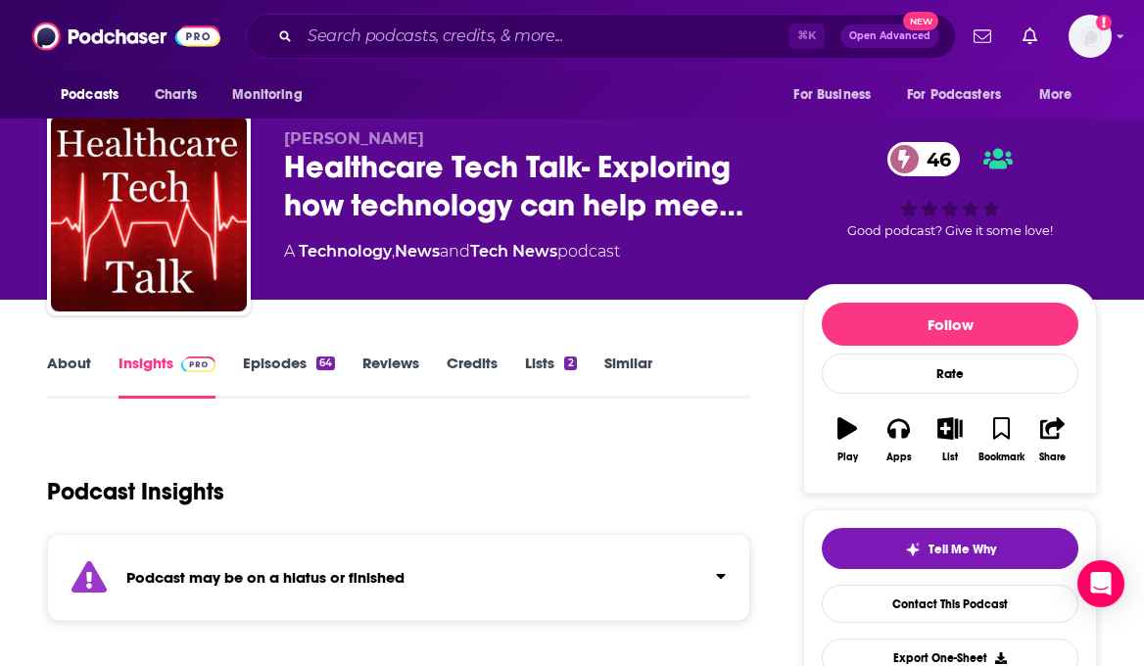
scroll to position [22, 0]
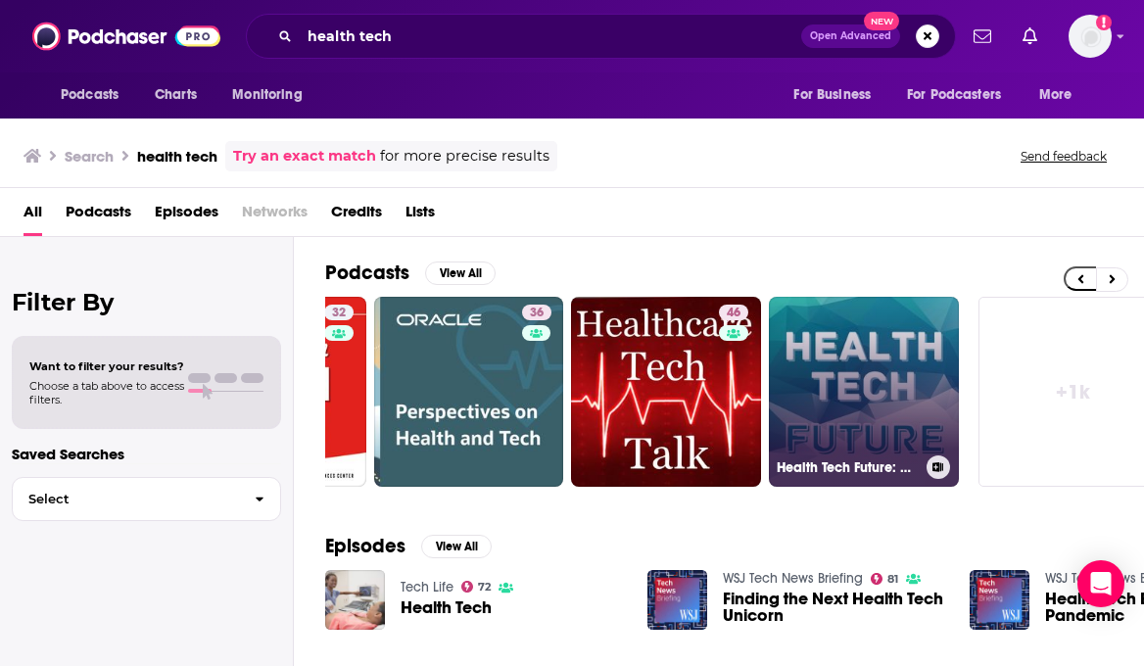
scroll to position [0, 980]
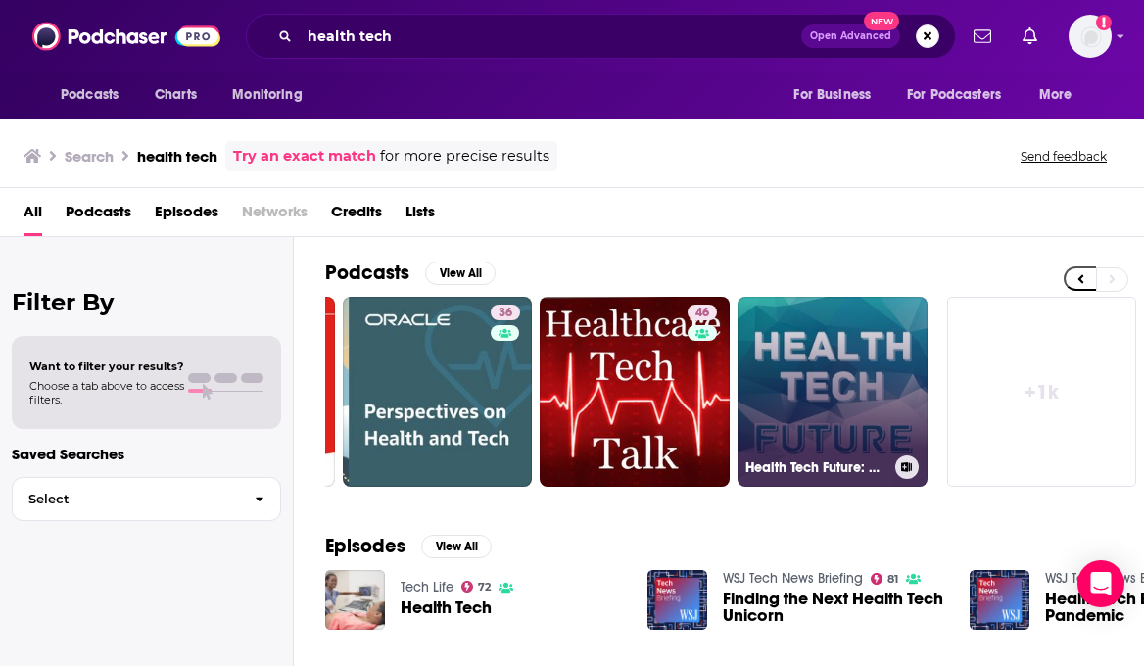
click at [841, 417] on link "Health Tech Future: Healthtech and Medicine Technology Podcast" at bounding box center [833, 392] width 190 height 190
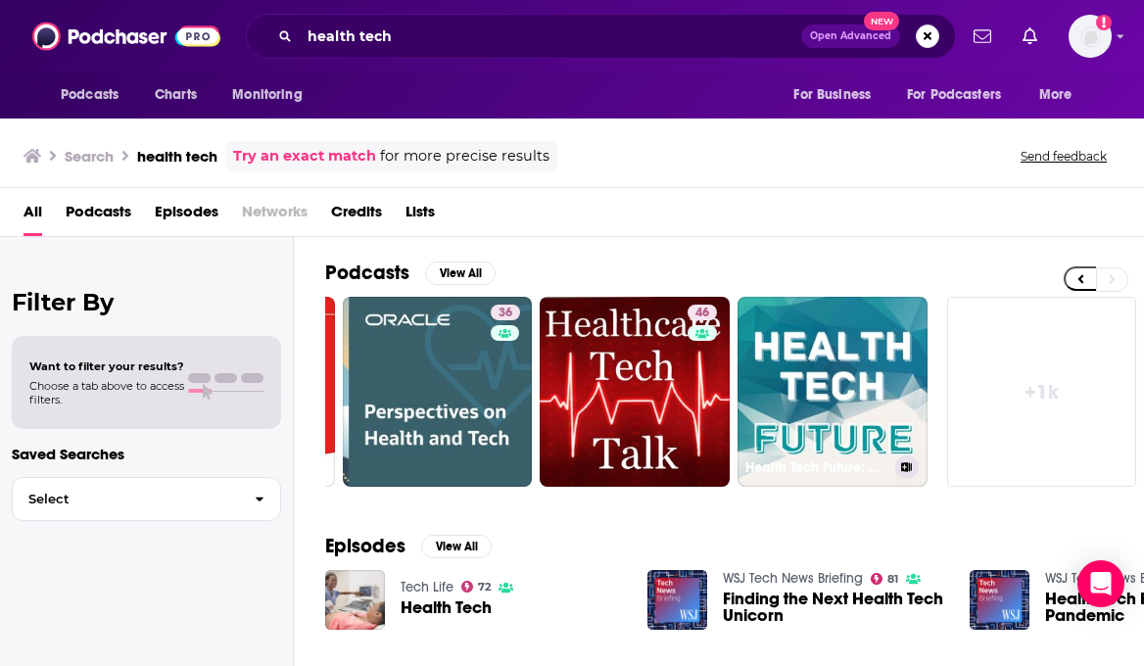
scroll to position [0, 124]
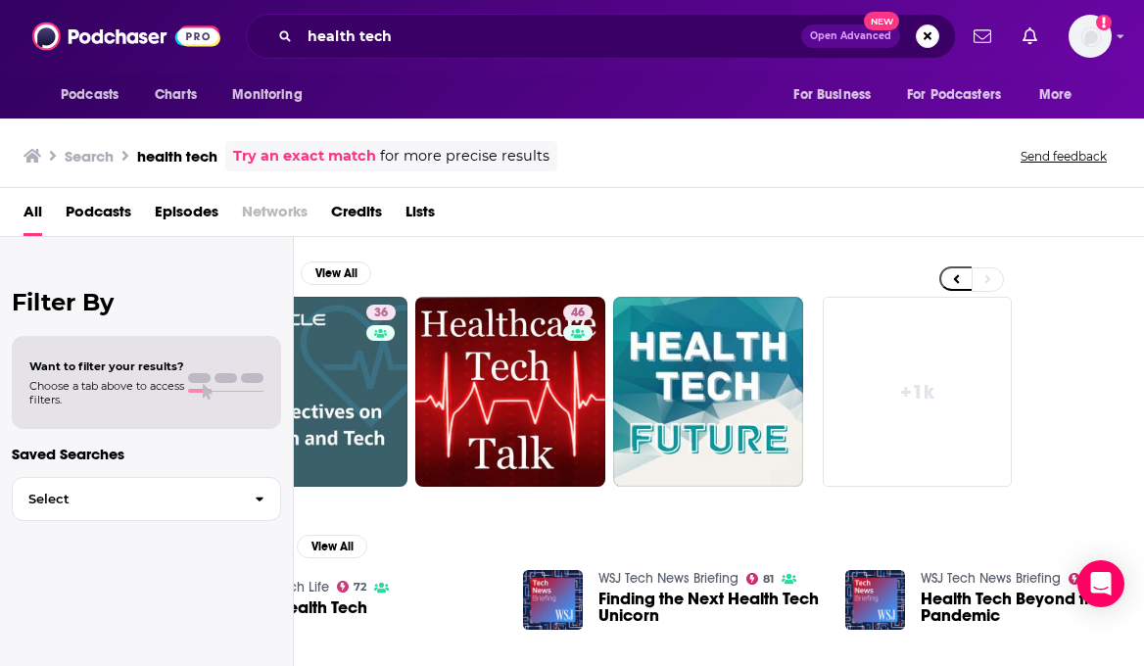
click at [910, 379] on link "+ 1k" at bounding box center [918, 392] width 190 height 190
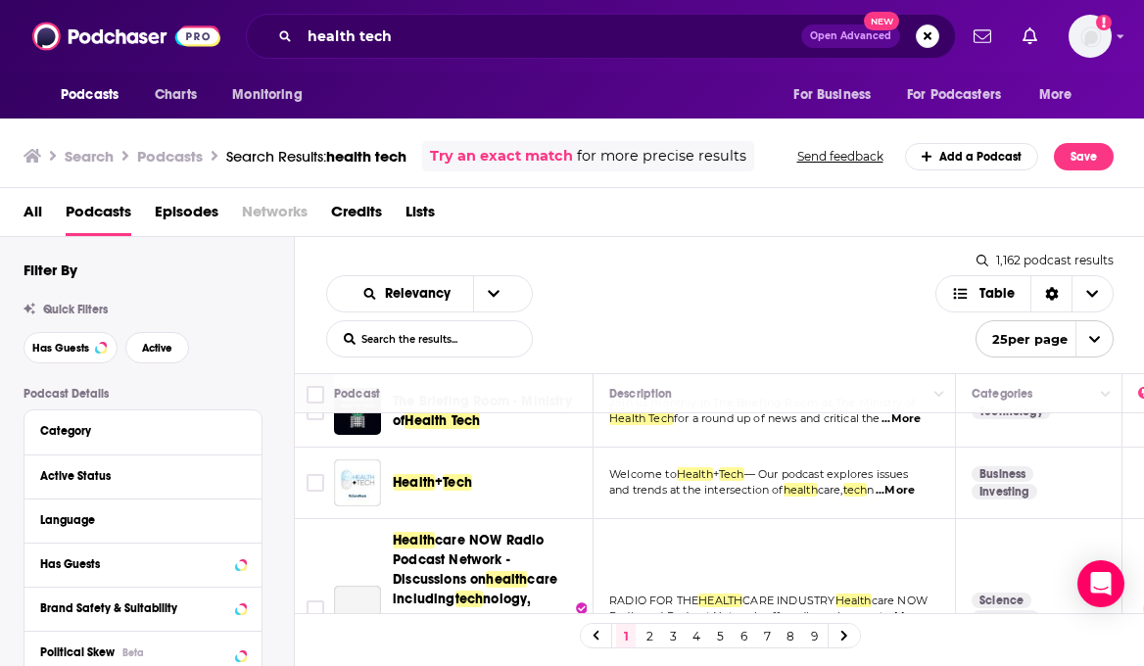
scroll to position [686, 0]
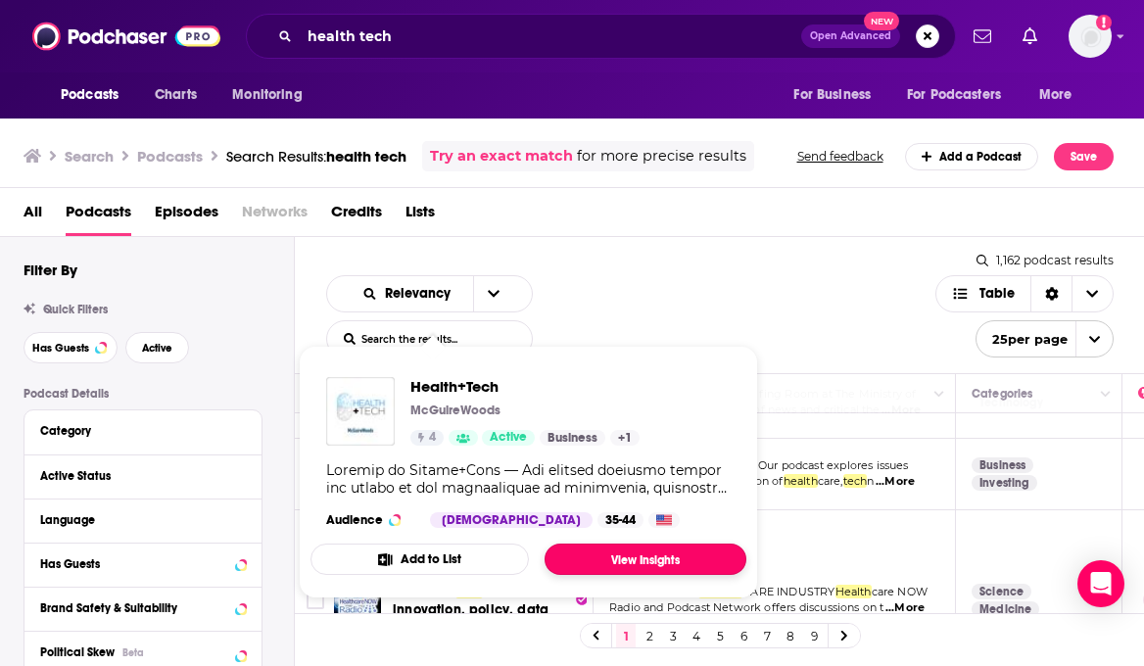
click at [604, 560] on link "View Insights" at bounding box center [646, 559] width 202 height 31
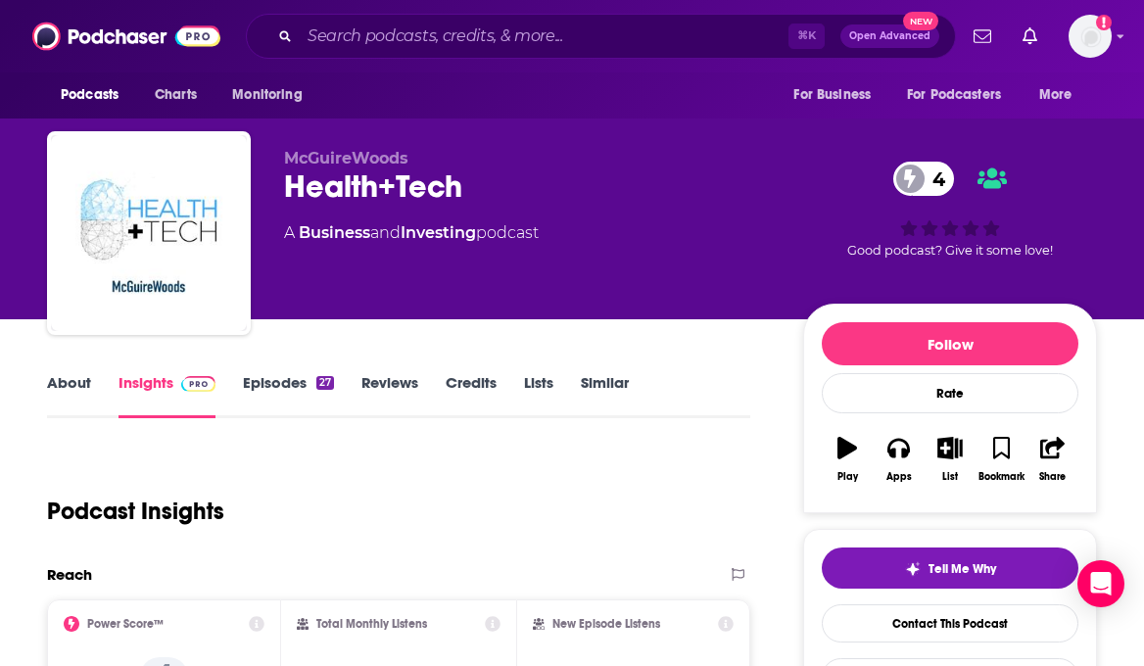
click at [50, 375] on link "About" at bounding box center [69, 395] width 44 height 45
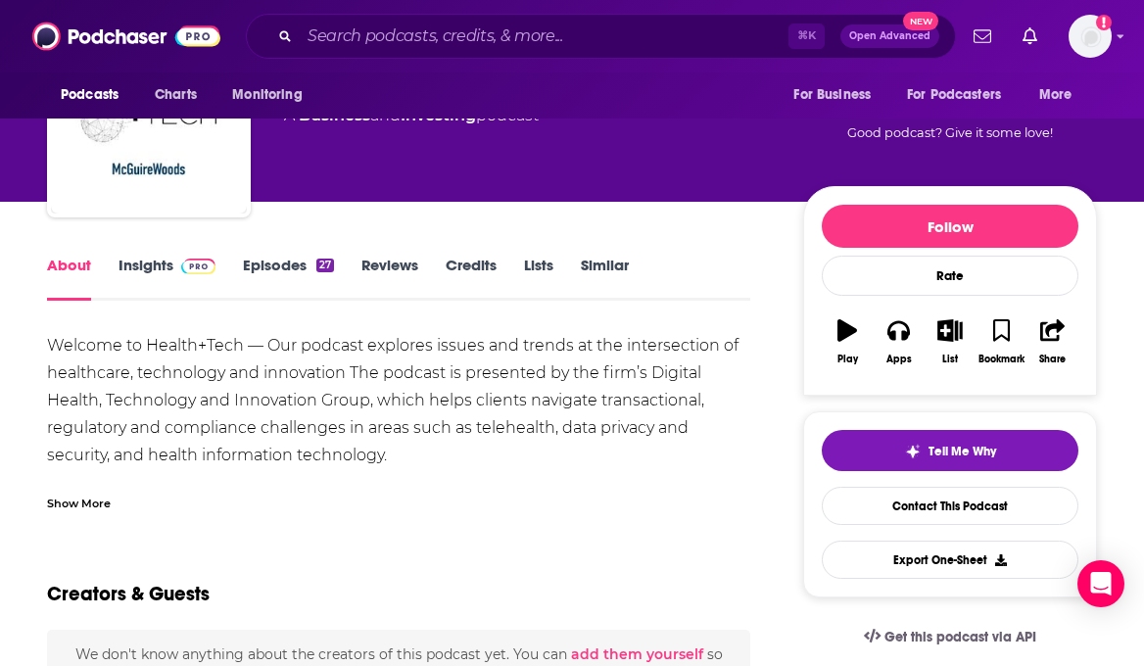
scroll to position [122, 0]
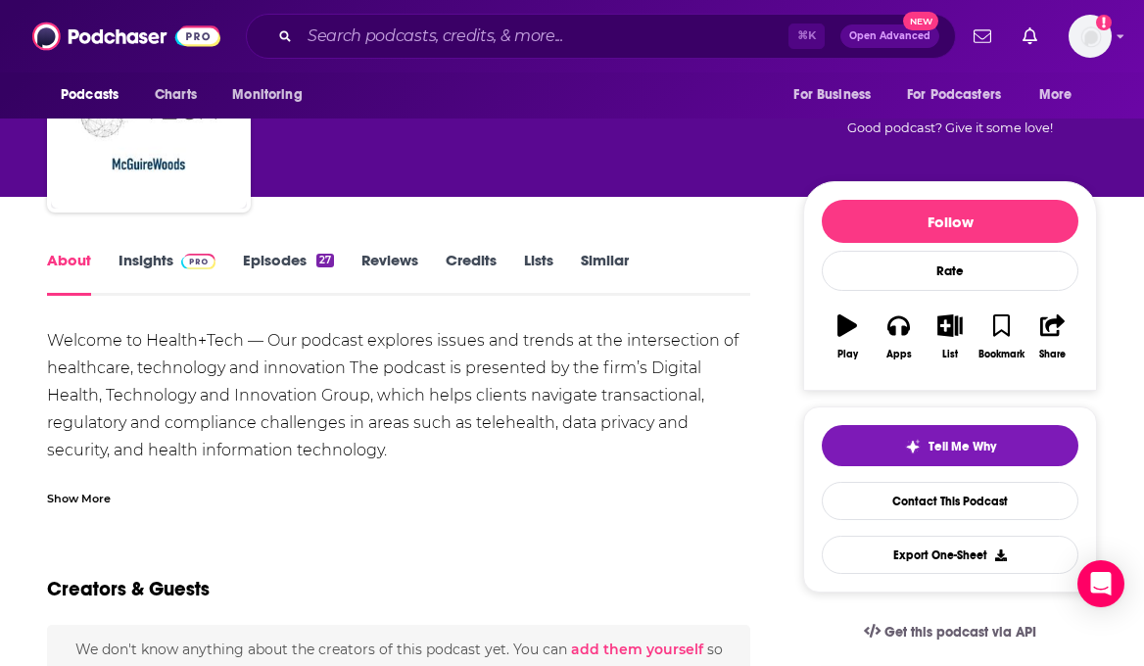
click at [71, 497] on div "Show More" at bounding box center [79, 497] width 64 height 19
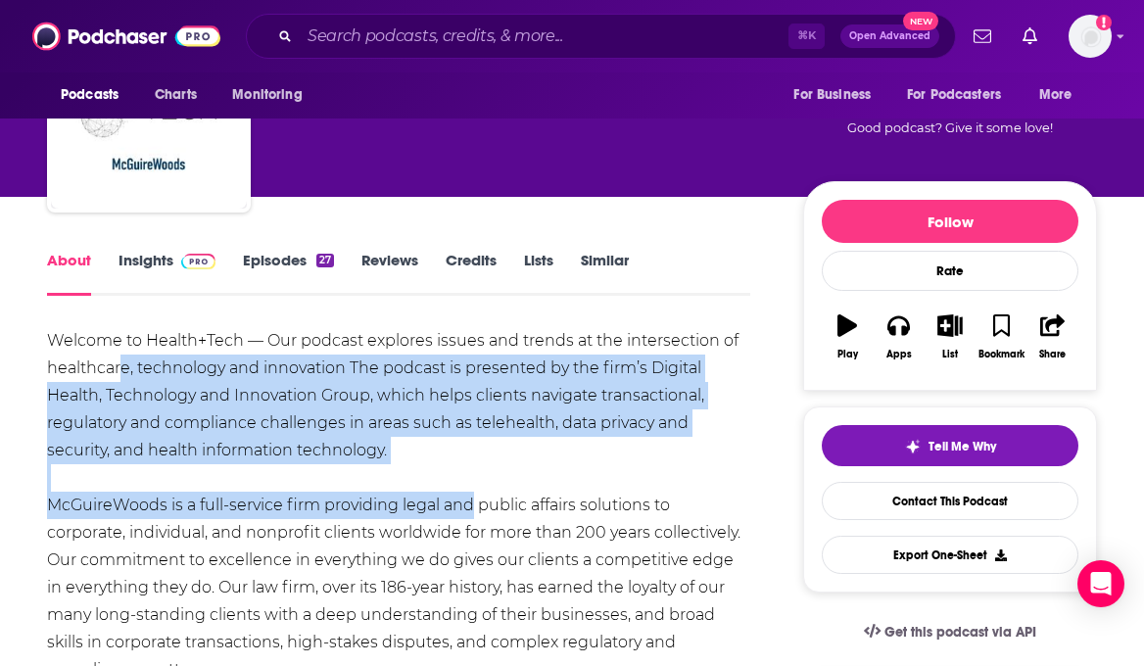
drag, startPoint x: 119, startPoint y: 358, endPoint x: 461, endPoint y: 510, distance: 374.0
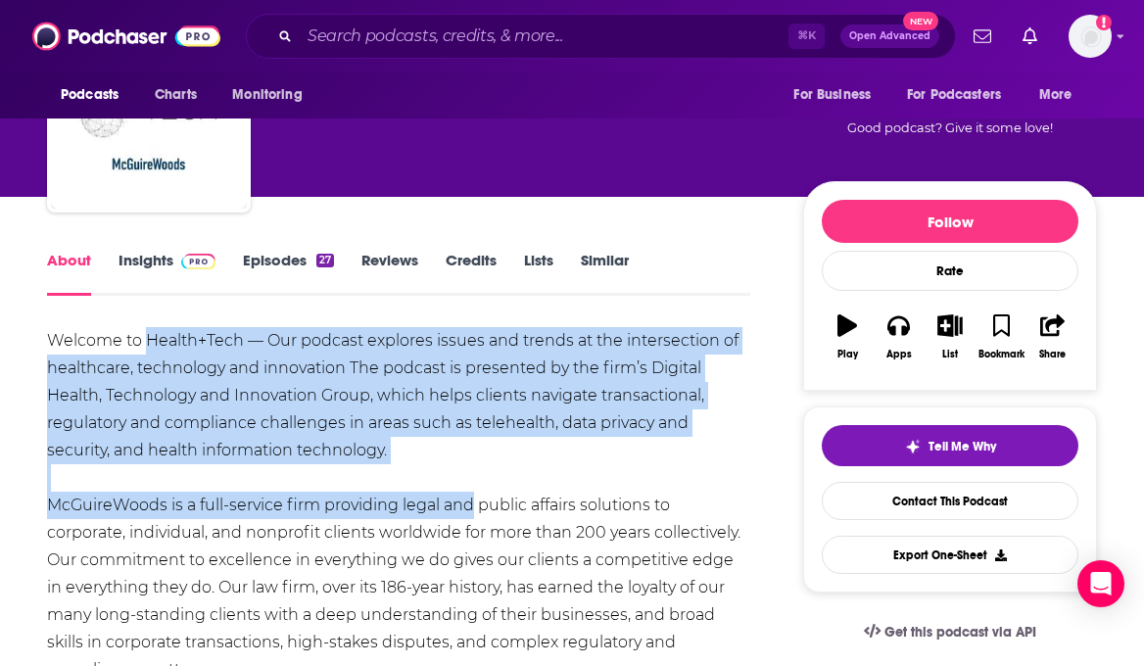
drag, startPoint x: 149, startPoint y: 351, endPoint x: 465, endPoint y: 508, distance: 353.5
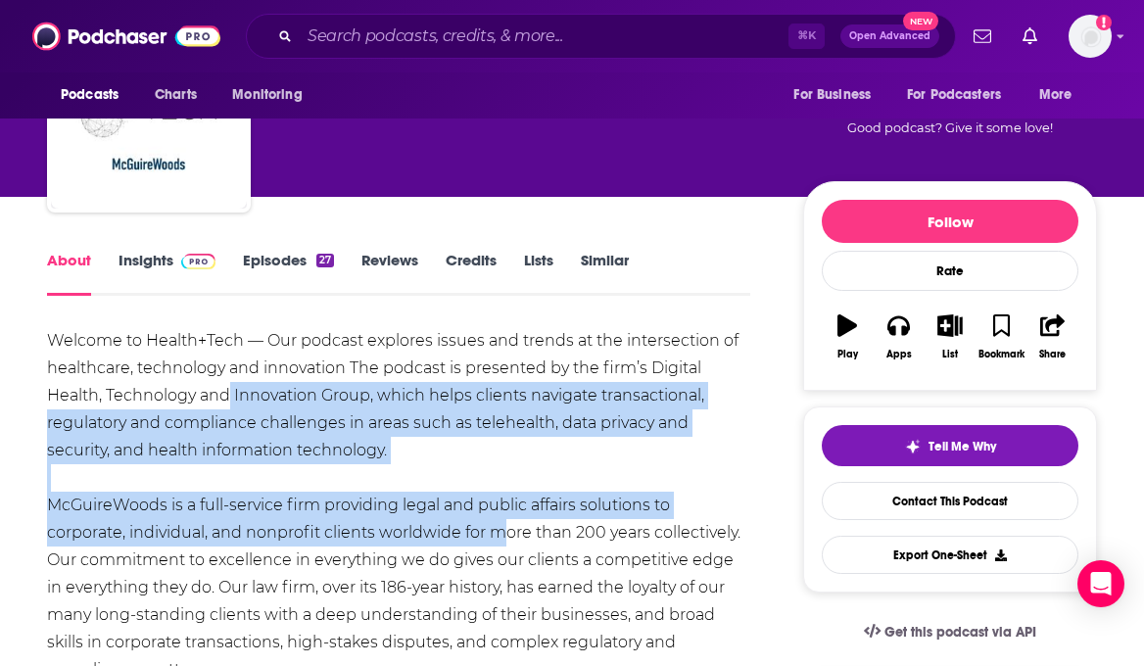
drag, startPoint x: 227, startPoint y: 405, endPoint x: 495, endPoint y: 519, distance: 290.9
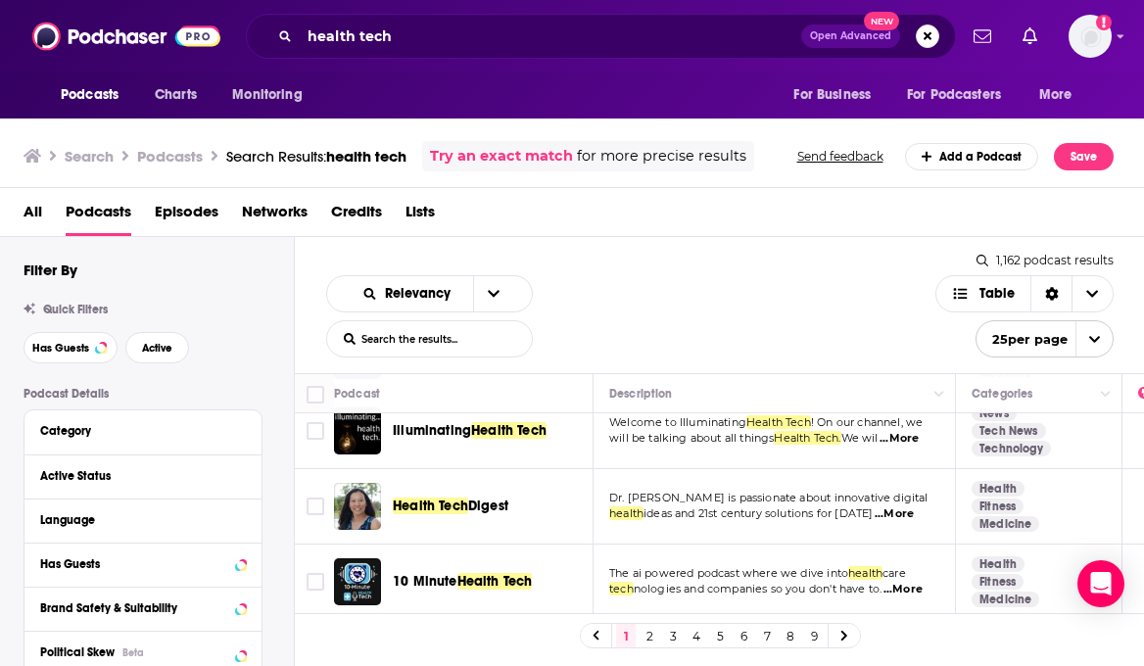
scroll to position [1810, 0]
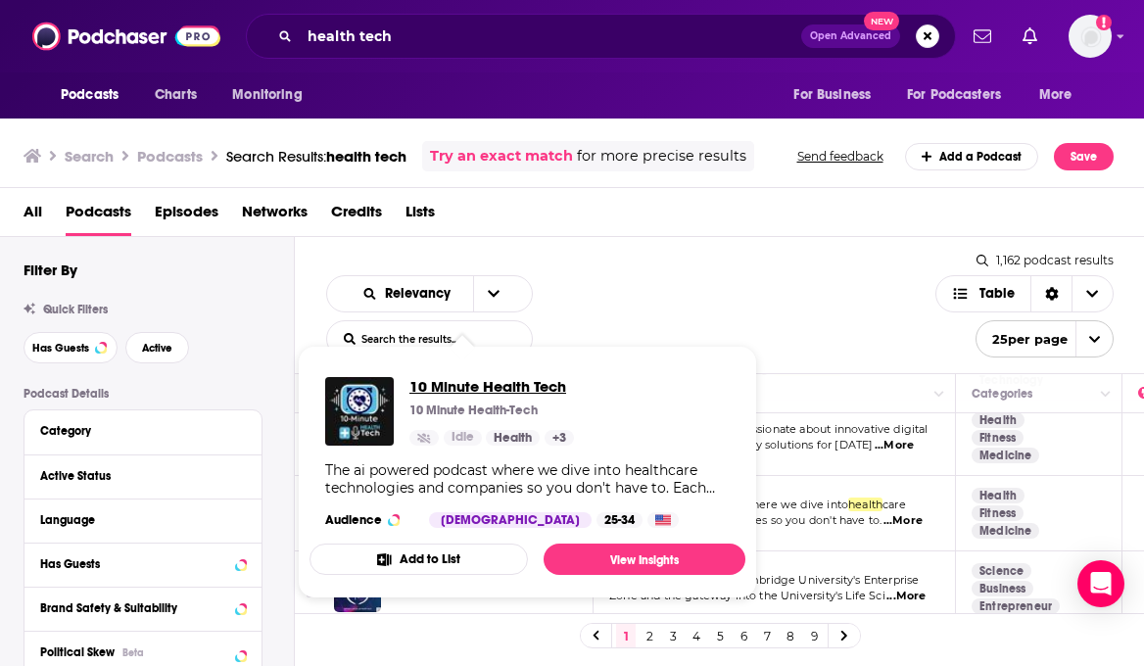
click at [482, 384] on span "10 Minute Health Tech" at bounding box center [491, 386] width 165 height 19
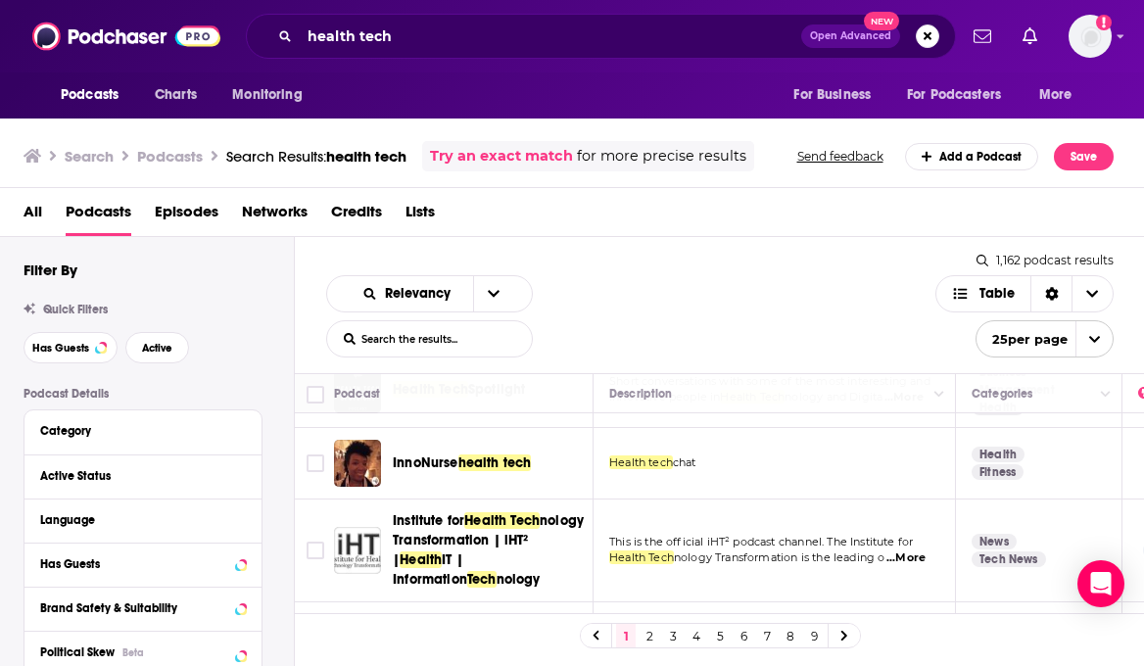
scroll to position [1464, 0]
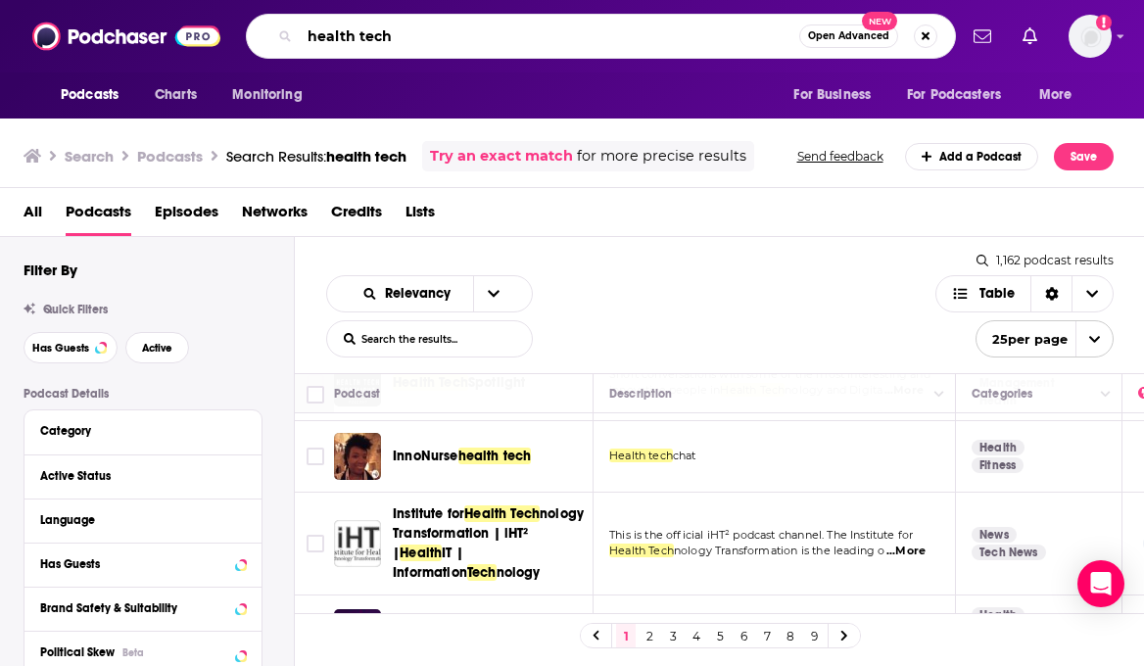
drag, startPoint x: 408, startPoint y: 31, endPoint x: 117, endPoint y: 14, distance: 292.4
click at [120, 16] on div "Podcasts Charts Monitoring health tech Open Advanced New For Business For Podca…" at bounding box center [572, 36] width 1144 height 72
type input "heart health"
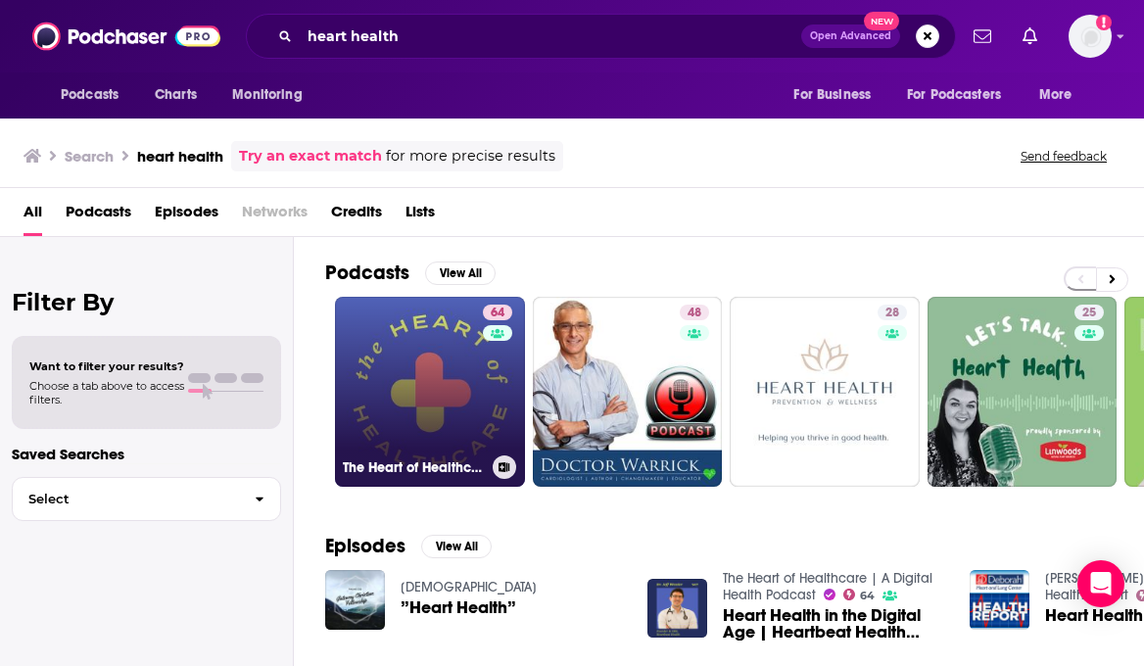
click at [413, 391] on link "64 The Heart of Healthcare | A Digital Health Podcast" at bounding box center [430, 392] width 190 height 190
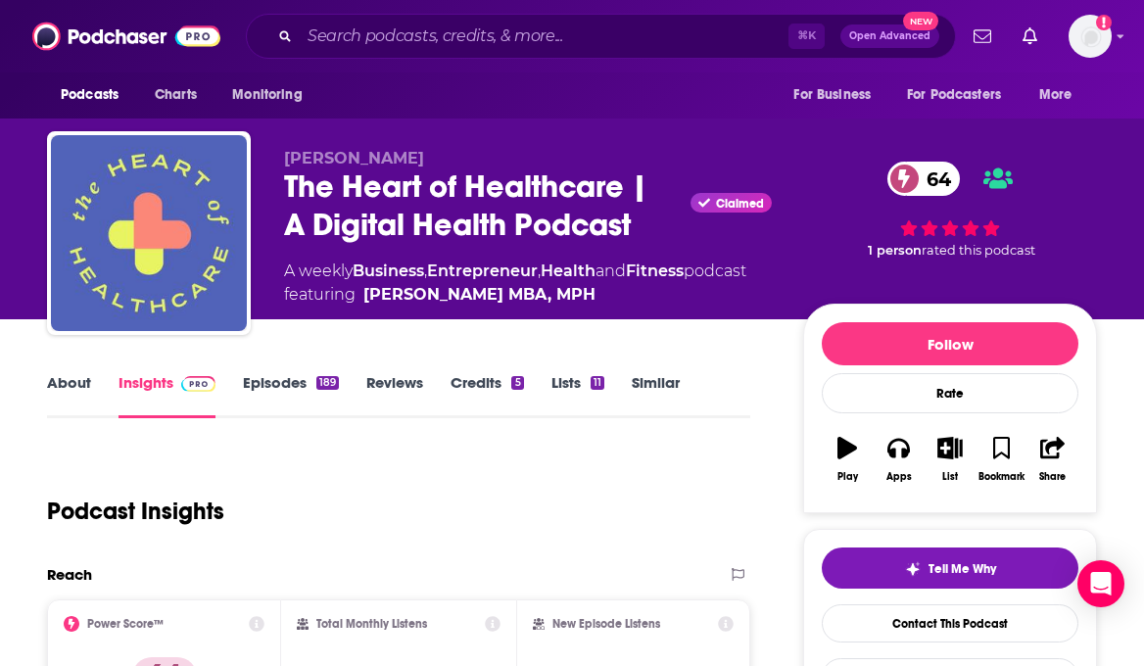
click at [70, 395] on link "About" at bounding box center [69, 395] width 44 height 45
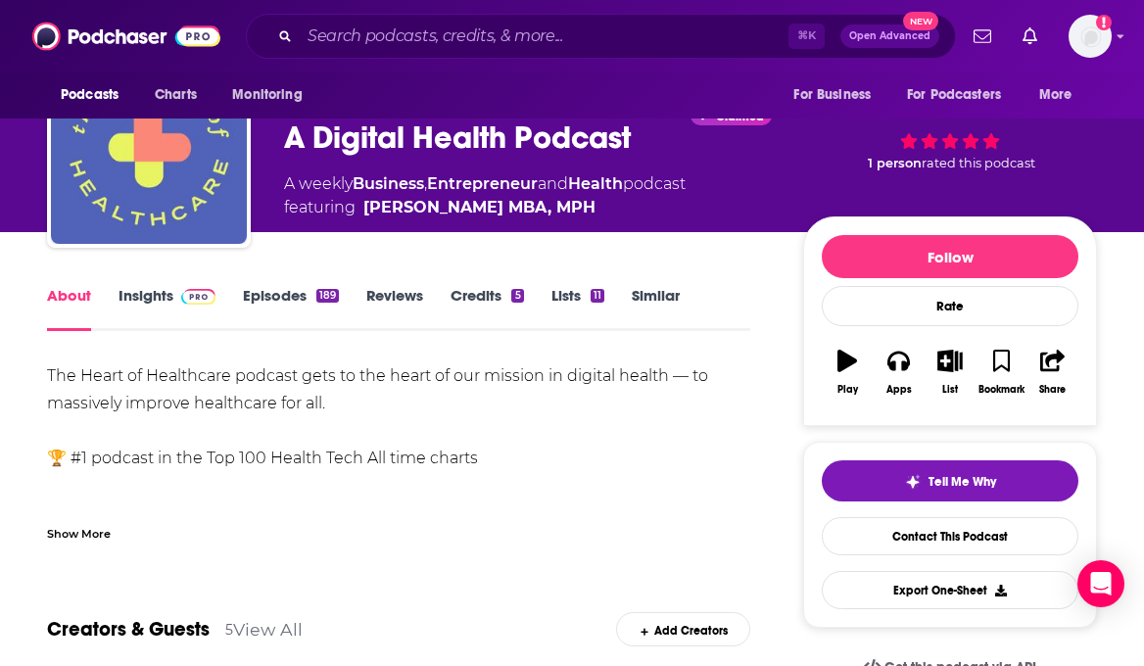
scroll to position [105, 0]
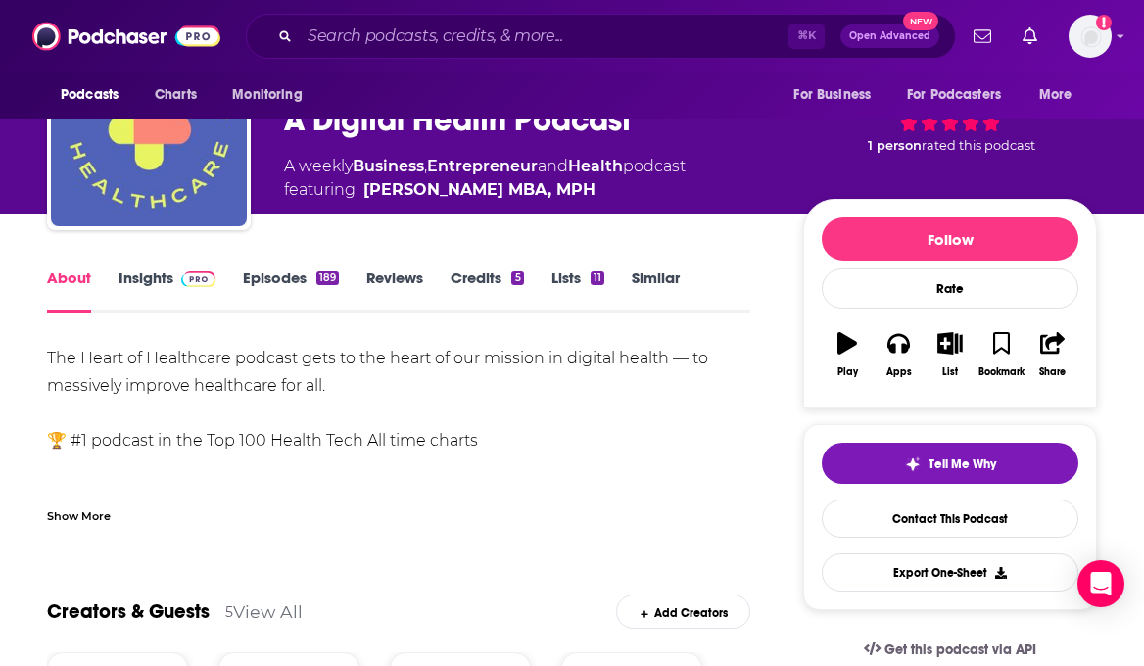
click at [92, 512] on div "Show More" at bounding box center [79, 514] width 64 height 19
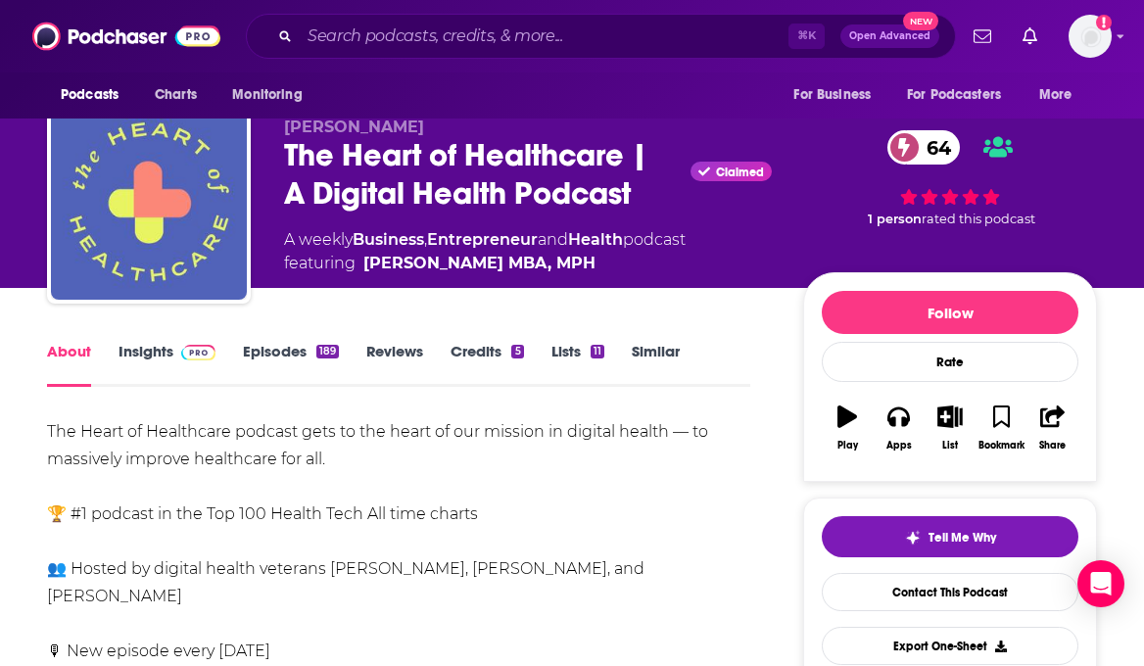
scroll to position [0, 0]
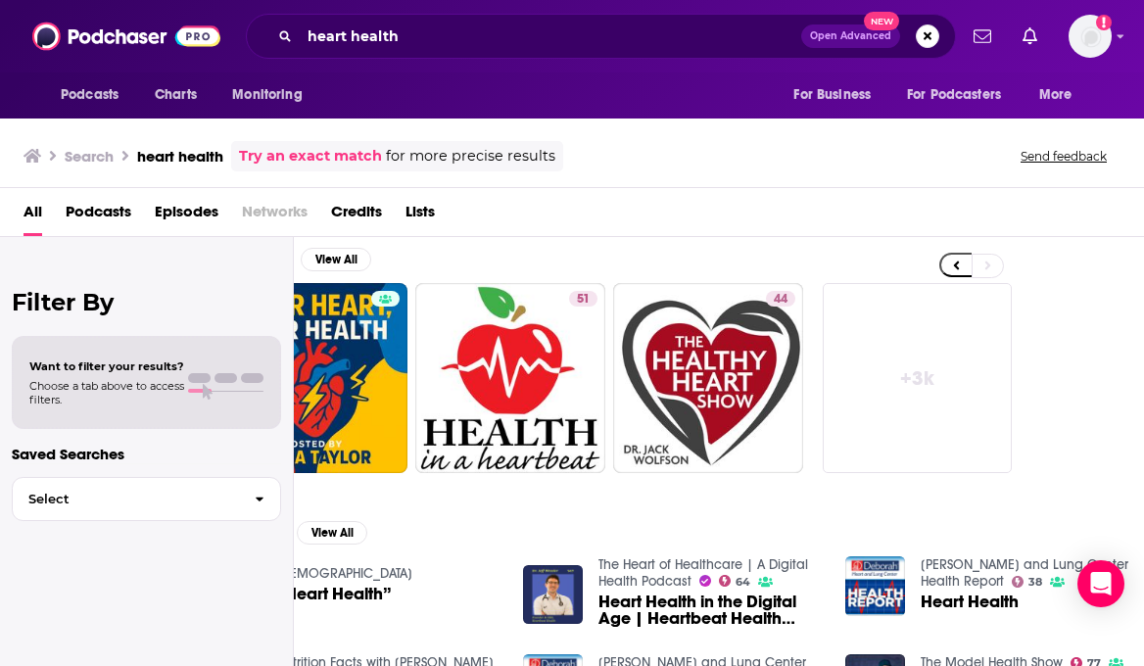
scroll to position [14, 0]
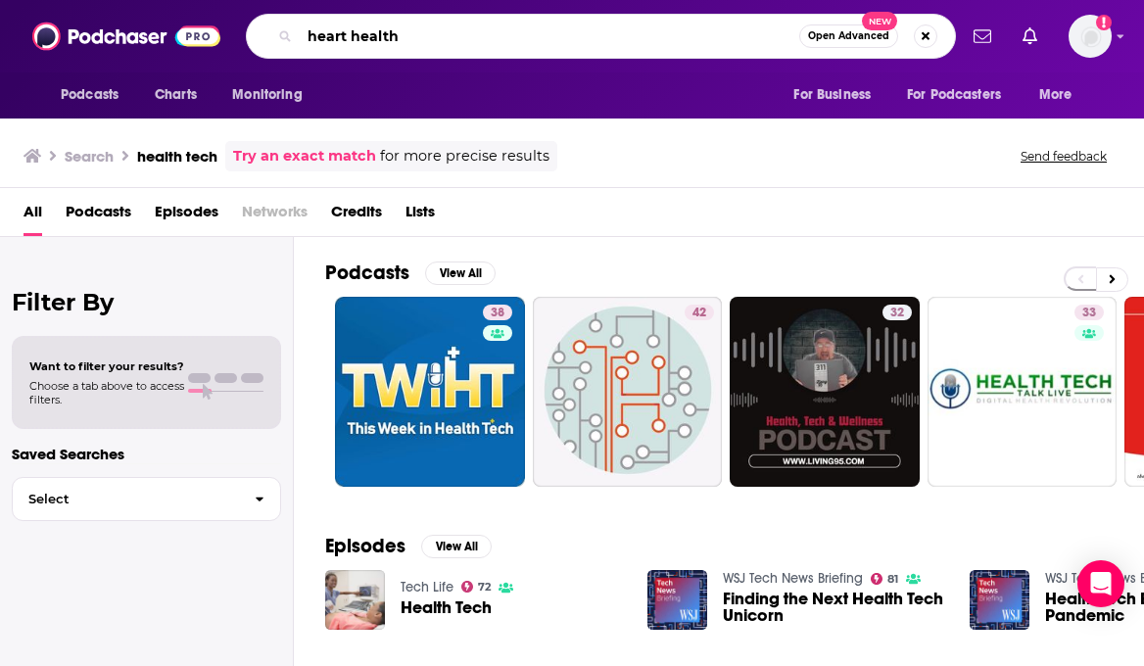
drag, startPoint x: 419, startPoint y: 38, endPoint x: 195, endPoint y: 38, distance: 224.3
click at [195, 38] on div "Podcasts Charts Monitoring heart health Open Advanced New For Business For Podc…" at bounding box center [572, 36] width 1144 height 72
type input "health innovation"
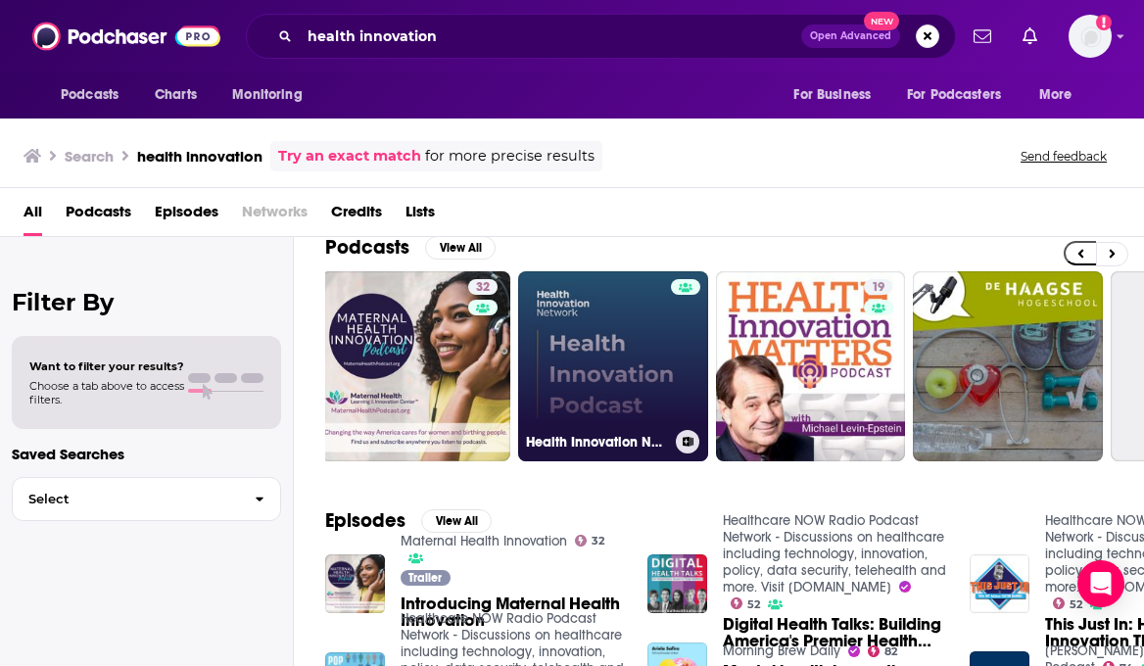
scroll to position [0, 237]
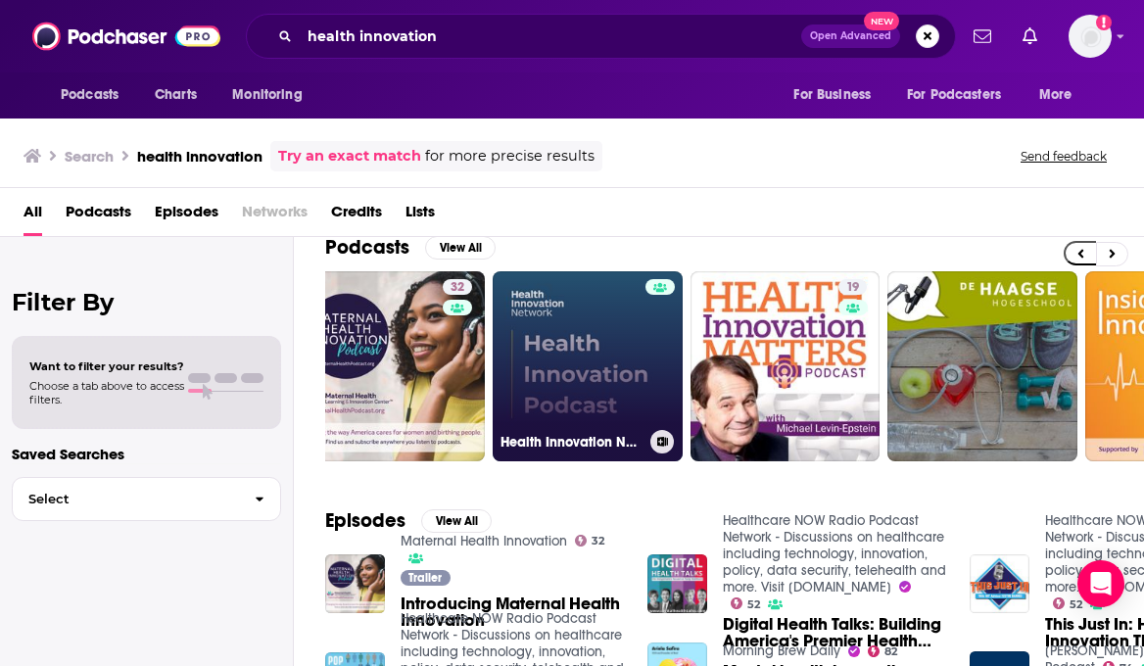
click at [601, 434] on h3 "Health Innovation Network Health Innovation Podcast" at bounding box center [572, 442] width 142 height 17
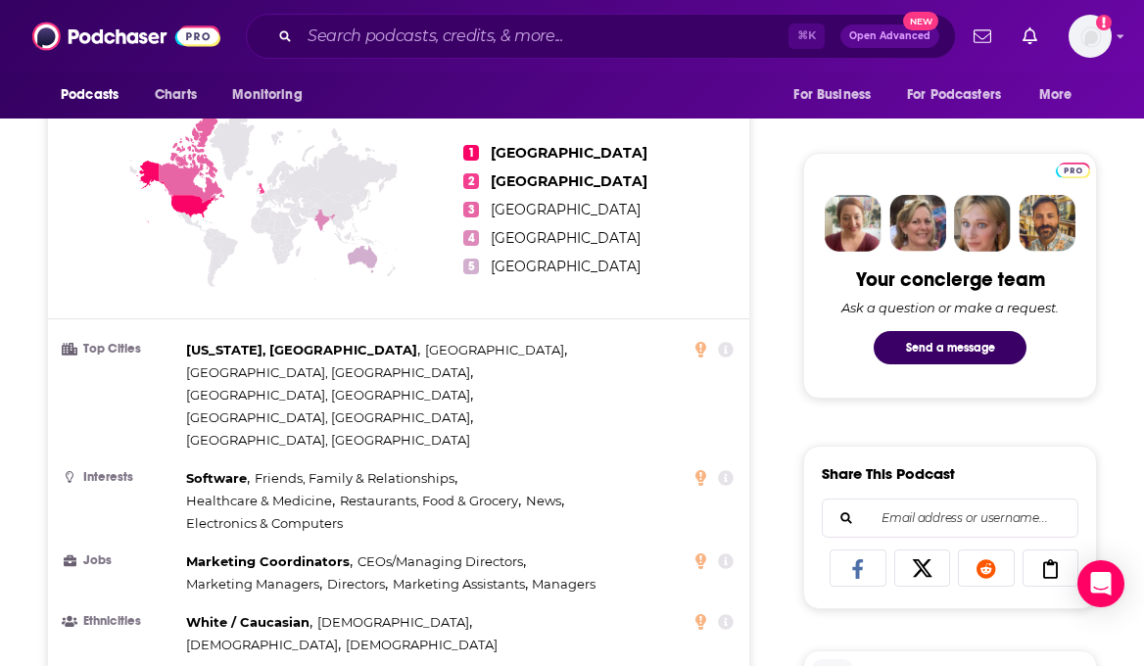
scroll to position [221, 0]
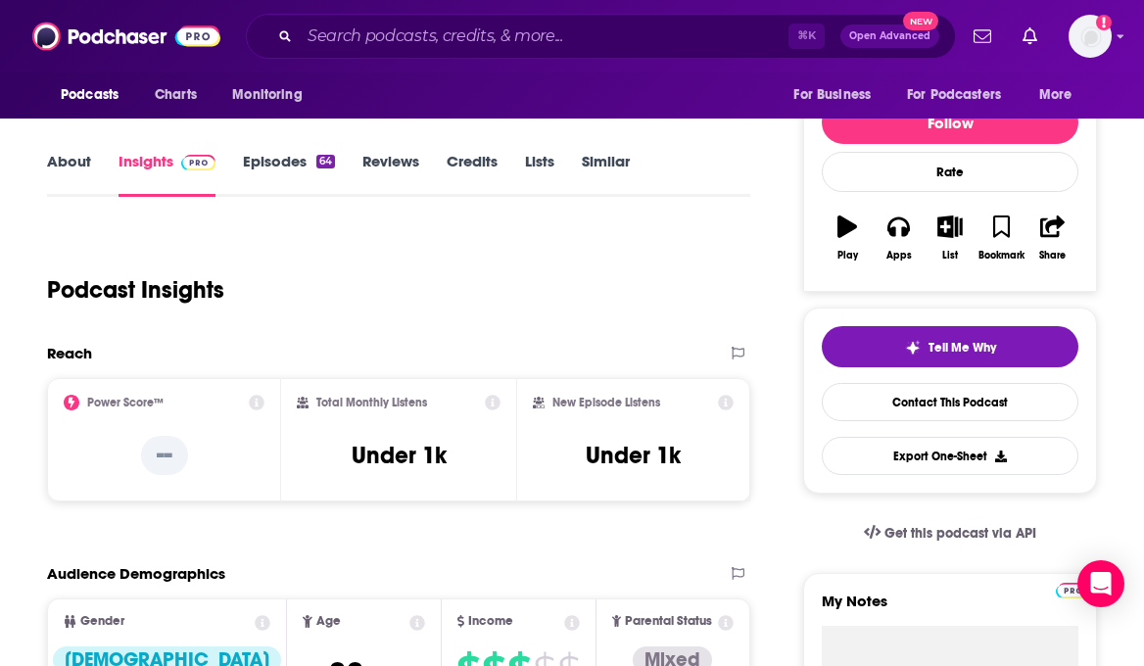
click at [53, 177] on link "About" at bounding box center [69, 174] width 44 height 45
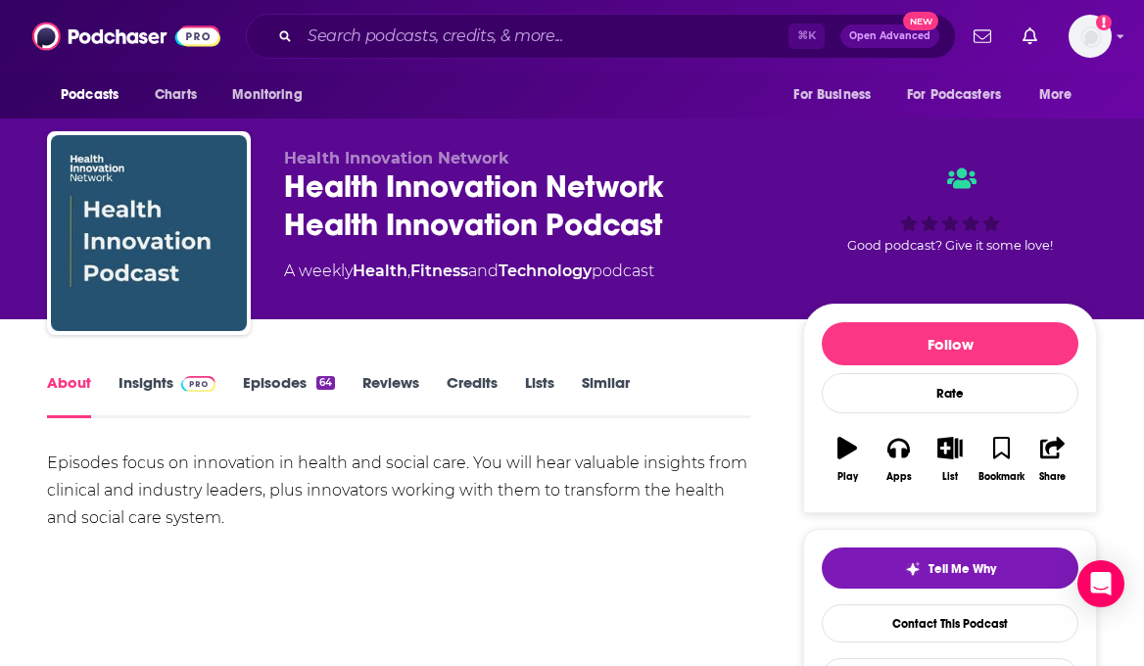
scroll to position [141, 0]
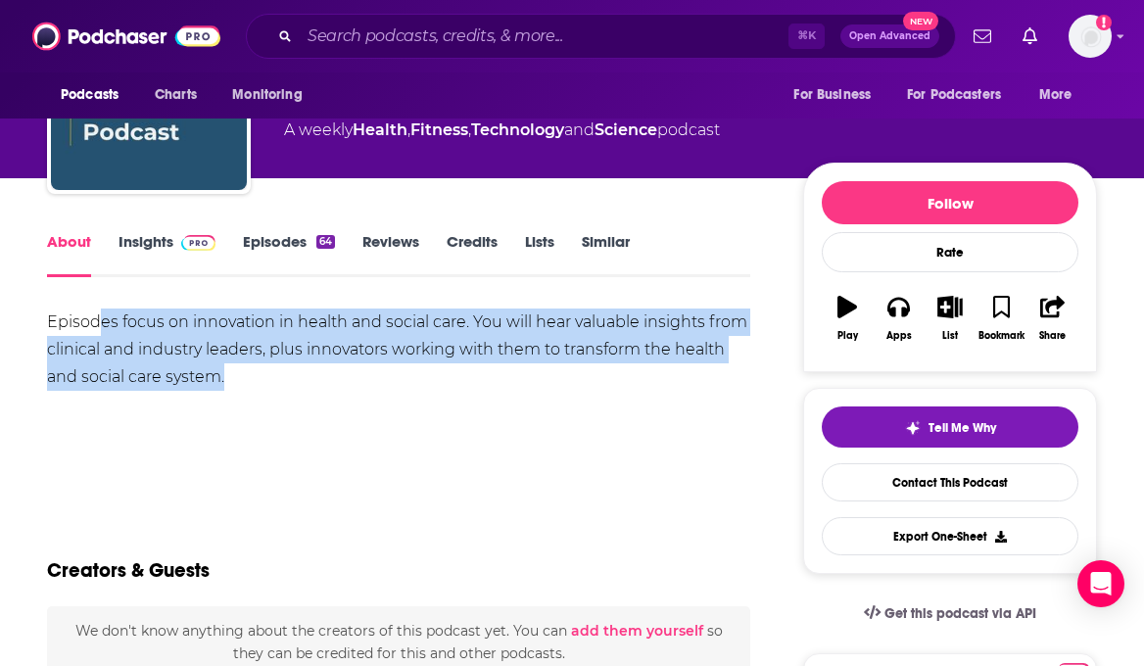
drag, startPoint x: 101, startPoint y: 328, endPoint x: 354, endPoint y: 372, distance: 256.5
click at [354, 373] on div "Episodes focus on innovation in health and social care. You will hear valuable …" at bounding box center [398, 350] width 703 height 82
click at [354, 372] on div "Episodes focus on innovation in health and social care. You will hear valuable …" at bounding box center [398, 350] width 703 height 82
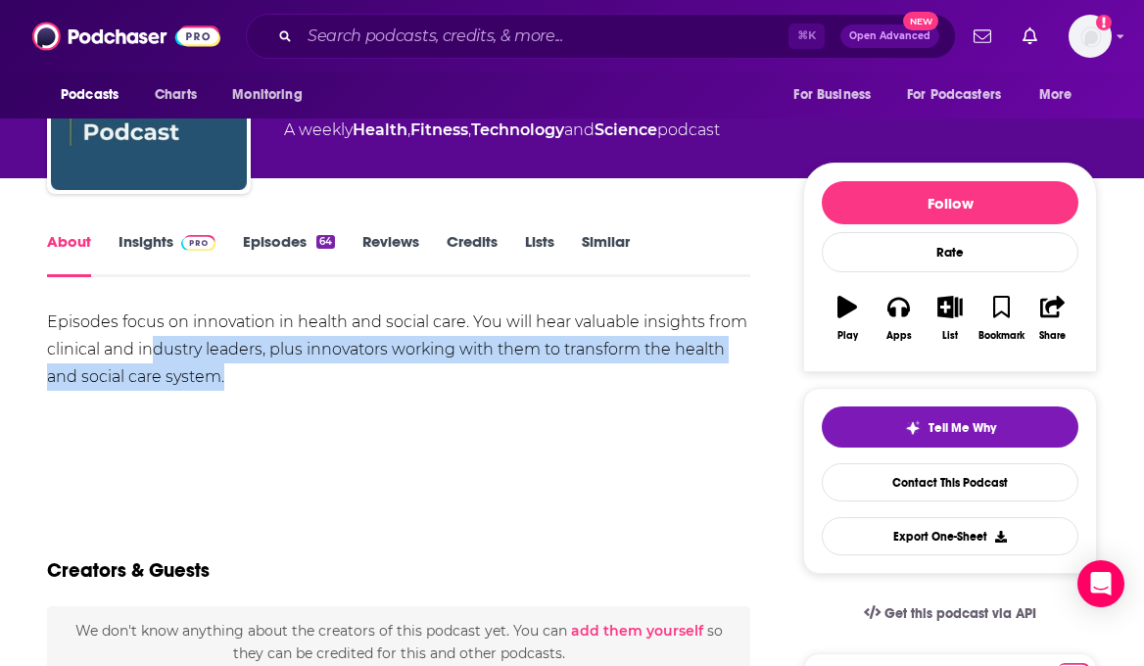
drag, startPoint x: 353, startPoint y: 382, endPoint x: 152, endPoint y: 355, distance: 202.7
click at [152, 355] on div "Episodes focus on innovation in health and social care. You will hear valuable …" at bounding box center [398, 350] width 703 height 82
click at [151, 355] on div "Episodes focus on innovation in health and social care. You will hear valuable …" at bounding box center [398, 350] width 703 height 82
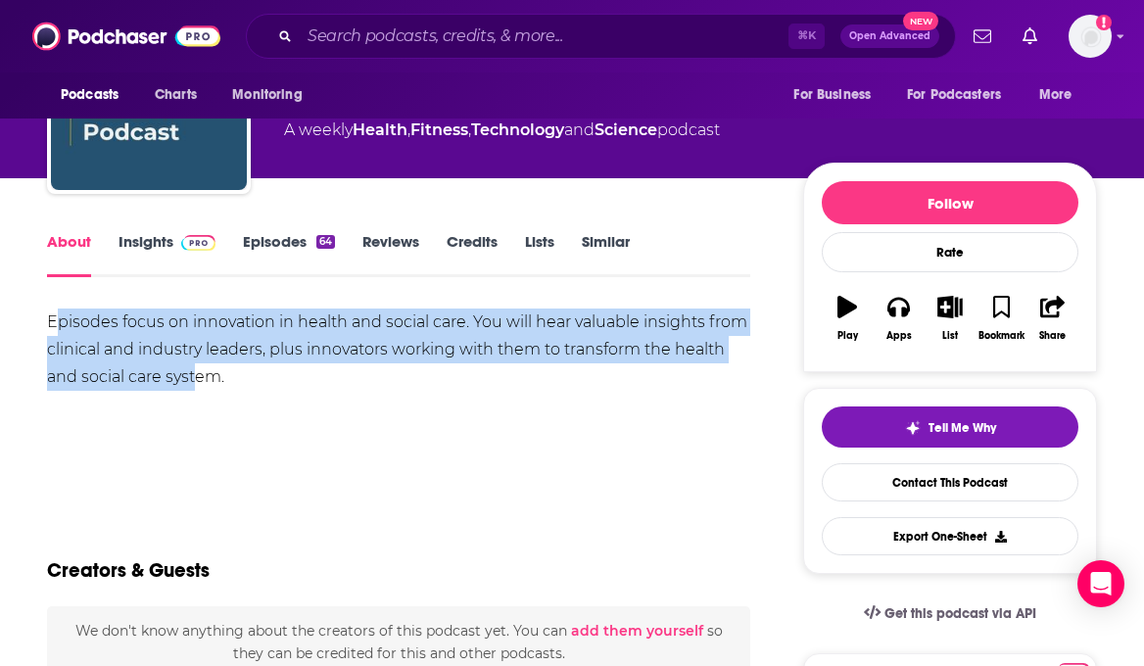
drag, startPoint x: 60, startPoint y: 321, endPoint x: 196, endPoint y: 380, distance: 148.3
click at [196, 380] on div "Episodes focus on innovation in health and social care. You will hear valuable …" at bounding box center [398, 350] width 703 height 82
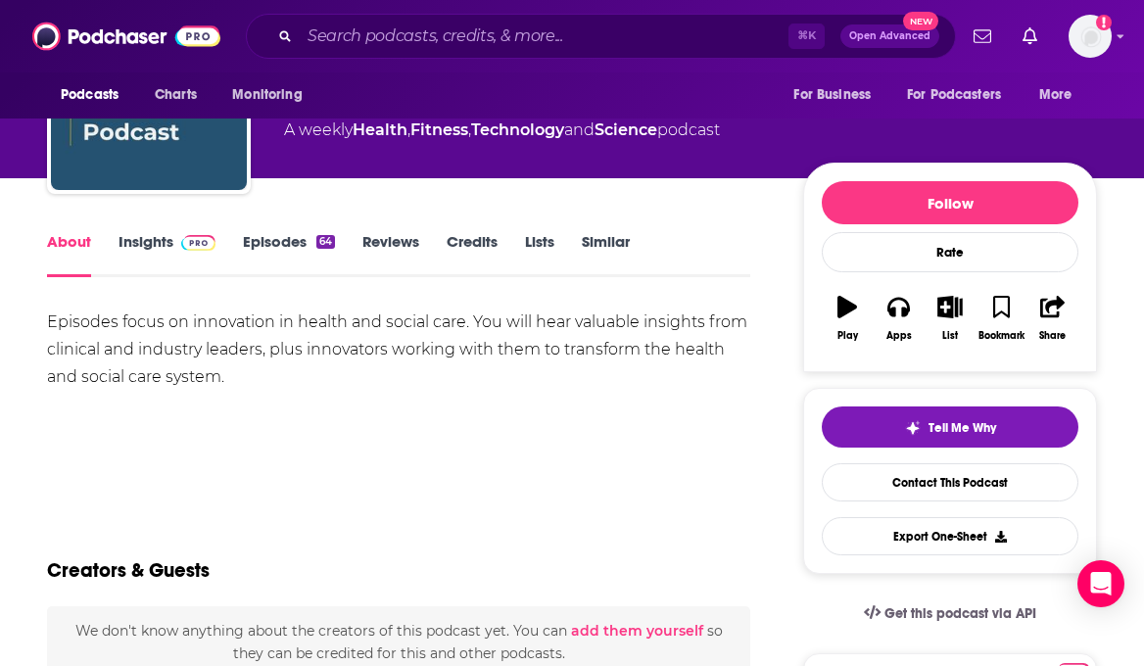
click at [203, 339] on div "Episodes focus on innovation in health and social care. You will hear valuable …" at bounding box center [398, 350] width 703 height 82
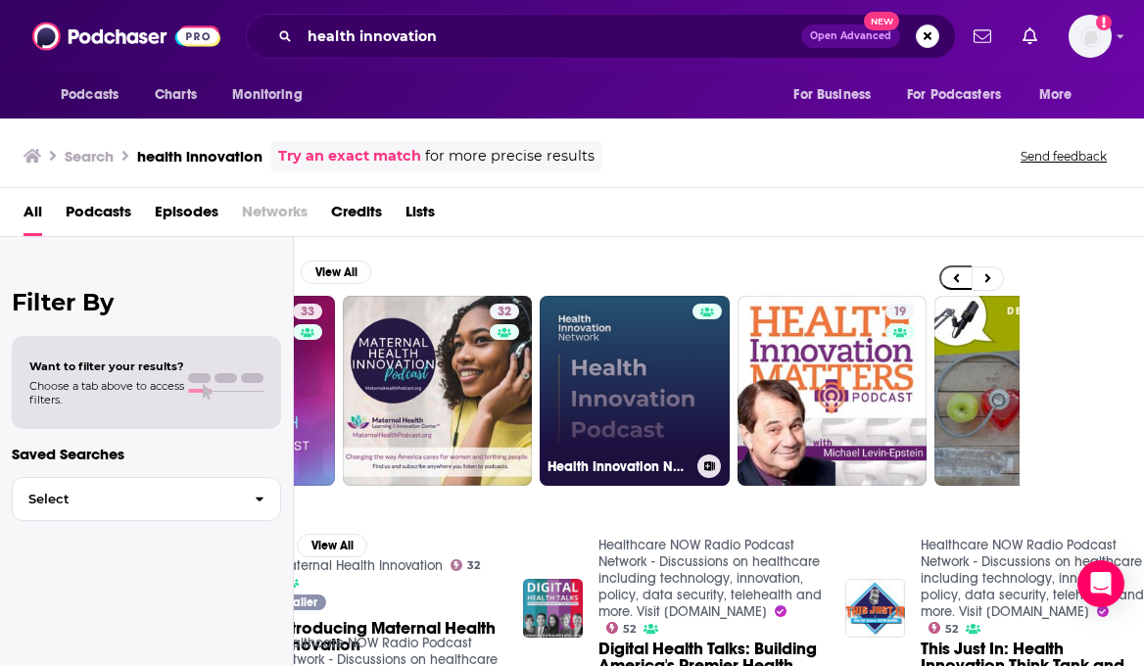
scroll to position [0, 87]
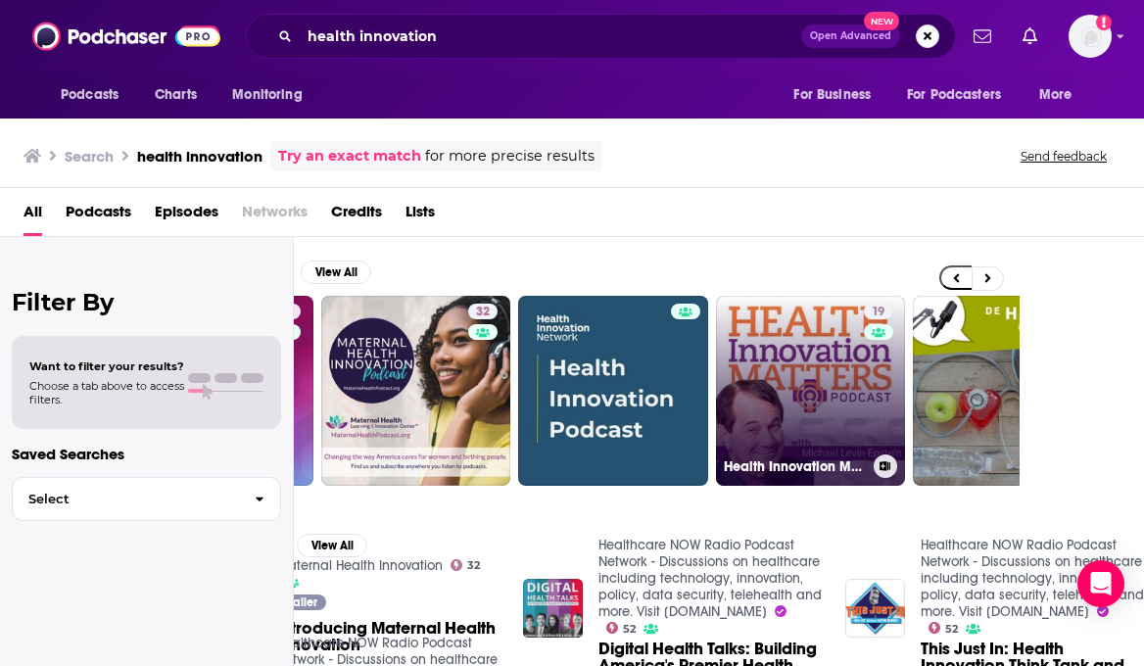
click at [855, 381] on link "19 Health Innovation Matters" at bounding box center [811, 391] width 190 height 190
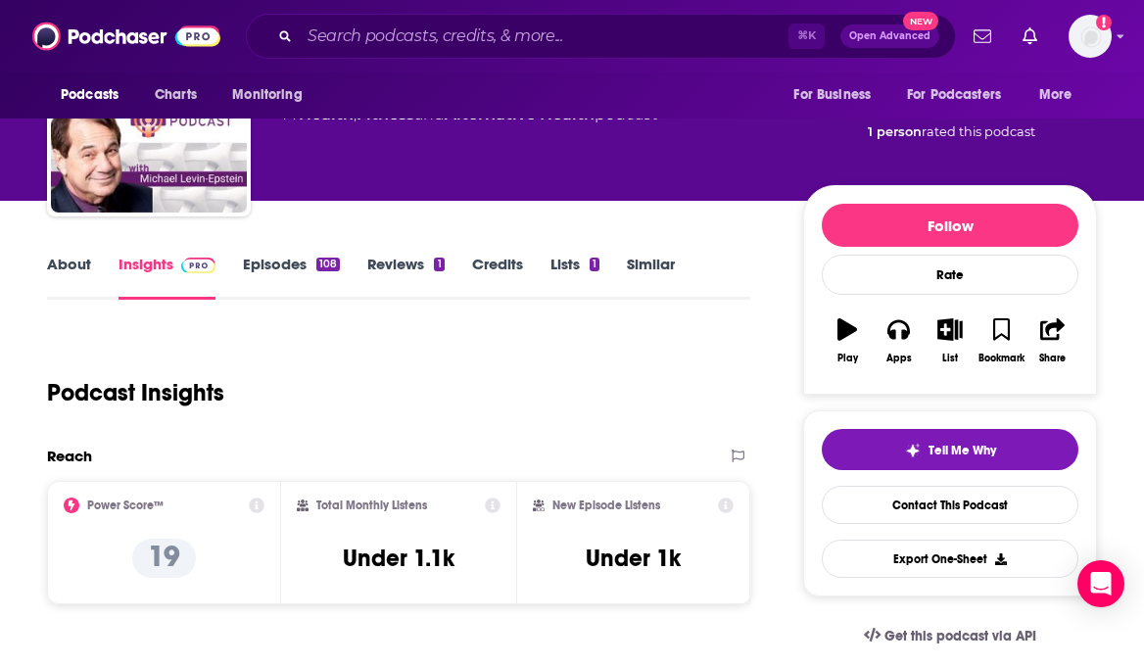
scroll to position [125, 0]
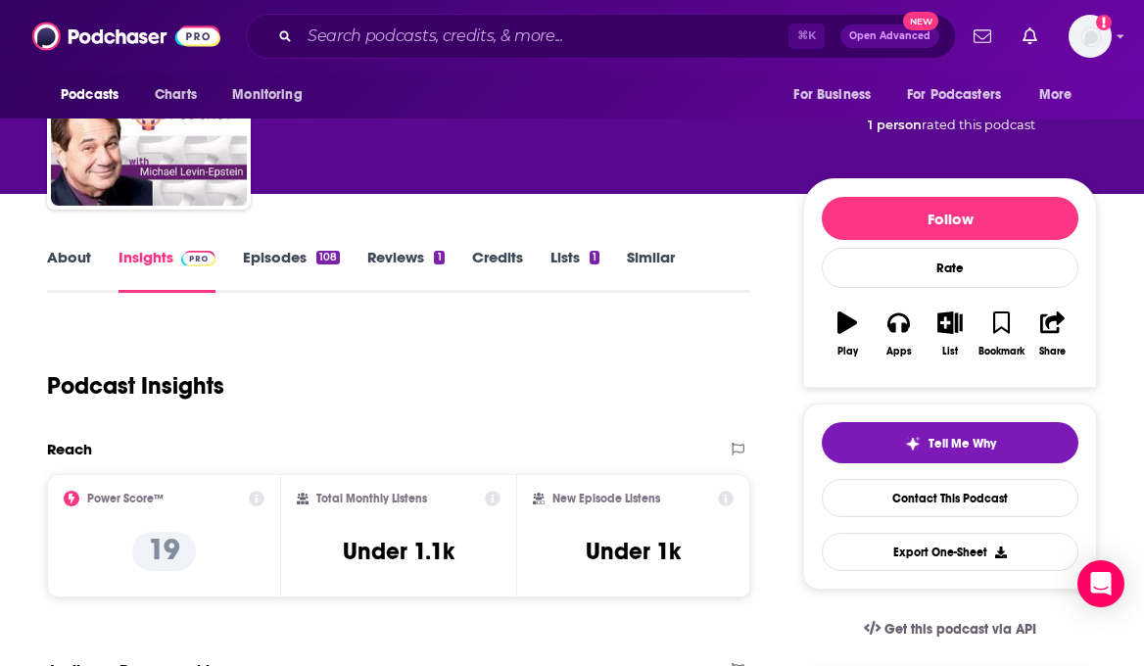
click at [85, 262] on link "About" at bounding box center [69, 270] width 44 height 45
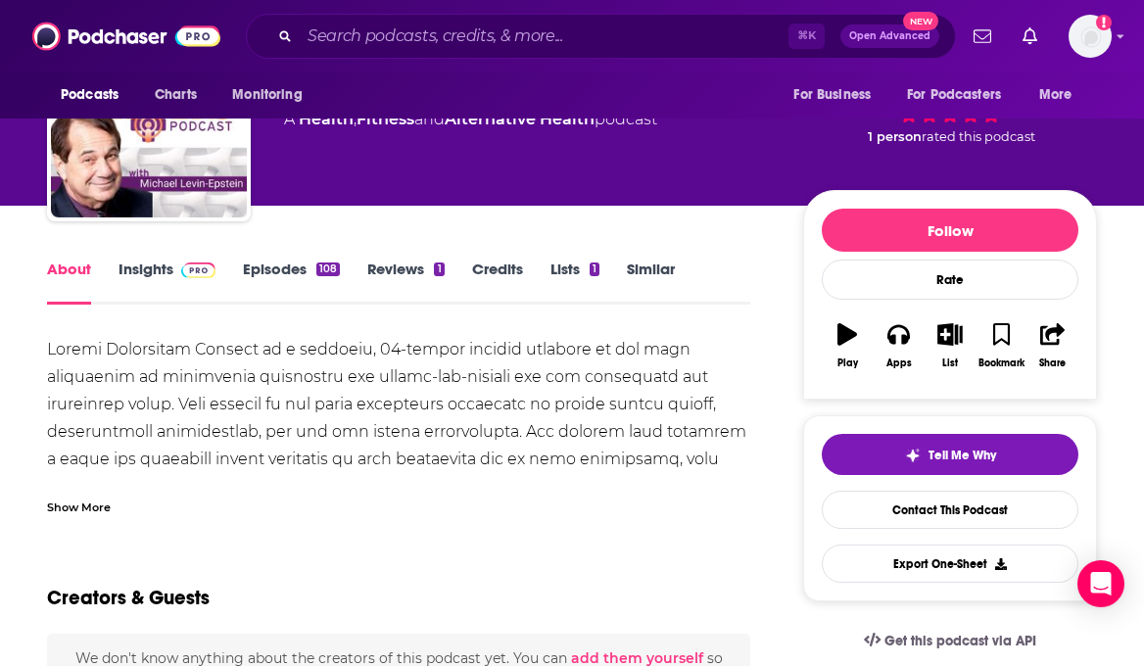
scroll to position [185, 0]
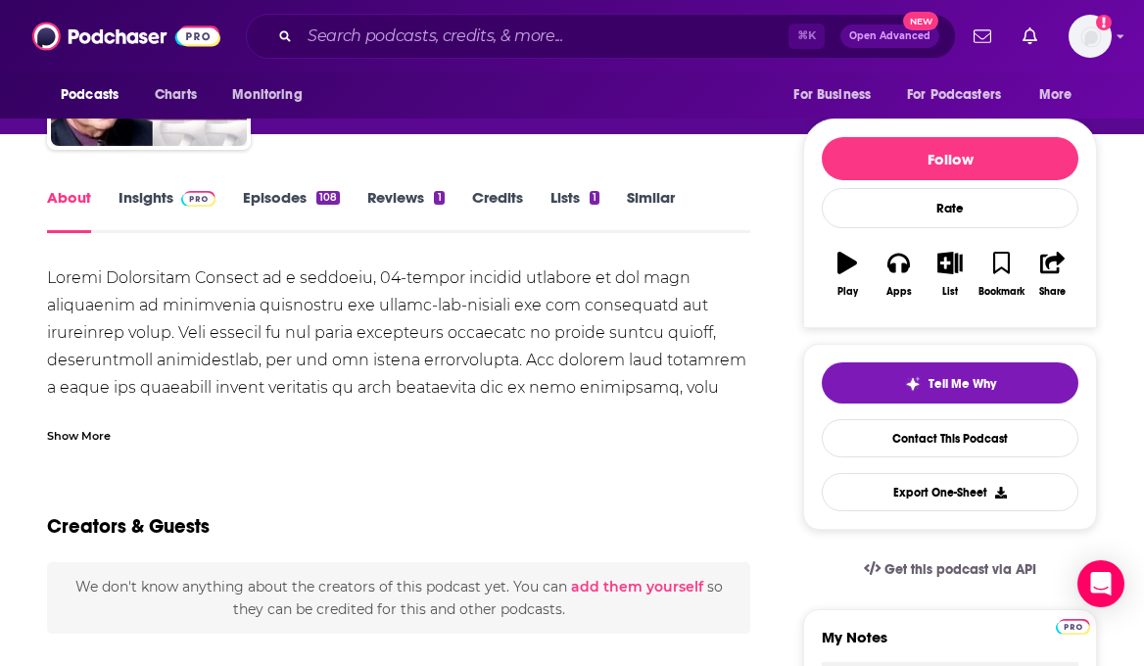
click at [80, 432] on div "Show More" at bounding box center [79, 434] width 64 height 19
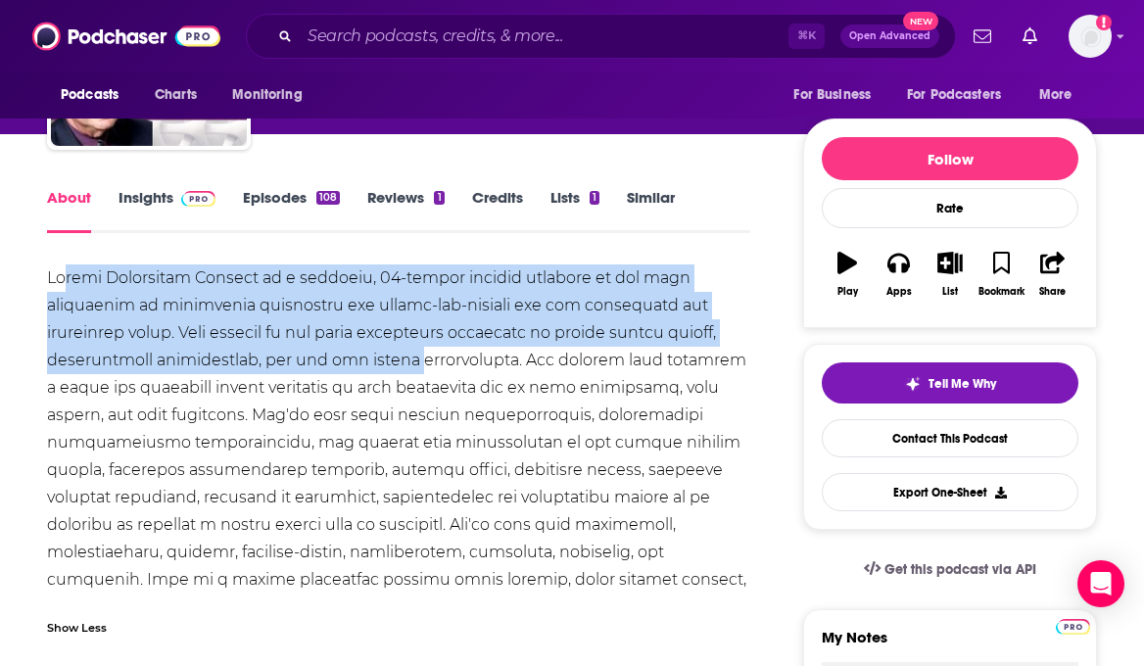
drag, startPoint x: 67, startPoint y: 289, endPoint x: 413, endPoint y: 352, distance: 352.4
click at [408, 350] on div at bounding box center [398, 442] width 703 height 357
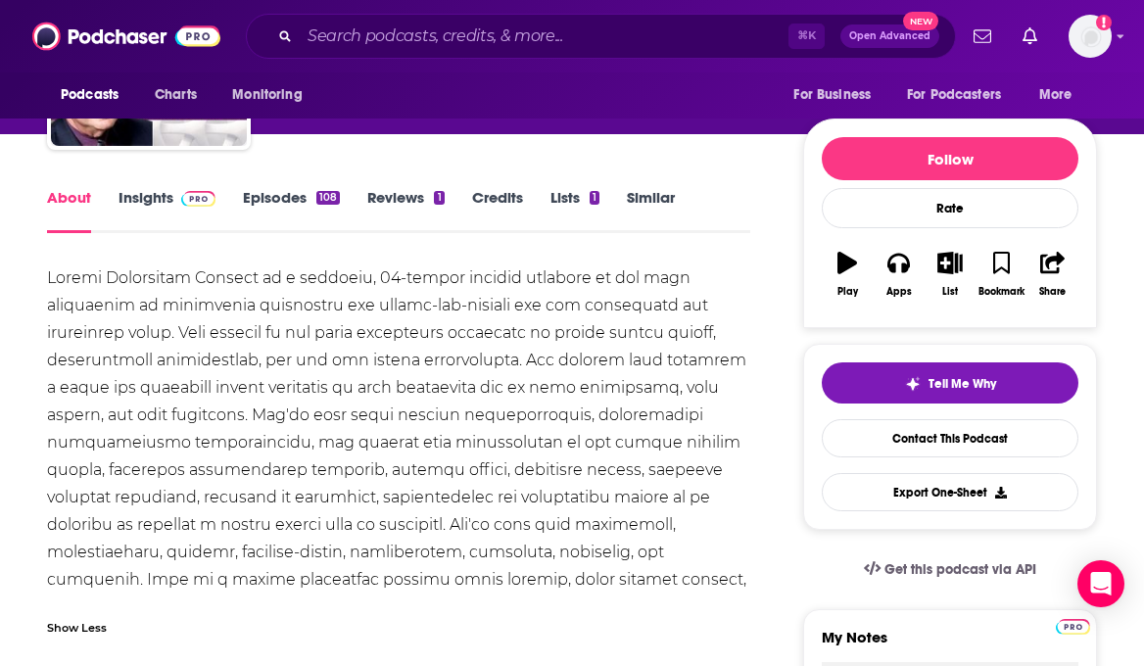
click at [413, 352] on div at bounding box center [398, 442] width 703 height 357
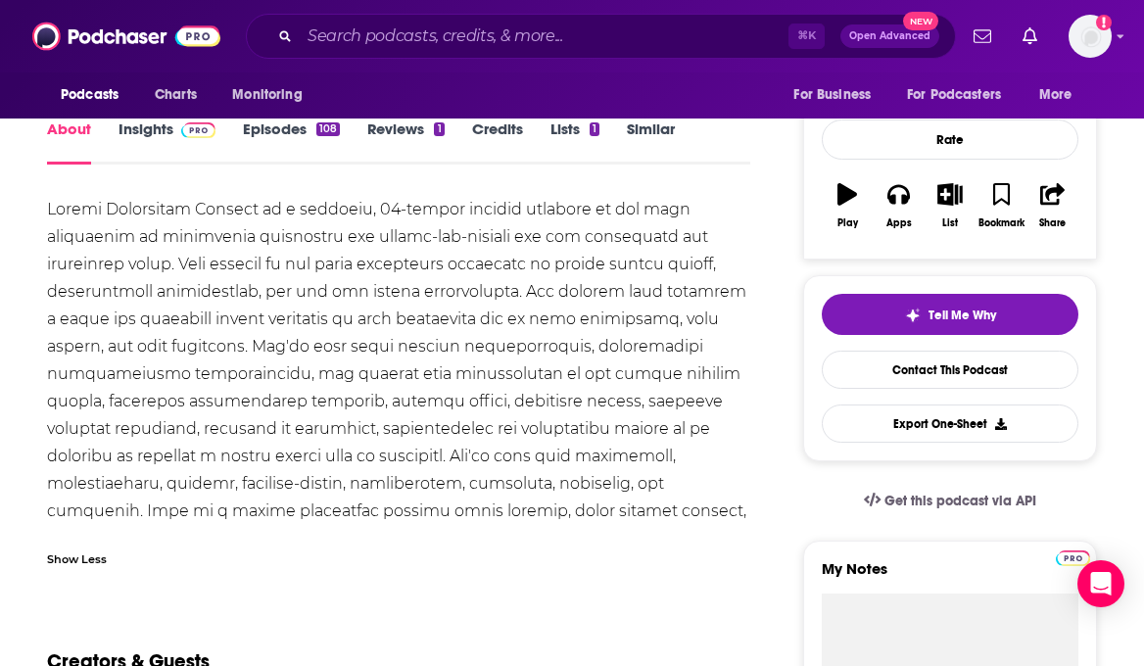
scroll to position [268, 0]
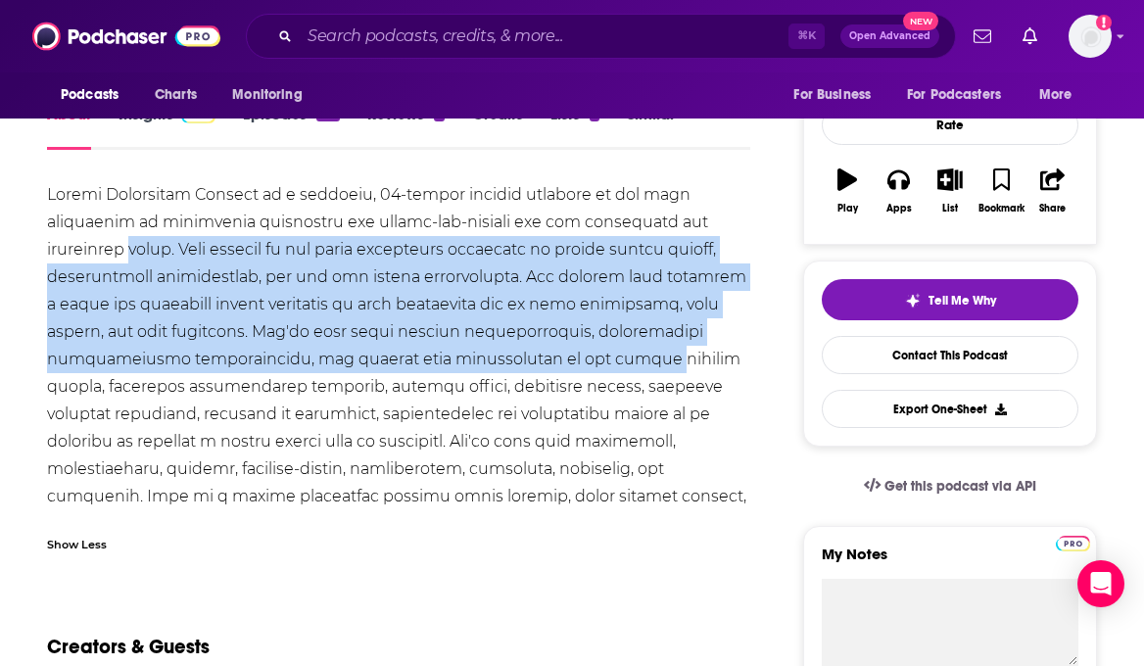
drag, startPoint x: 135, startPoint y: 238, endPoint x: 548, endPoint y: 363, distance: 431.0
click at [548, 363] on div at bounding box center [398, 359] width 703 height 357
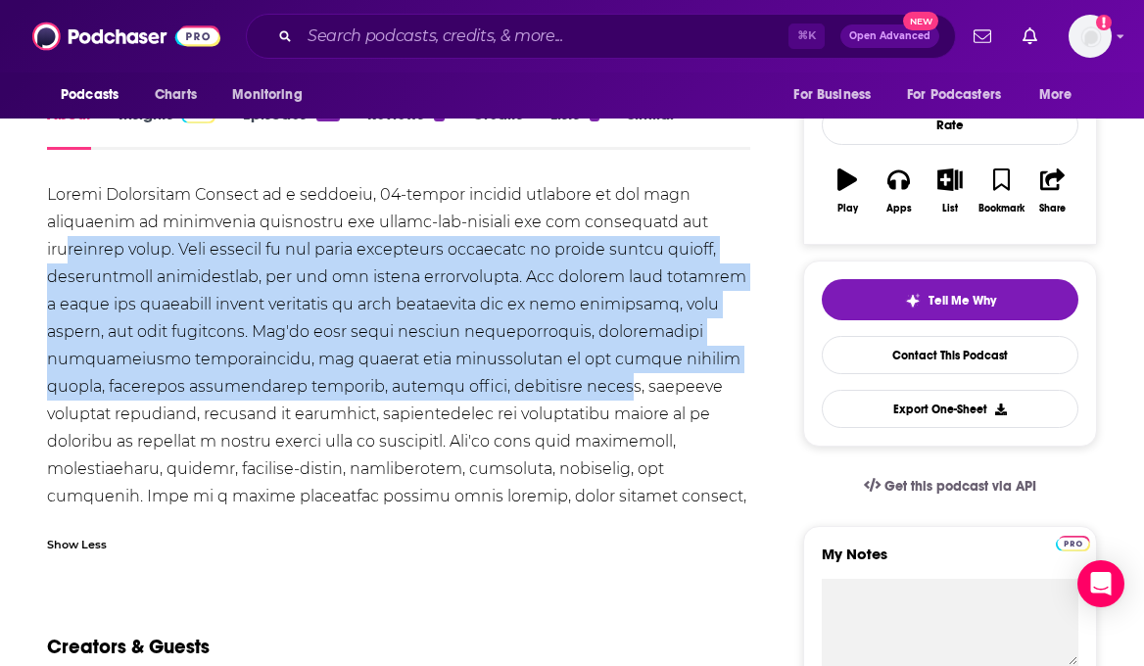
drag, startPoint x: 75, startPoint y: 254, endPoint x: 466, endPoint y: 377, distance: 409.8
click at [466, 380] on div at bounding box center [398, 359] width 703 height 357
click at [466, 377] on div at bounding box center [398, 359] width 703 height 357
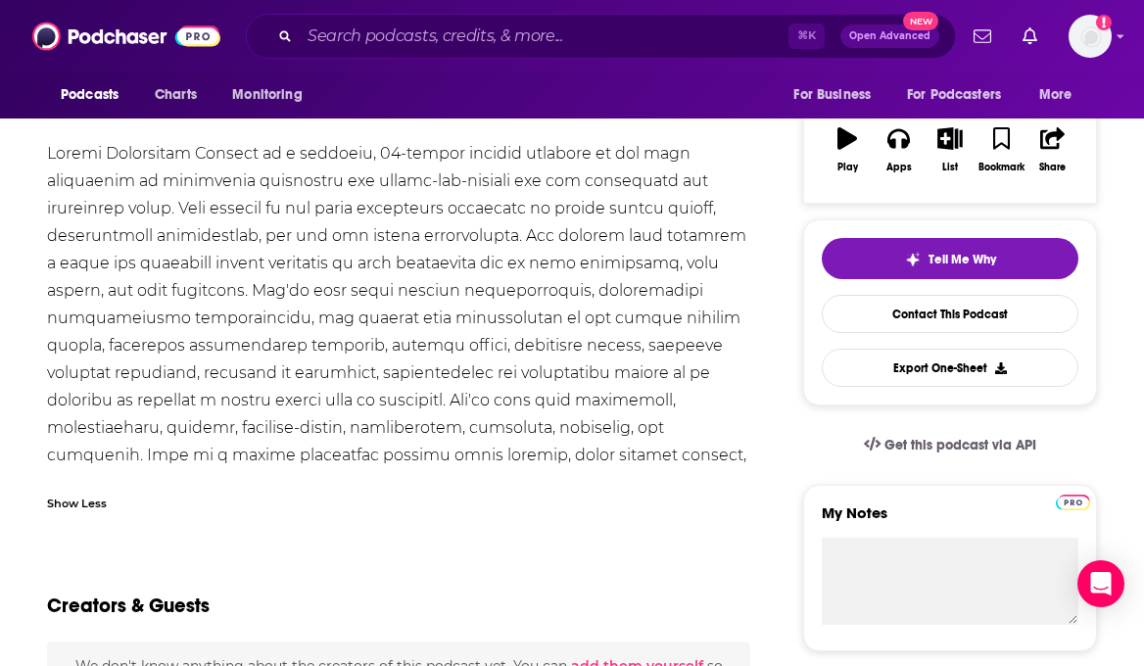
scroll to position [311, 0]
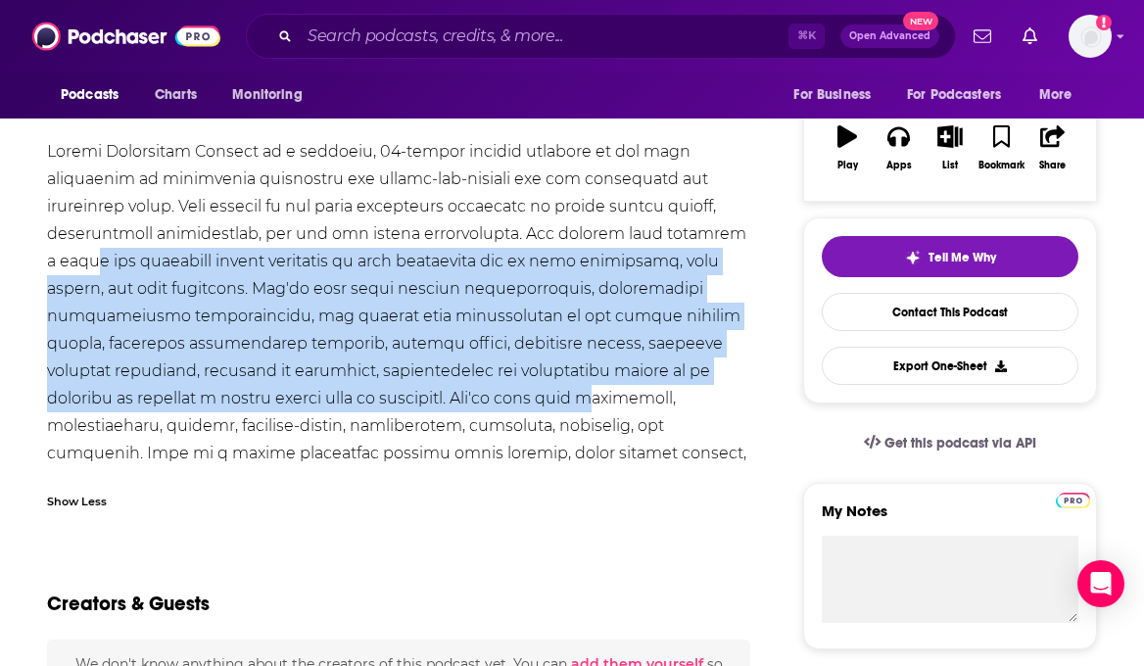
drag, startPoint x: 84, startPoint y: 272, endPoint x: 430, endPoint y: 396, distance: 367.1
click at [428, 396] on div at bounding box center [398, 316] width 703 height 357
click at [430, 396] on div at bounding box center [398, 316] width 703 height 357
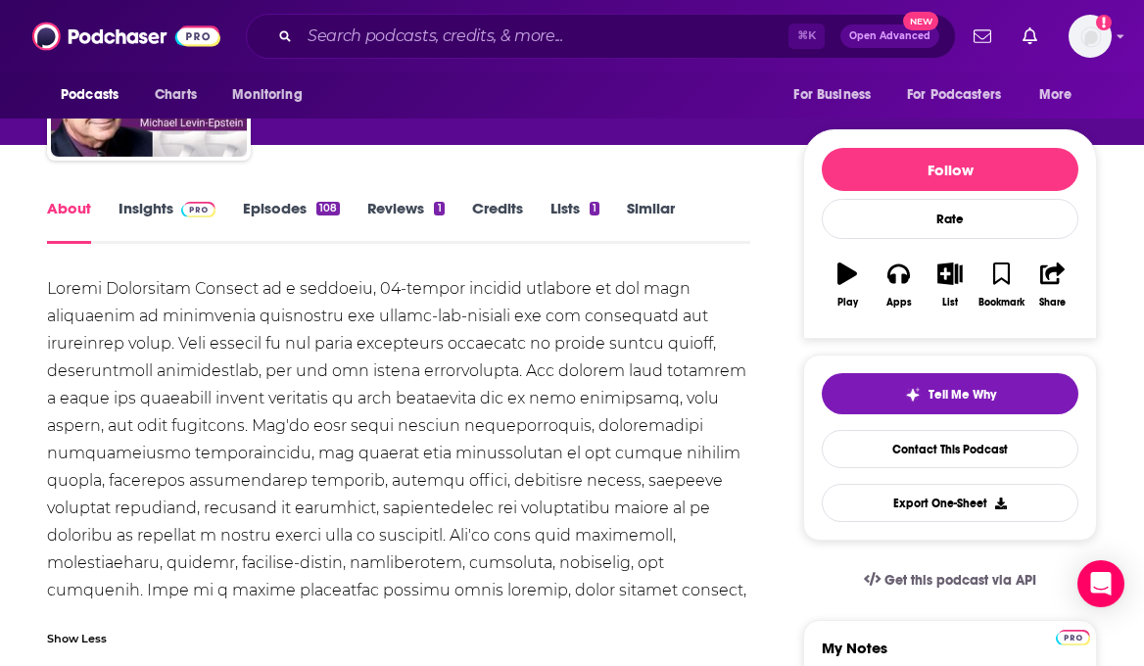
scroll to position [119, 0]
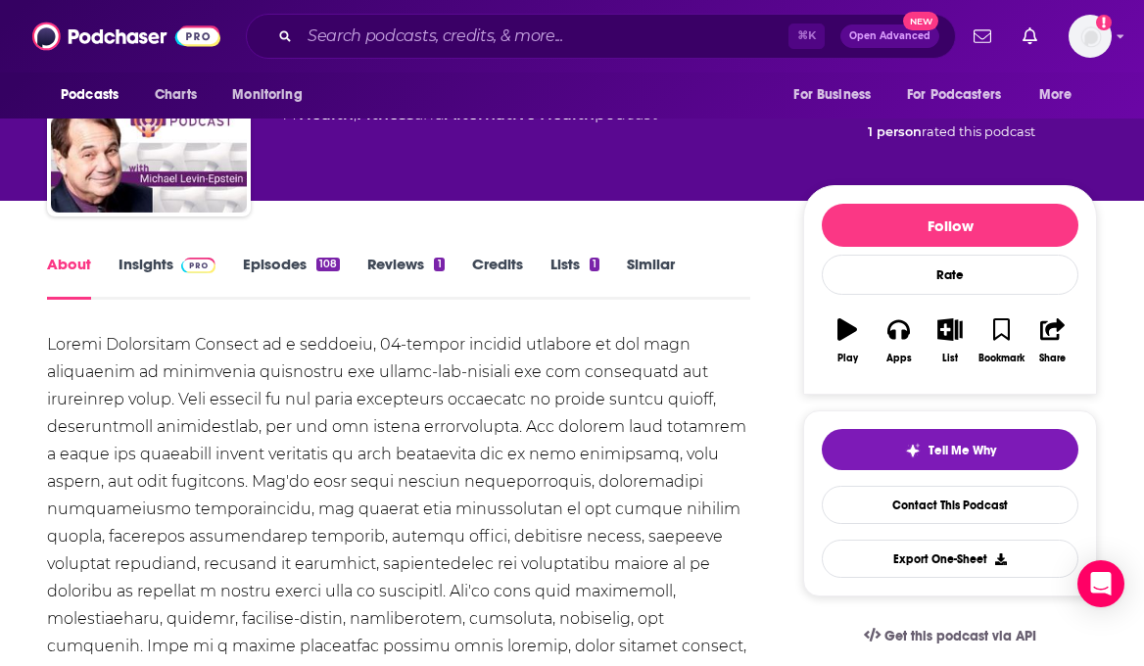
click at [265, 275] on link "Episodes 108" at bounding box center [291, 277] width 97 height 45
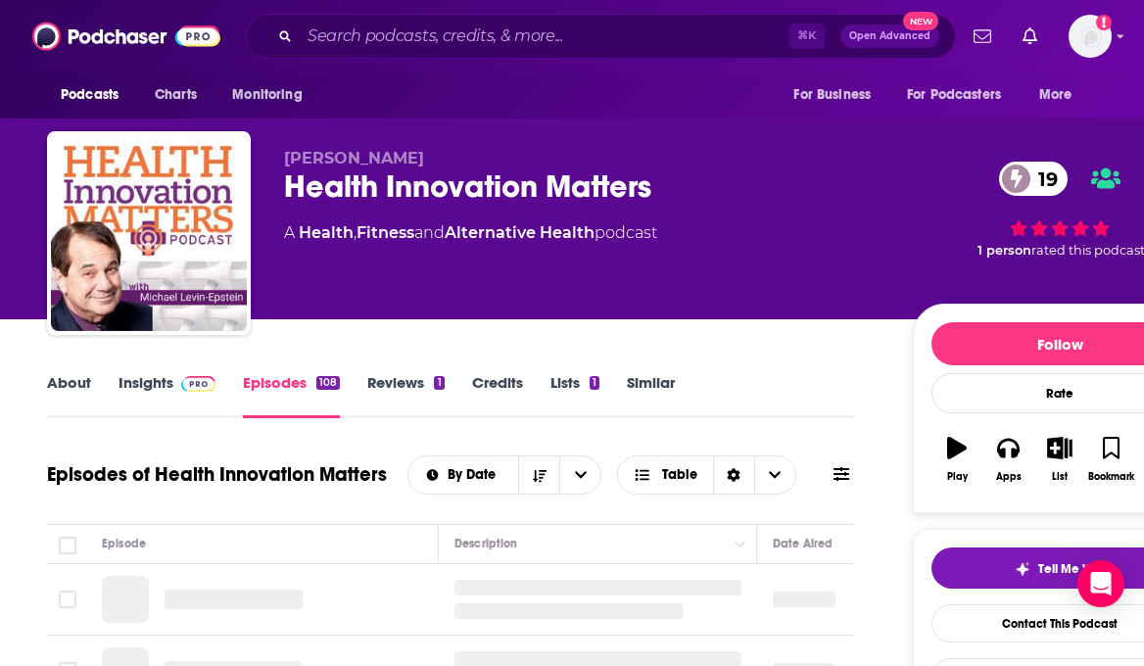
click at [174, 382] on span at bounding box center [194, 382] width 42 height 19
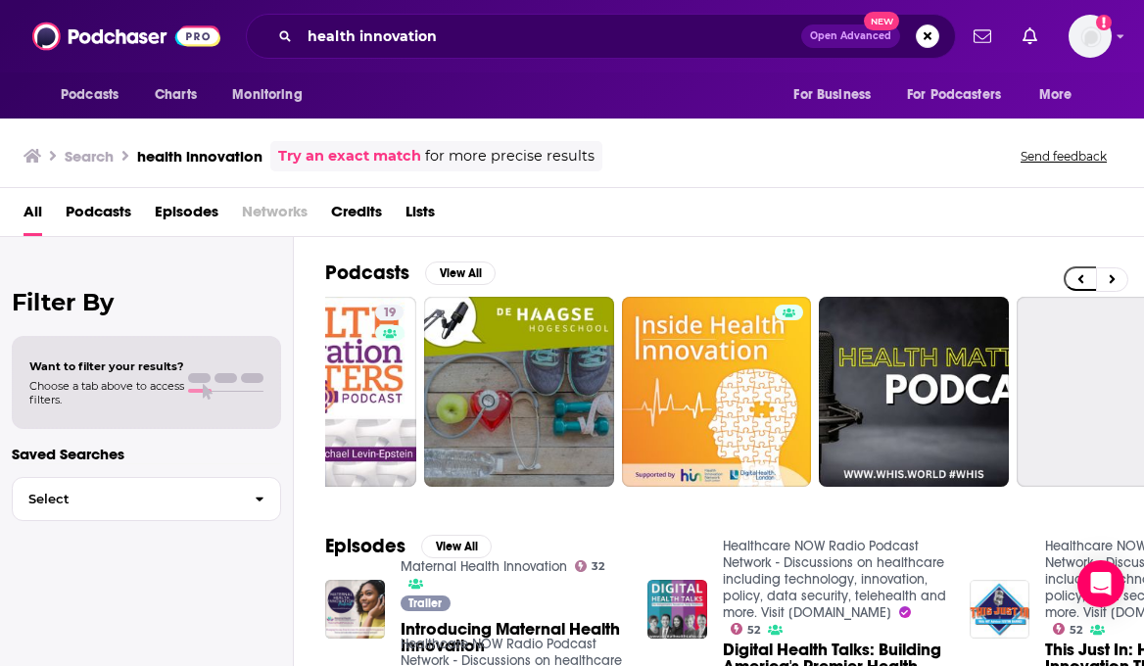
scroll to position [0, 709]
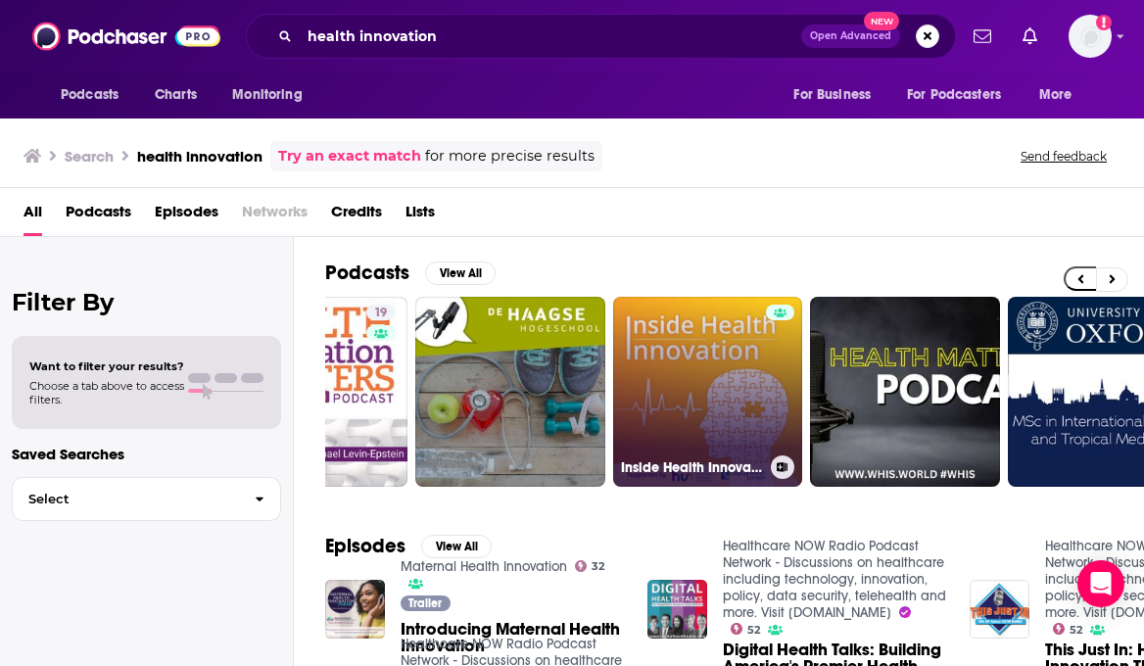
click at [689, 431] on link "Inside Health Innovation" at bounding box center [708, 392] width 190 height 190
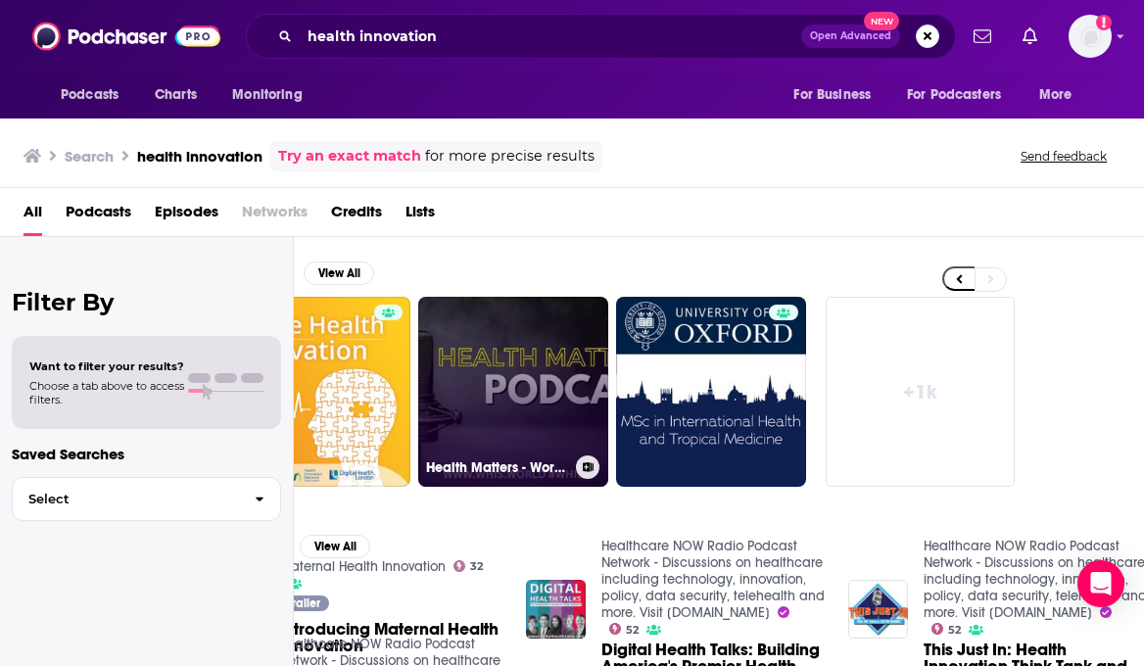
scroll to position [0, 124]
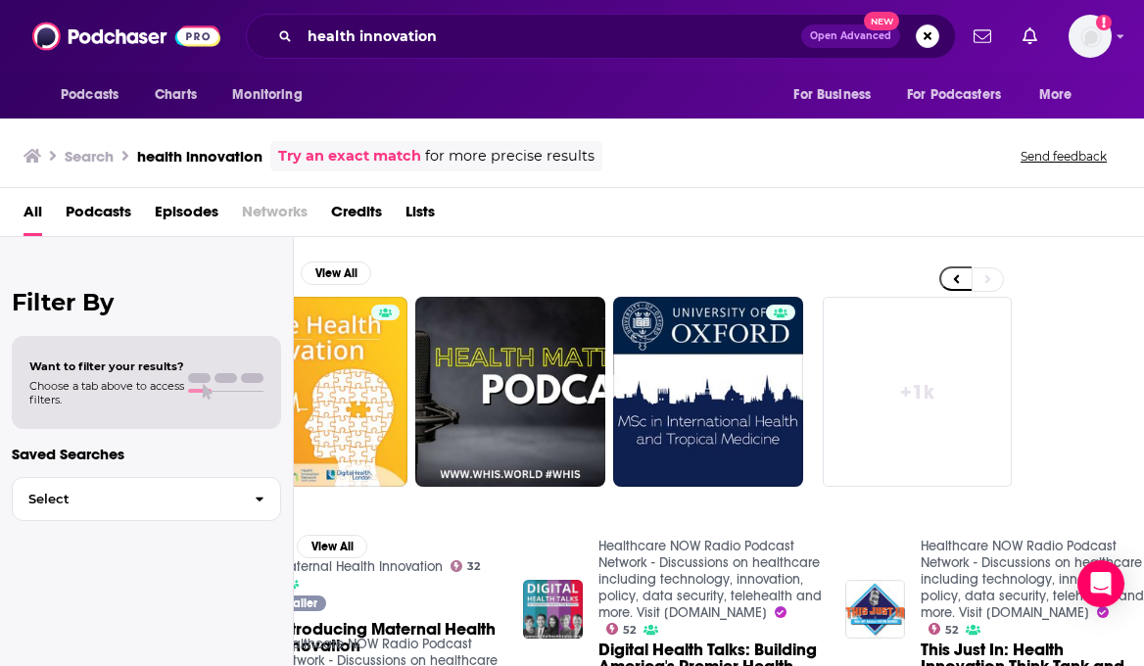
click at [952, 326] on link "+ 1k" at bounding box center [918, 392] width 190 height 190
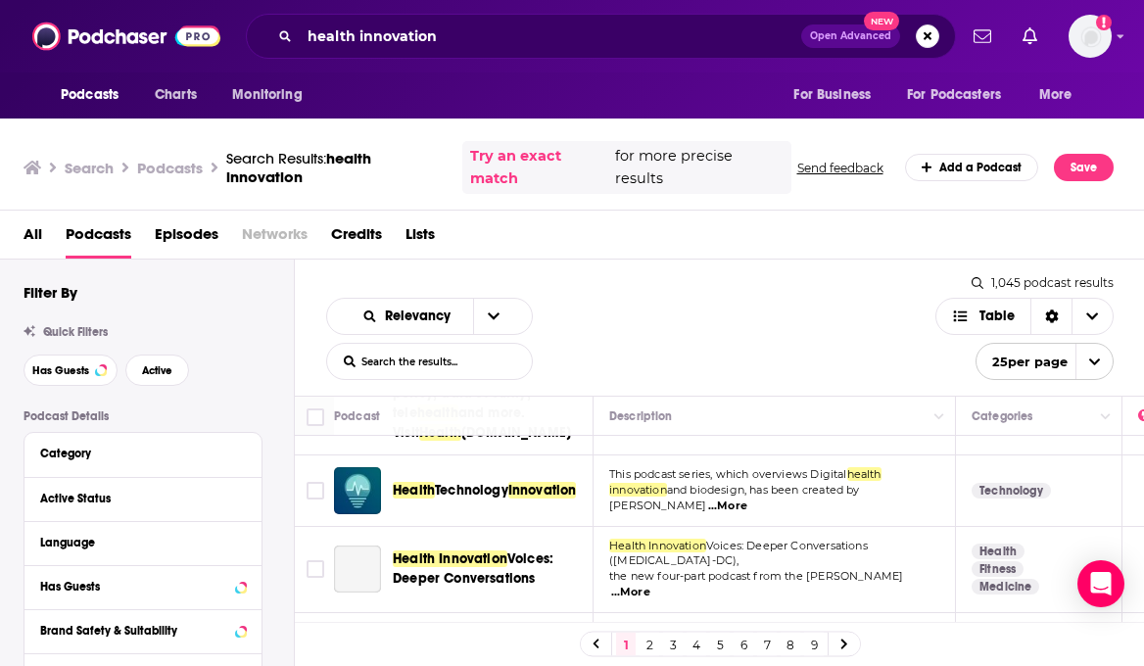
scroll to position [757, 0]
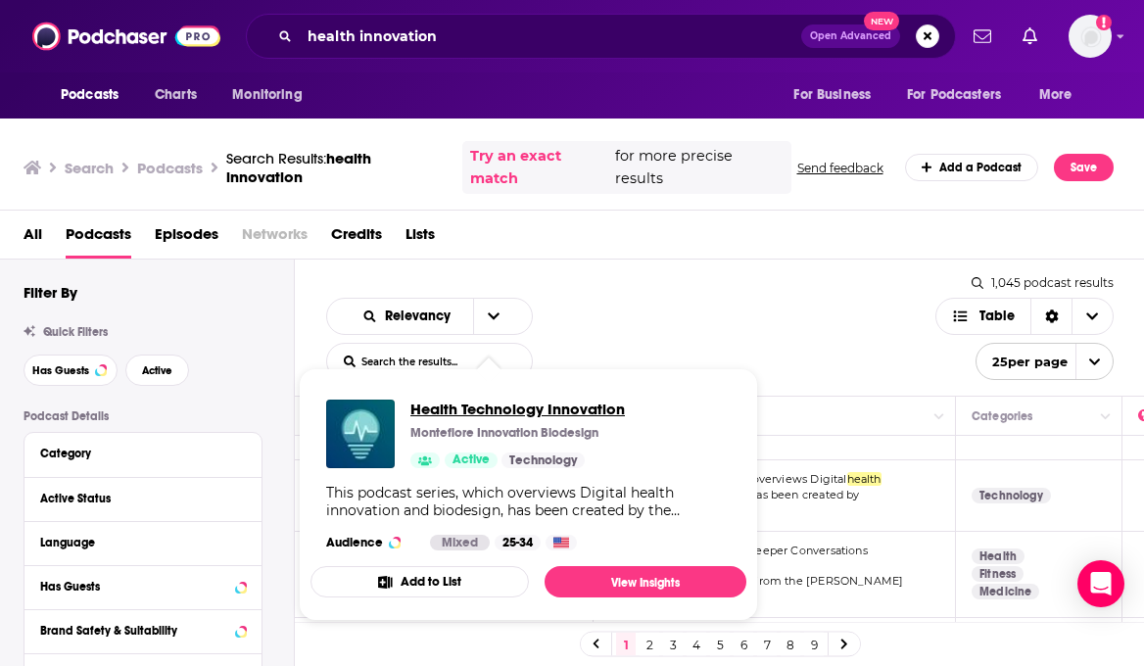
click at [485, 409] on span "Health Technology Innovation" at bounding box center [517, 409] width 215 height 19
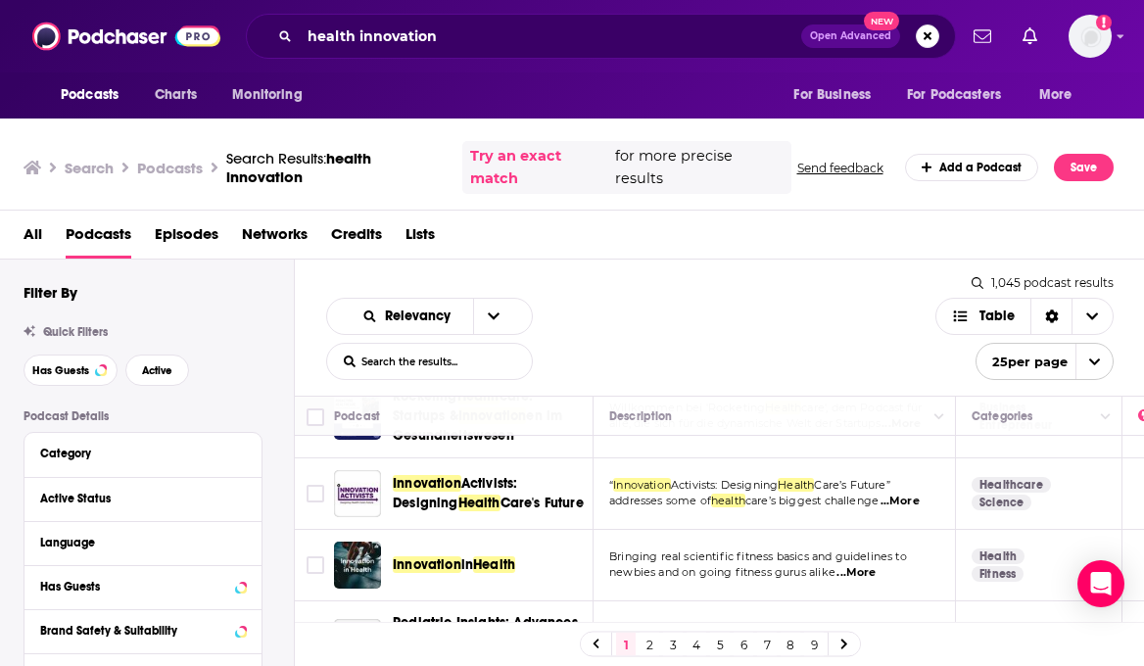
scroll to position [1725, 0]
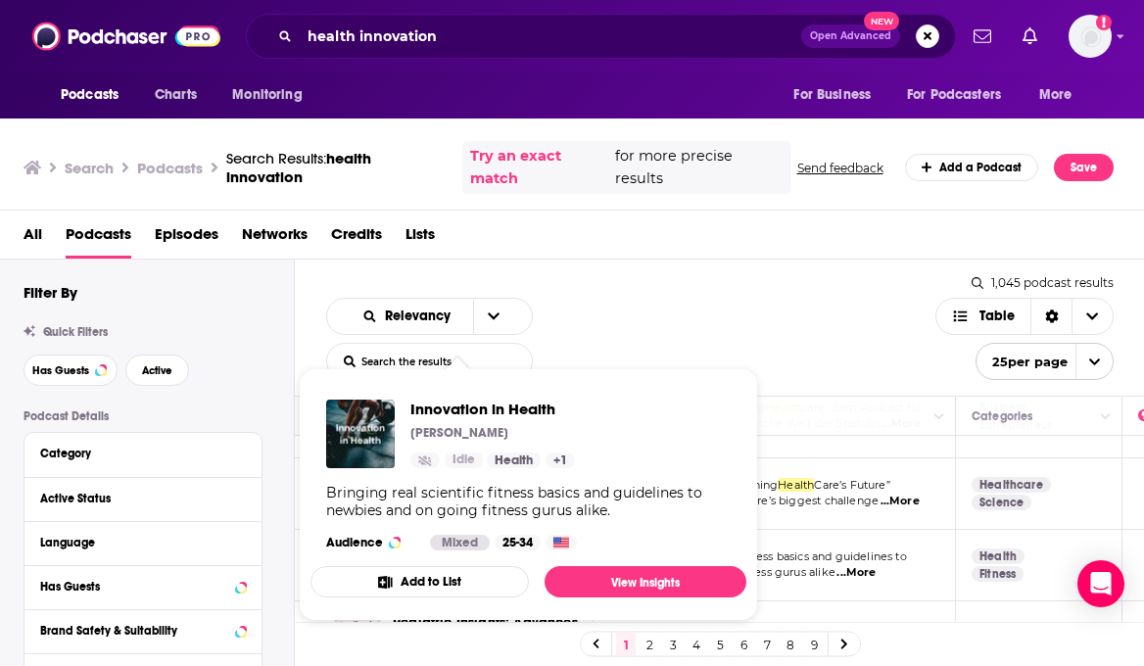
click at [433, 511] on div "Bringing real scientific fitness basics and guidelines to newbies and on going …" at bounding box center [528, 501] width 405 height 35
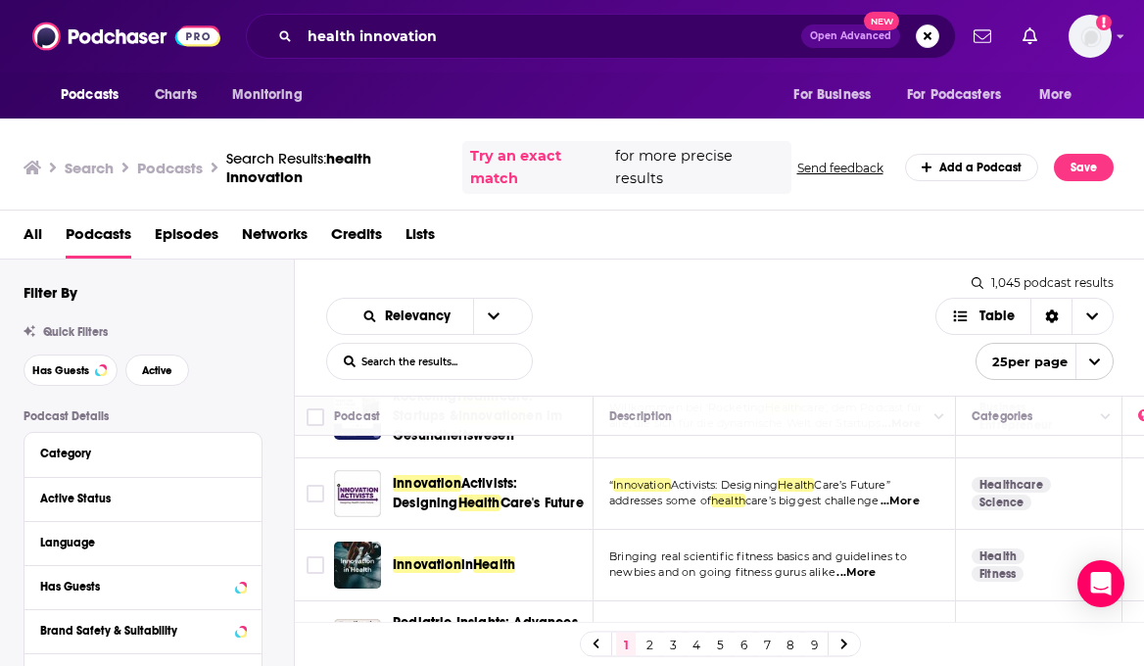
scroll to position [1818, 0]
